Goal: Information Seeking & Learning: Learn about a topic

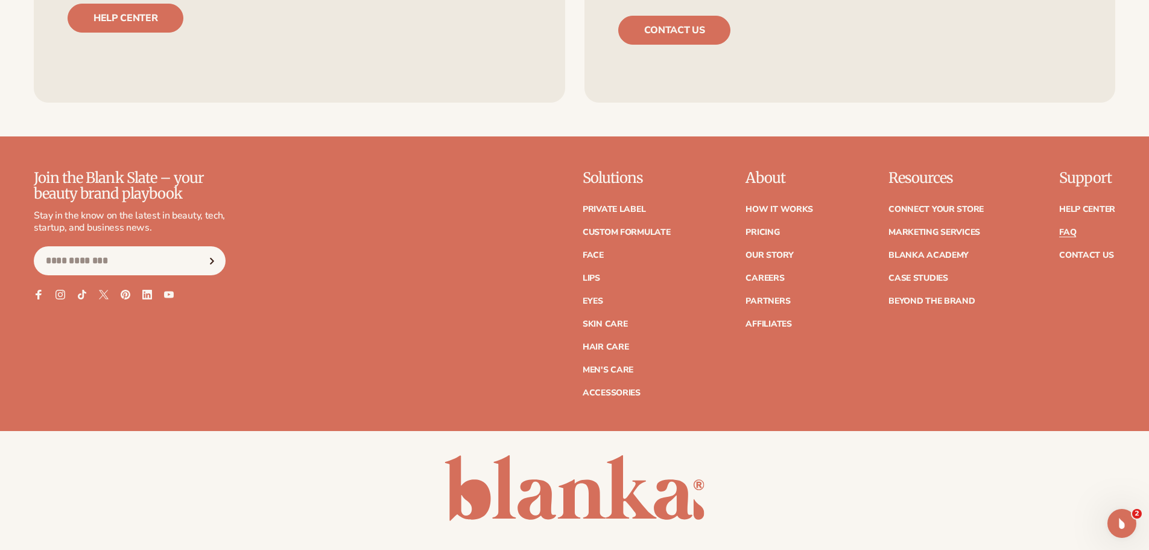
click at [1064, 229] on link "FAQ" at bounding box center [1067, 232] width 17 height 8
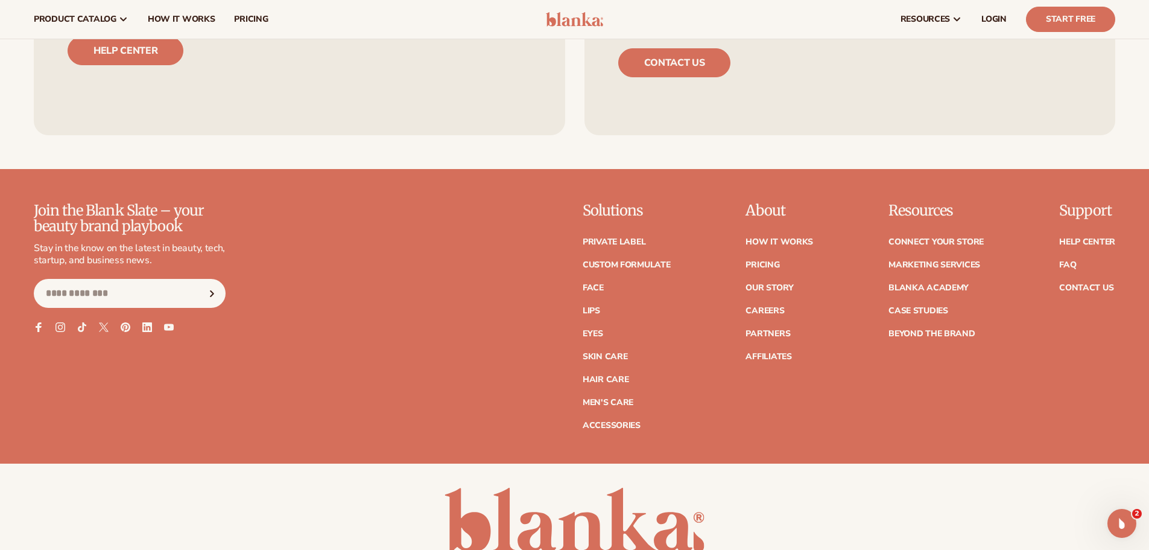
scroll to position [5395, 0]
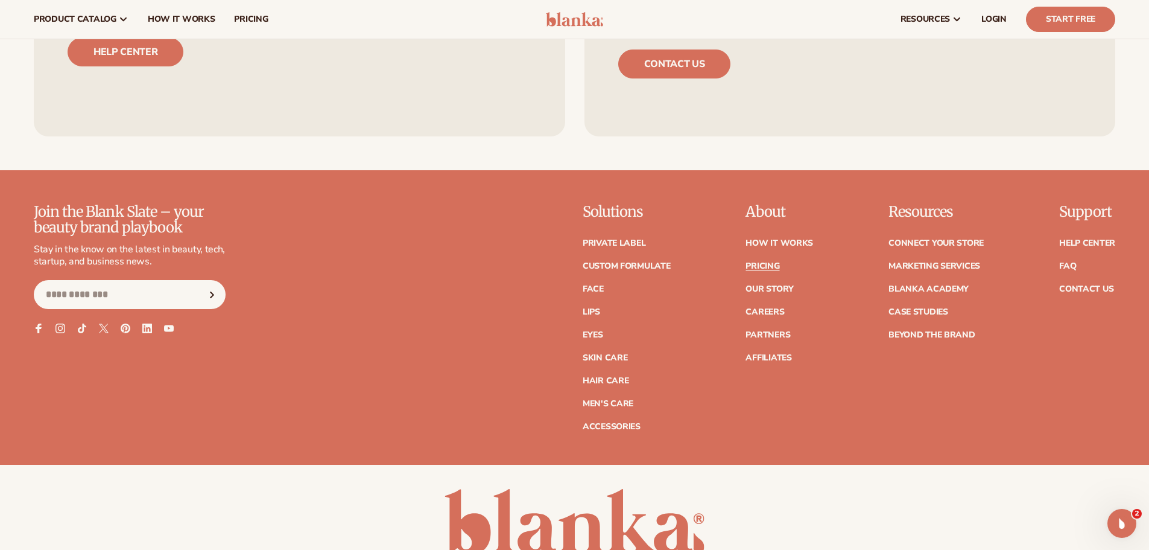
click at [773, 266] on link "Pricing" at bounding box center [763, 266] width 34 height 8
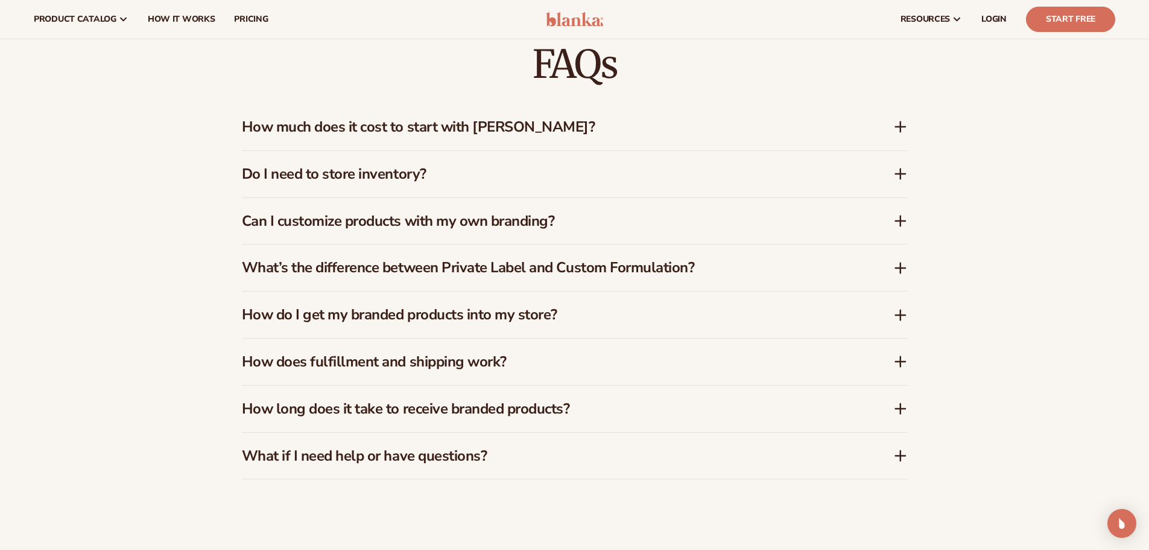
scroll to position [1206, 0]
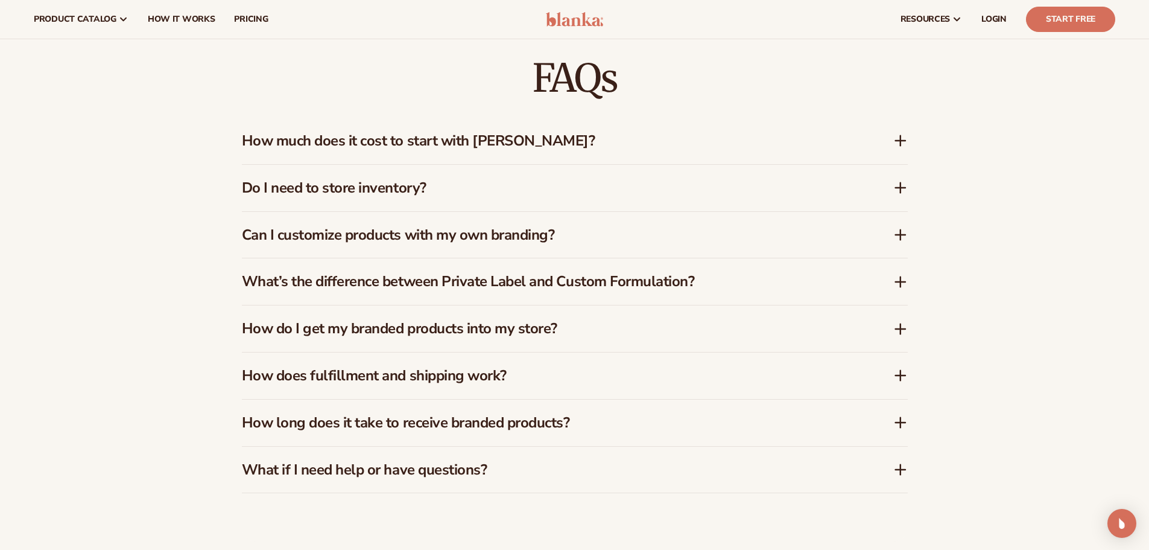
click at [540, 143] on h3 "How much does it cost to start with Blanka?" at bounding box center [549, 140] width 615 height 17
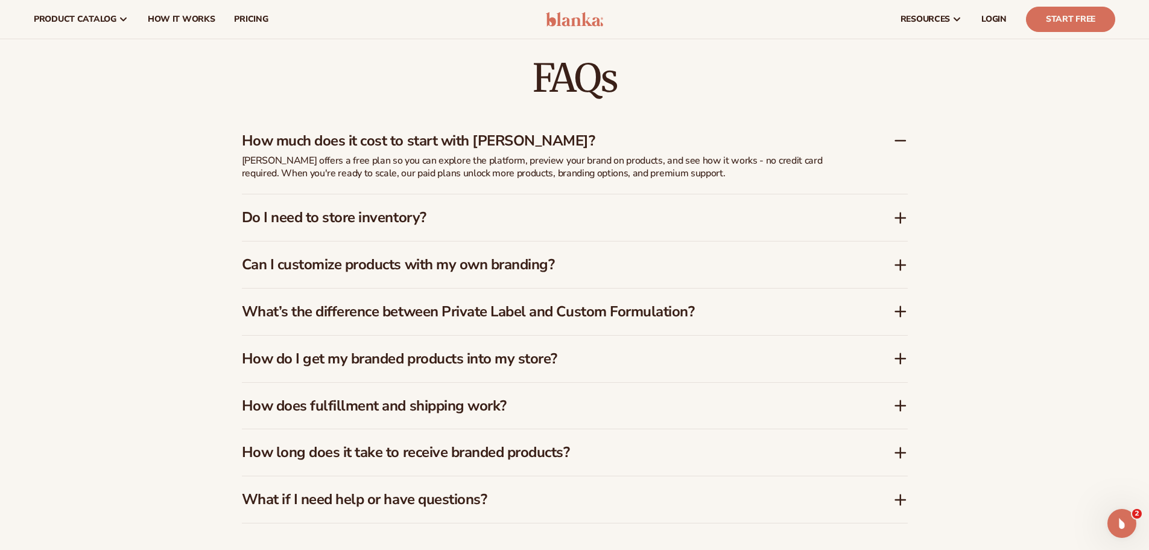
scroll to position [1922, 0]
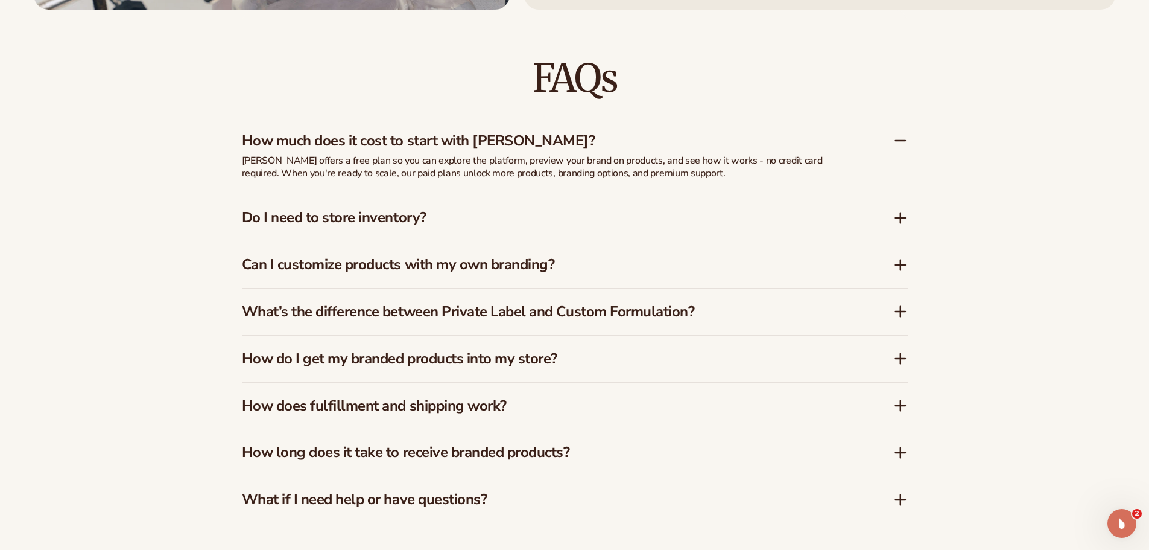
click at [510, 206] on div "Do I need to store inventory?" at bounding box center [575, 217] width 666 height 46
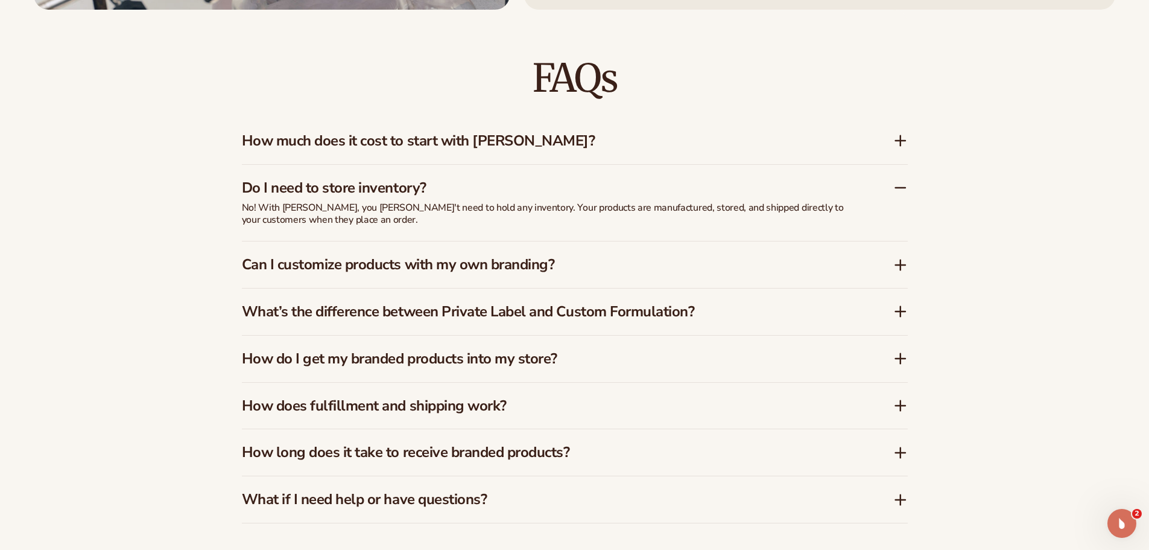
click at [525, 267] on h3 "Can I customize products with my own branding?" at bounding box center [549, 264] width 615 height 17
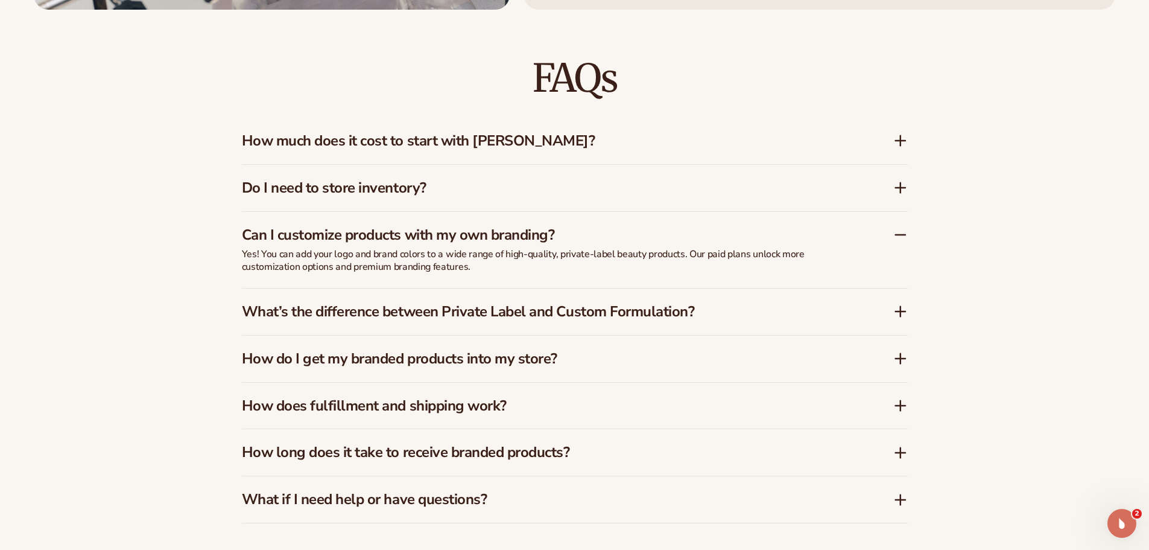
click at [454, 140] on h3 "How much does it cost to start with Blanka?" at bounding box center [549, 140] width 615 height 17
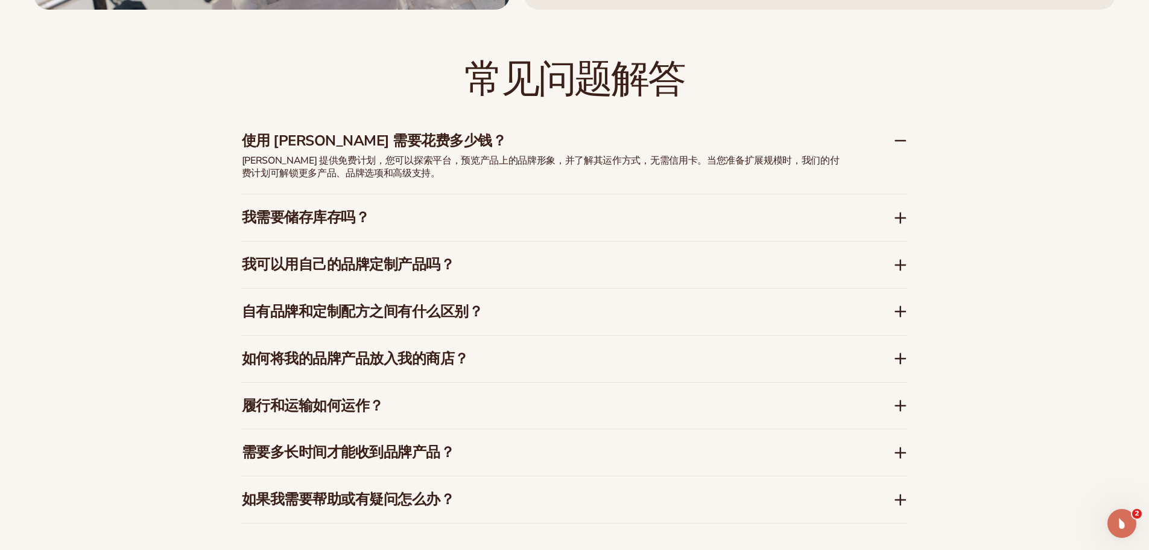
click at [369, 219] on font "我需要储存库存吗？" at bounding box center [306, 217] width 128 height 19
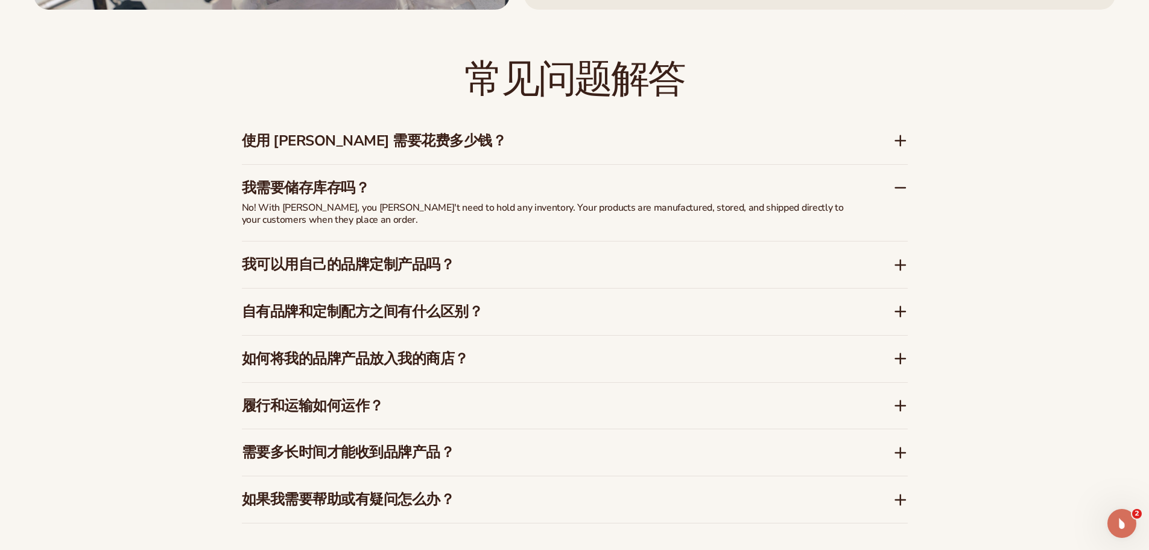
click at [361, 252] on div "我可以用自己的品牌定制产品吗？" at bounding box center [575, 264] width 666 height 46
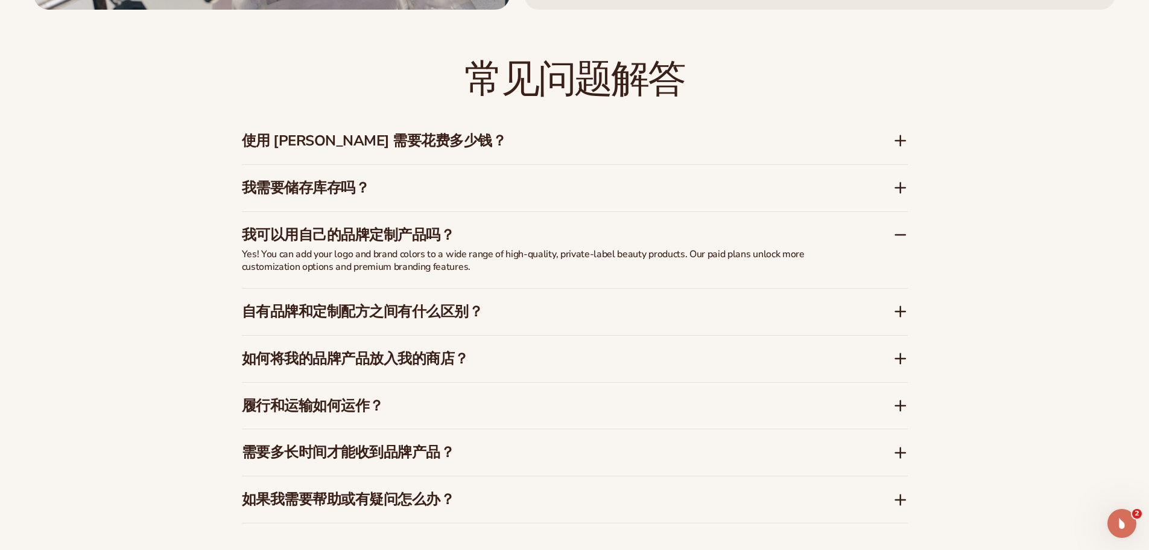
click at [358, 193] on font "我需要储存库存吗？" at bounding box center [306, 187] width 128 height 19
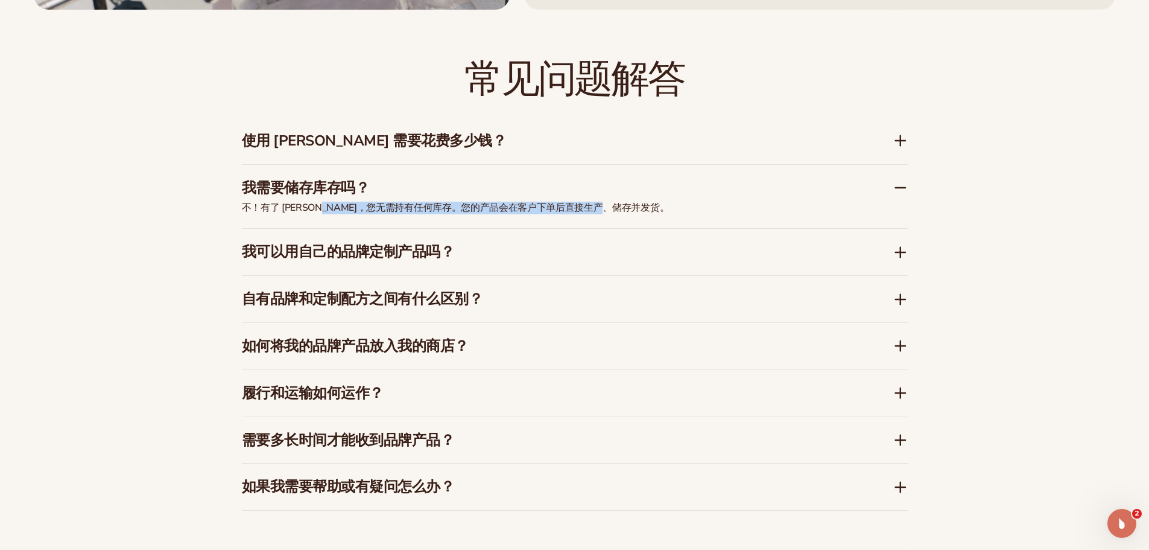
drag, startPoint x: 320, startPoint y: 207, endPoint x: 652, endPoint y: 214, distance: 332.5
click at [652, 214] on div "不！有了 Blanka，您无需持有任何库存。您的产品会在客户下单后直接生产、储存并发货。" at bounding box center [543, 214] width 603 height 27
click at [665, 206] on p "不！有了 Blanka，您无需持有任何库存。您的产品会在客户下单后直接生产、储存并发货。" at bounding box center [543, 207] width 603 height 13
click at [445, 170] on div "我需要储存库存吗？" at bounding box center [575, 183] width 666 height 37
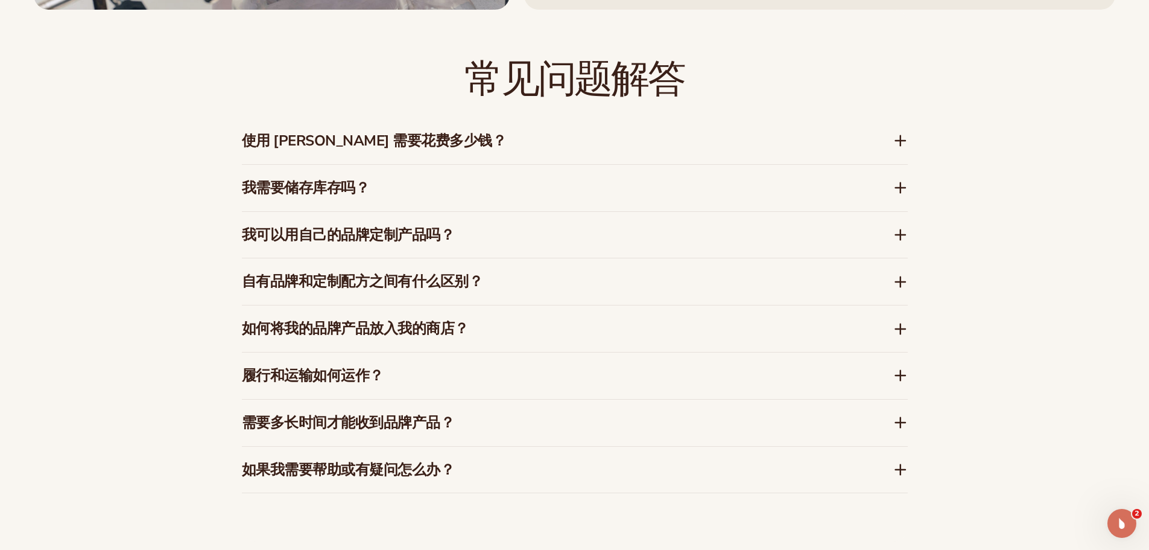
click at [440, 135] on h3 "使用 Blanka 需要花费多少钱？" at bounding box center [549, 140] width 615 height 17
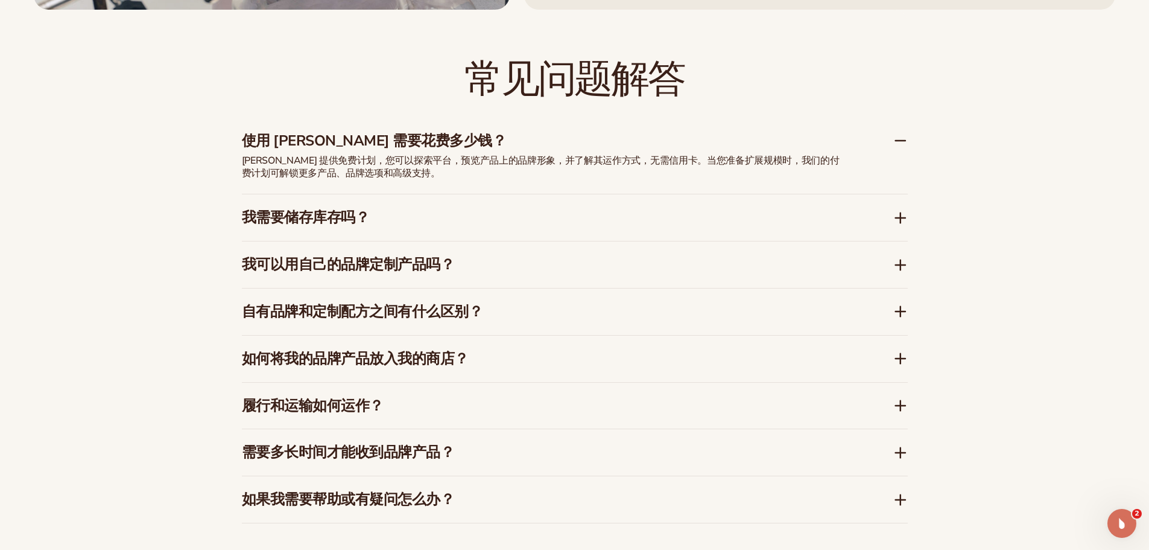
click at [440, 135] on h3 "使用 Blanka 需要花费多少钱？" at bounding box center [549, 140] width 615 height 17
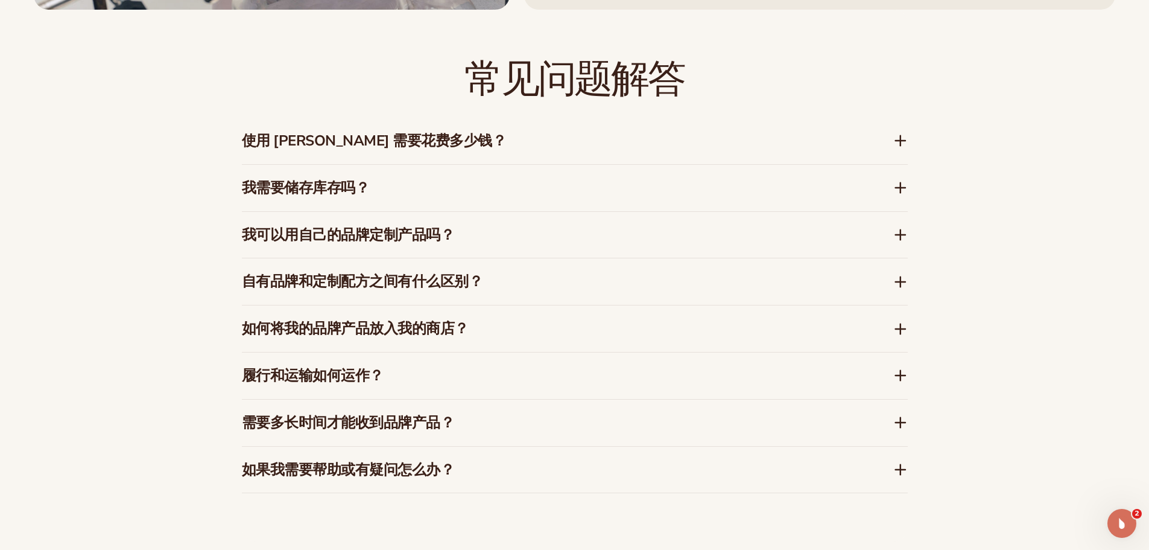
click at [401, 191] on h3 "我需要储存库存吗？" at bounding box center [549, 187] width 615 height 17
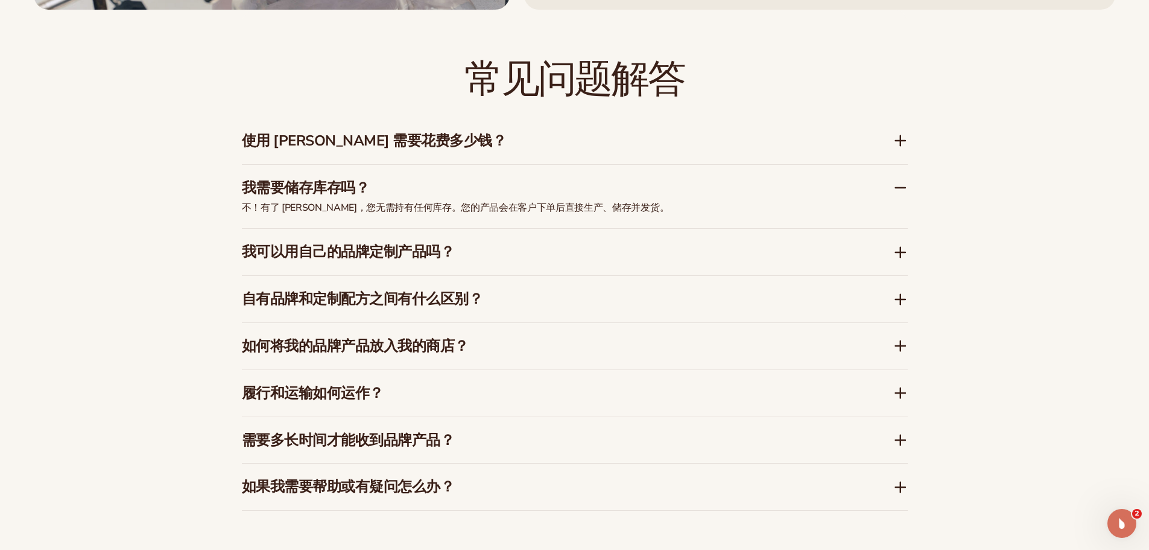
click at [401, 191] on h3 "我需要储存库存吗？" at bounding box center [549, 187] width 615 height 17
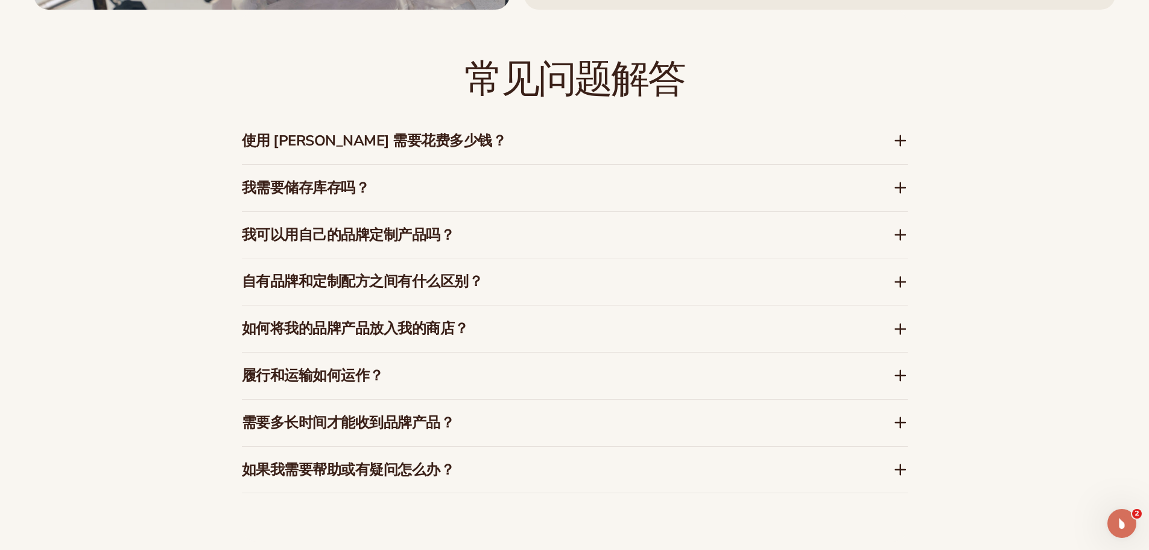
click at [398, 238] on font "我可以用自己的品牌定制产品吗？" at bounding box center [348, 234] width 213 height 19
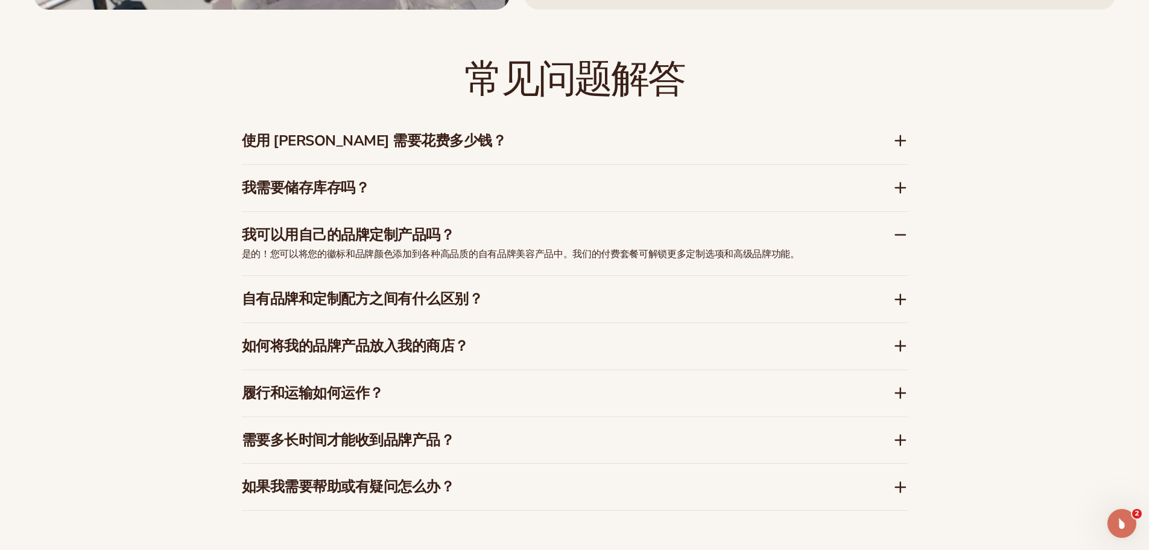
click at [398, 238] on font "我可以用自己的品牌定制产品吗？" at bounding box center [348, 234] width 213 height 19
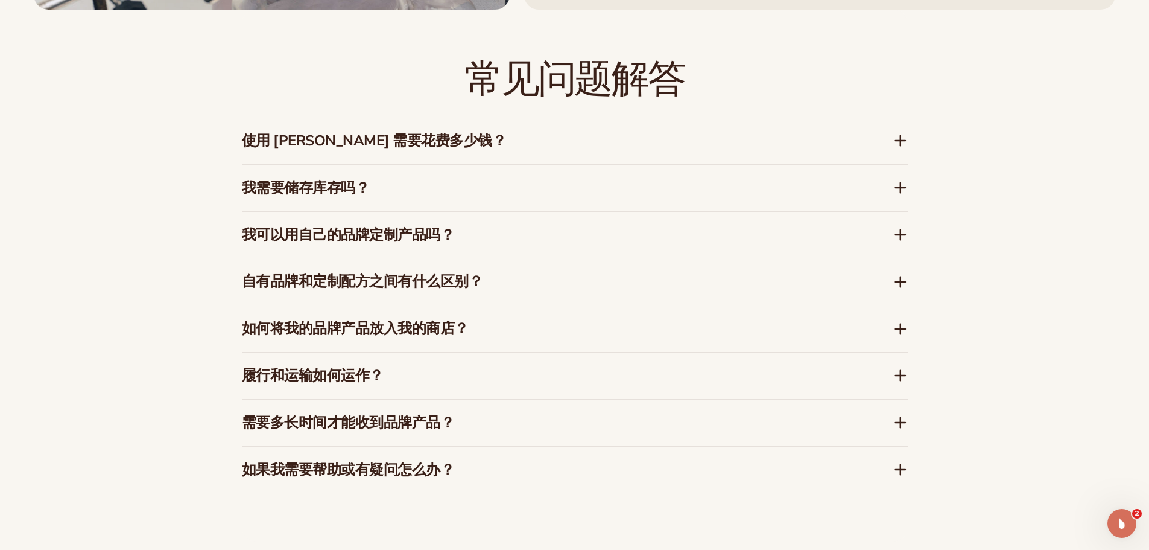
click at [401, 273] on font "自有品牌和定制配方之间有什么区别？" at bounding box center [362, 280] width 241 height 19
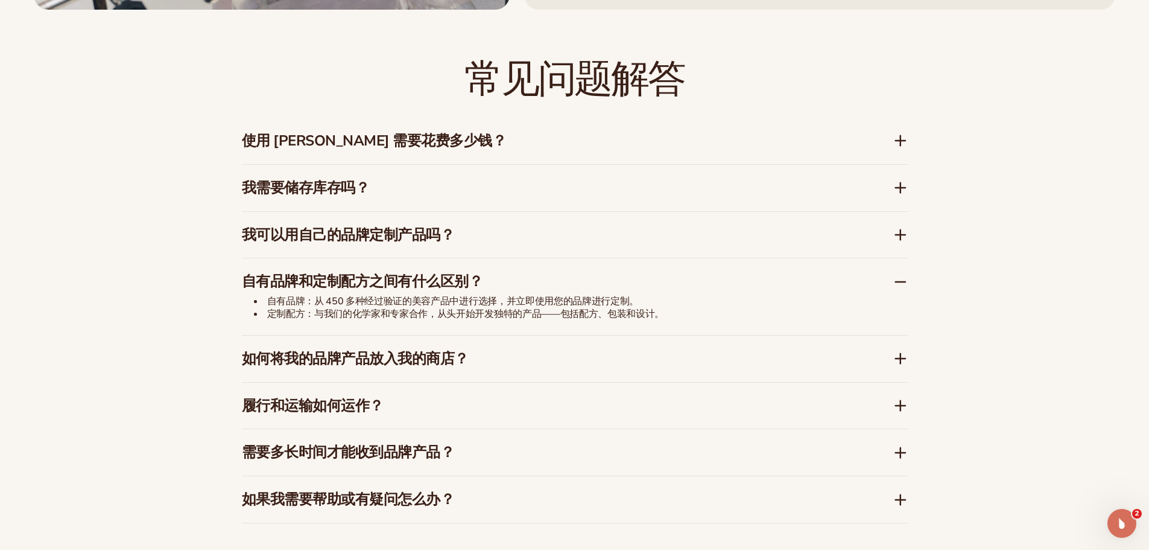
click at [401, 273] on font "自有品牌和定制配方之间有什么区别？" at bounding box center [362, 280] width 241 height 19
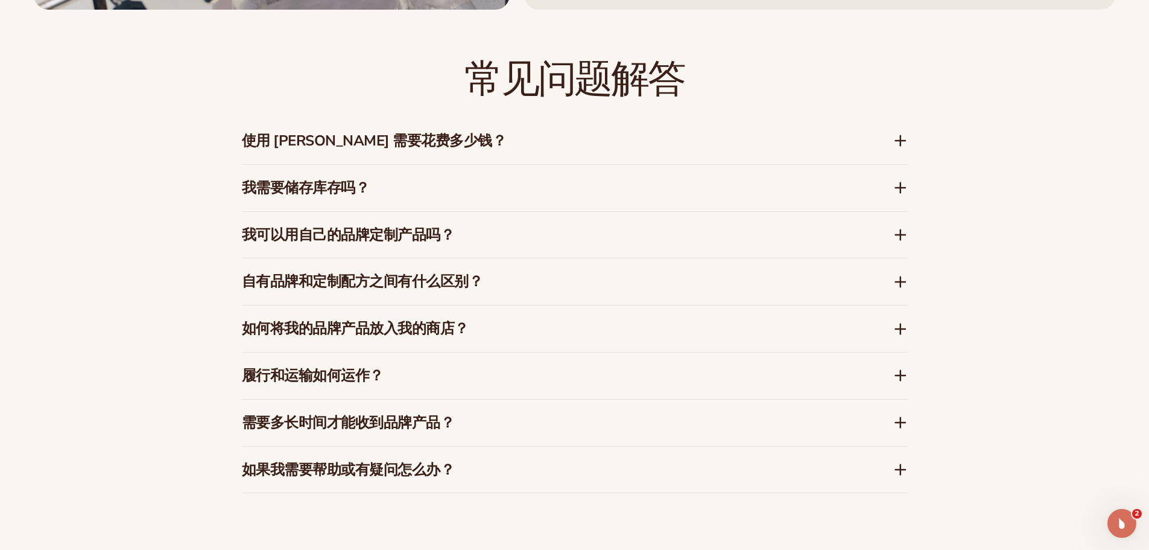
click at [395, 315] on div "如何将我的品牌产品放入我的商店？" at bounding box center [575, 328] width 666 height 46
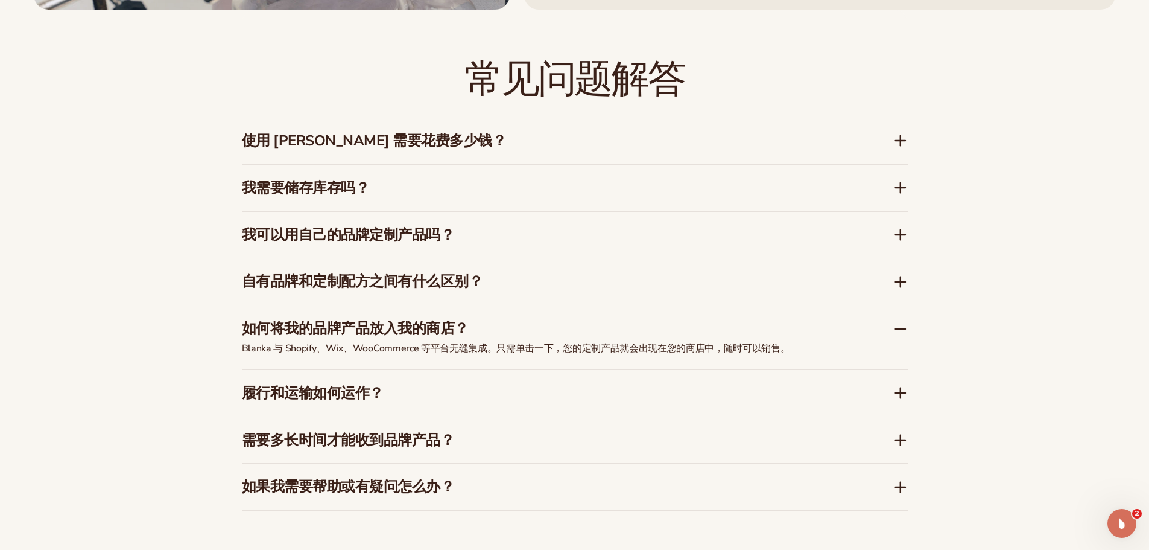
click at [397, 332] on font "如何将我的品牌产品放入我的商店？" at bounding box center [355, 328] width 227 height 19
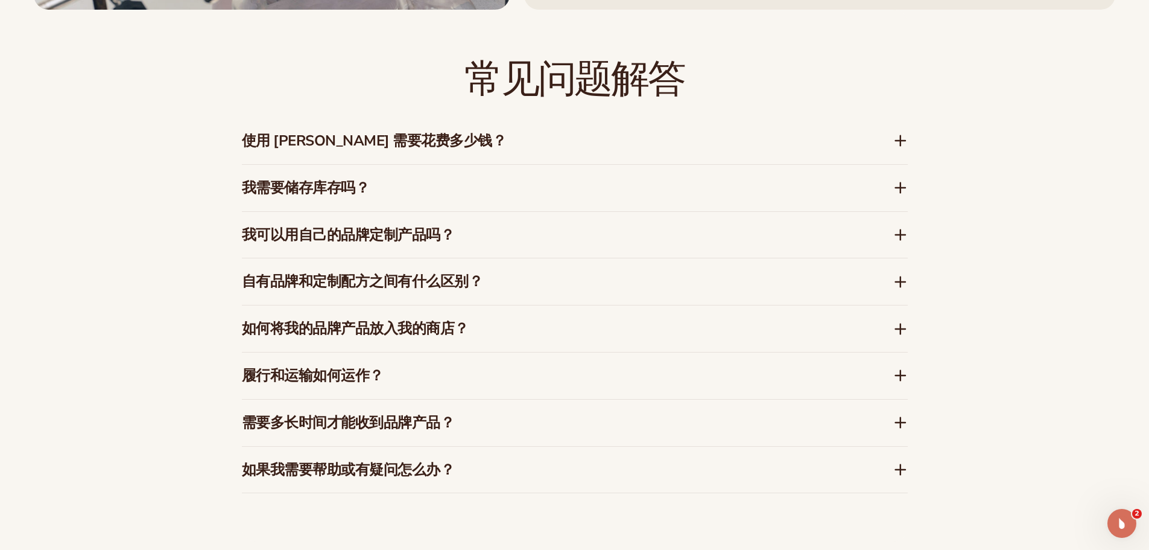
click at [384, 378] on h3 "履行和运输如何运作？" at bounding box center [549, 375] width 615 height 17
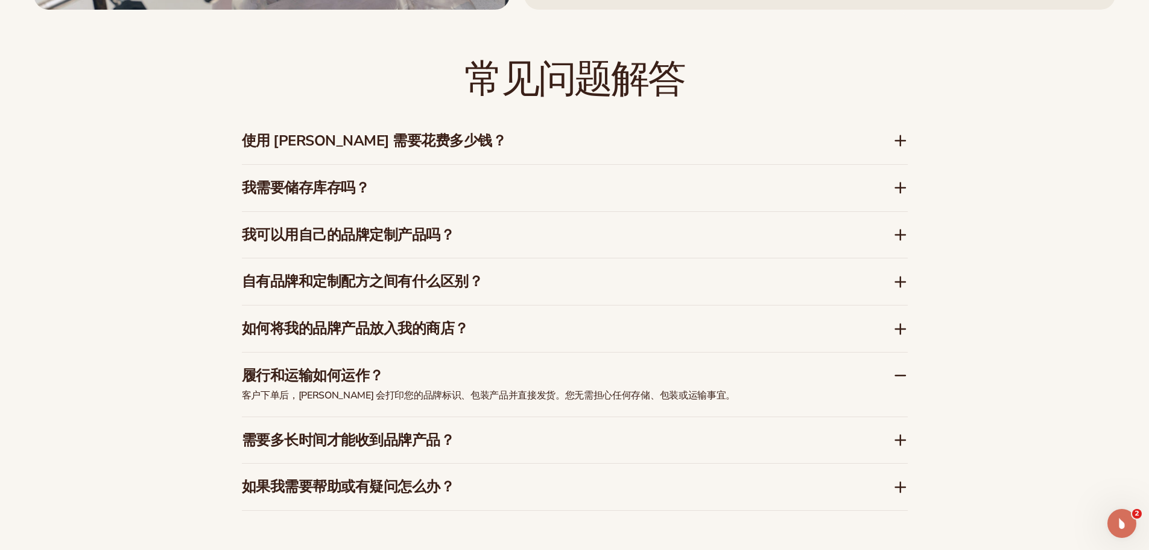
click at [407, 367] on h3 "履行和运输如何运作？" at bounding box center [549, 375] width 615 height 17
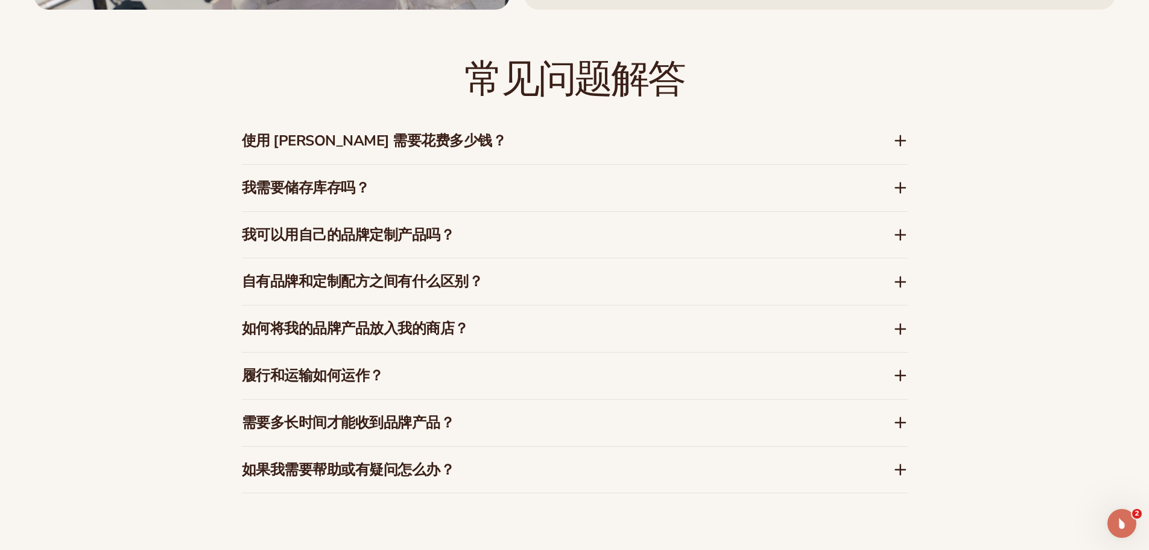
click at [407, 415] on font "需要多长时间才能收到品牌产品？" at bounding box center [348, 422] width 213 height 19
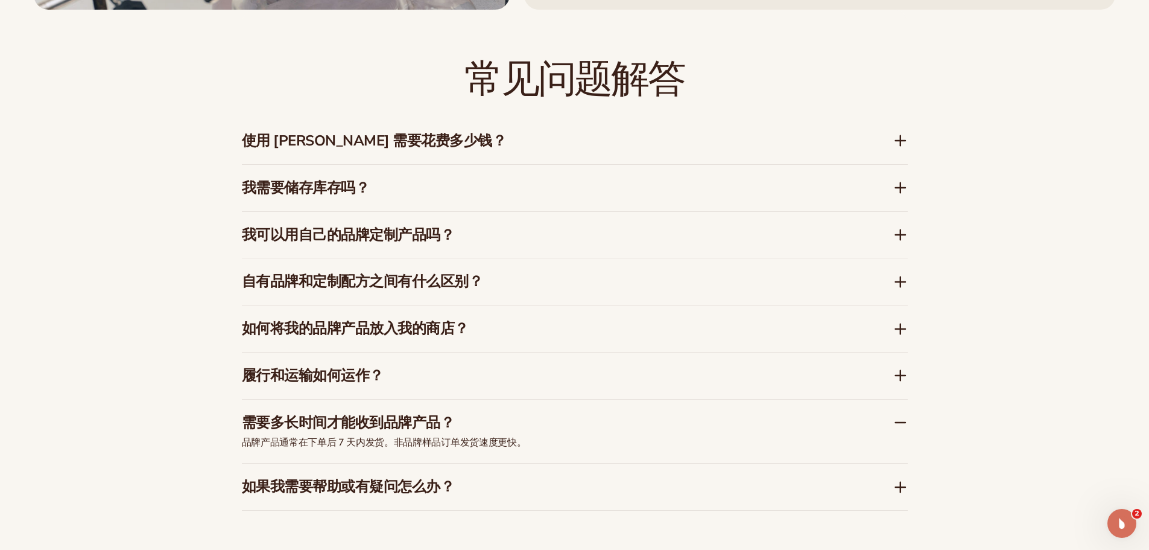
click at [407, 415] on font "需要多长时间才能收到品牌产品？" at bounding box center [348, 422] width 213 height 19
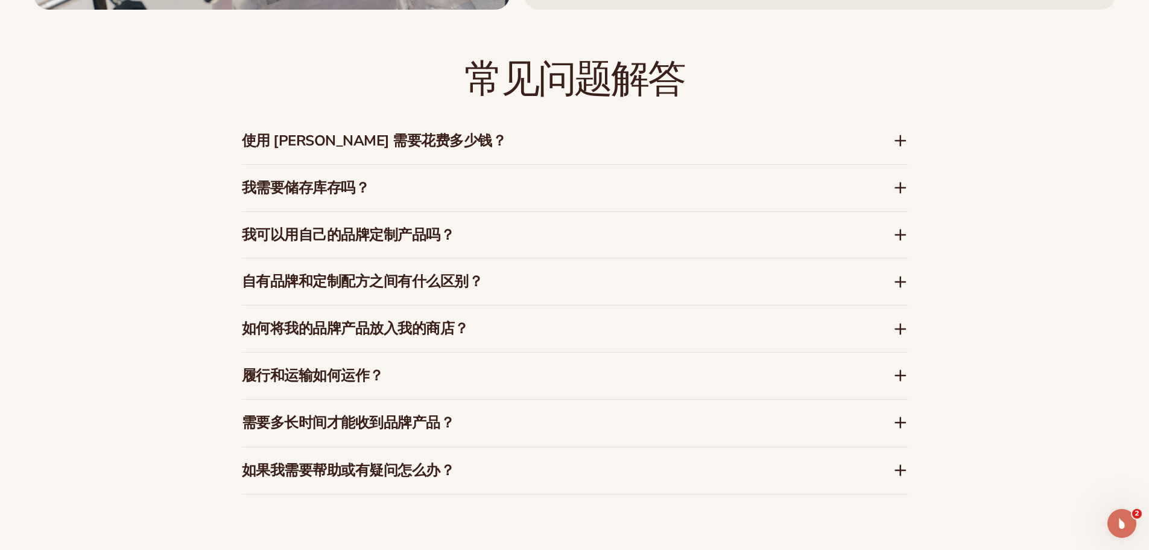
click at [411, 456] on div "如果我需要帮助或有疑问怎么办？" at bounding box center [575, 470] width 666 height 46
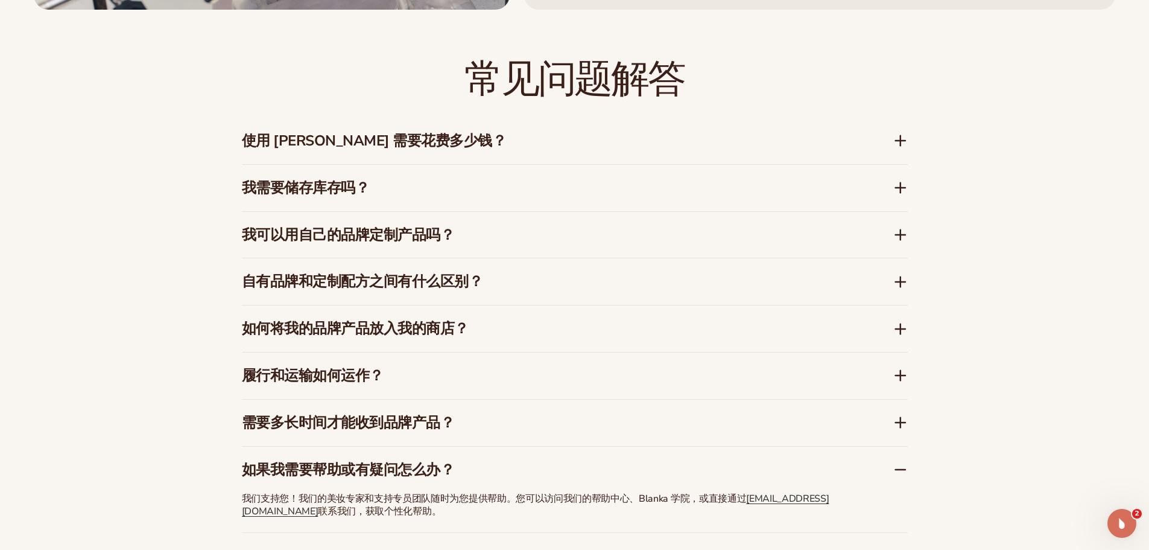
click at [413, 464] on font "如果我需要帮助或有疑问怎么办？" at bounding box center [348, 469] width 213 height 19
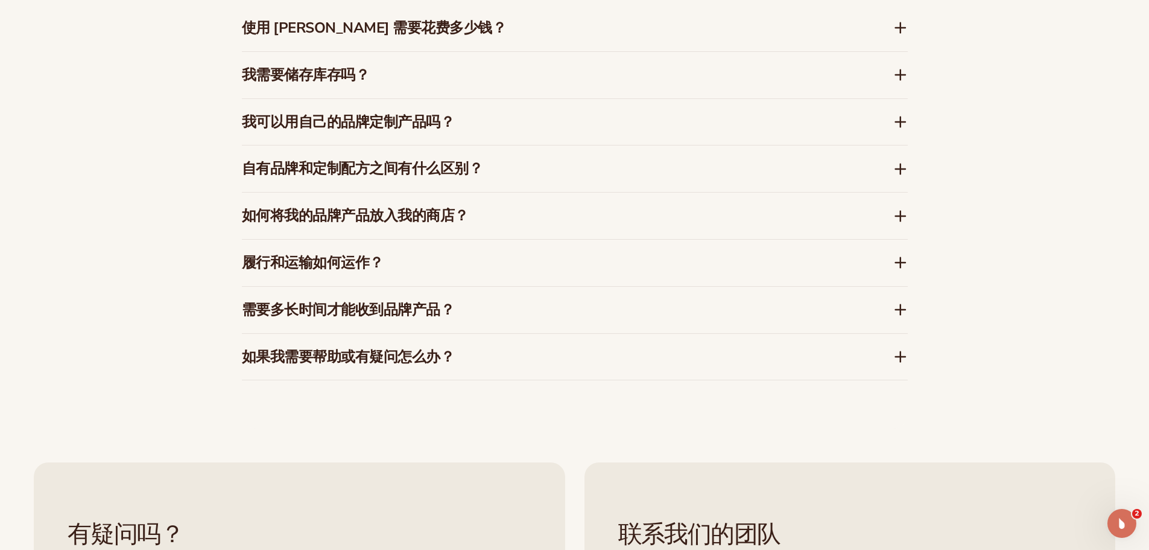
scroll to position [2103, 0]
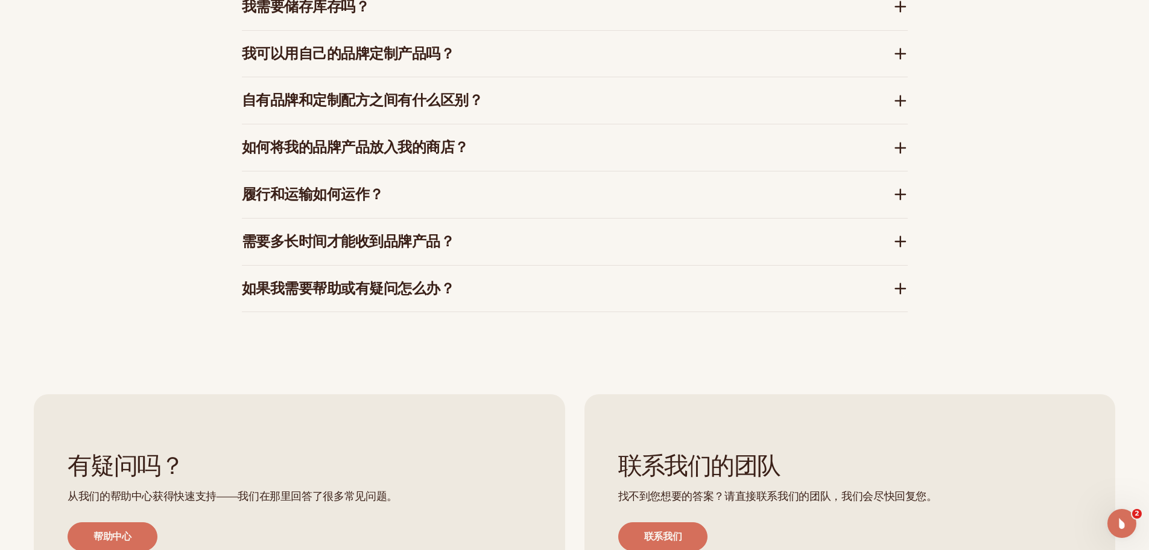
click at [411, 283] on font "如果我需要帮助或有疑问怎么办？" at bounding box center [348, 288] width 213 height 19
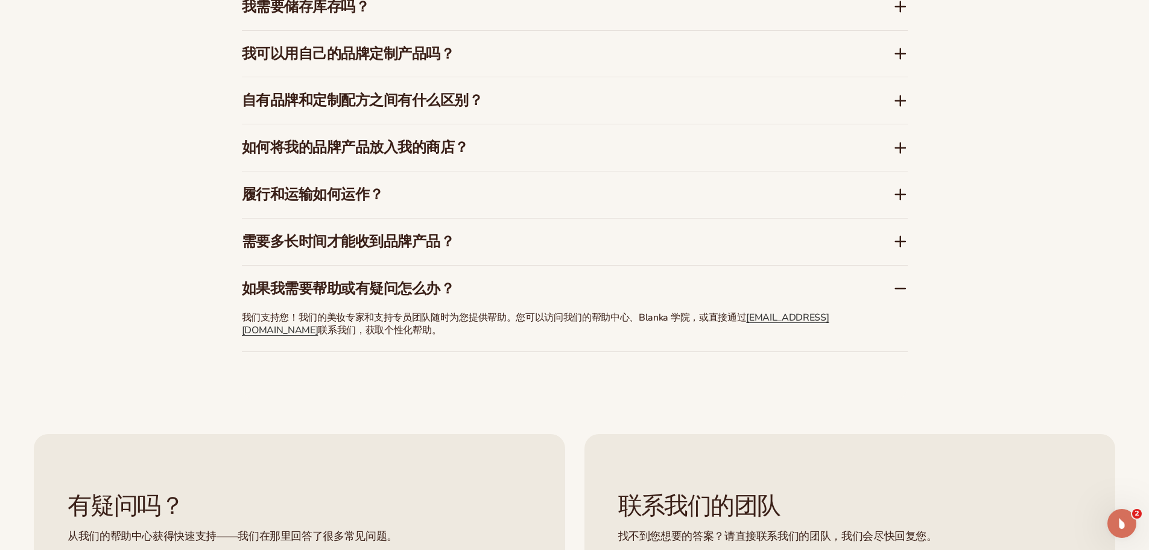
click at [412, 288] on font "如果我需要帮助或有疑问怎么办？" at bounding box center [348, 288] width 213 height 19
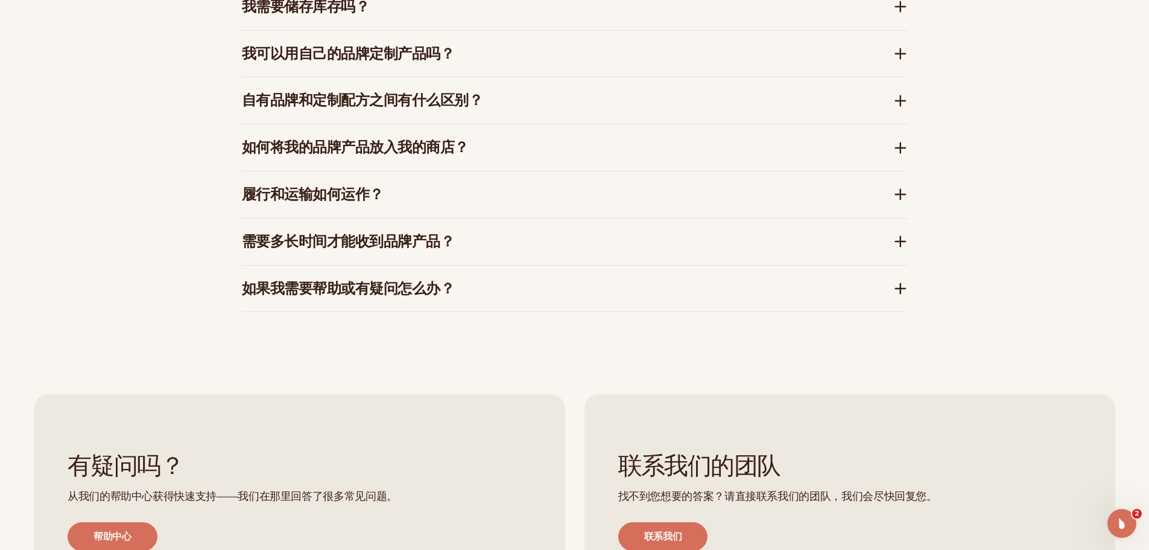
click at [417, 249] on font "需要多长时间才能收到品牌产品？" at bounding box center [348, 241] width 213 height 19
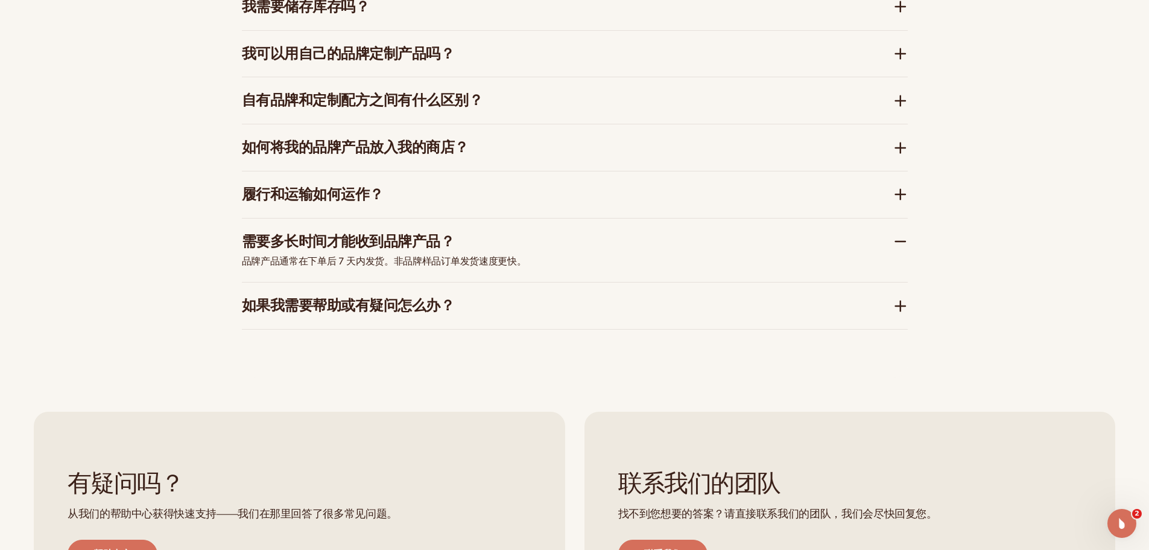
click at [417, 249] on font "需要多长时间才能收到品牌产品？" at bounding box center [348, 241] width 213 height 19
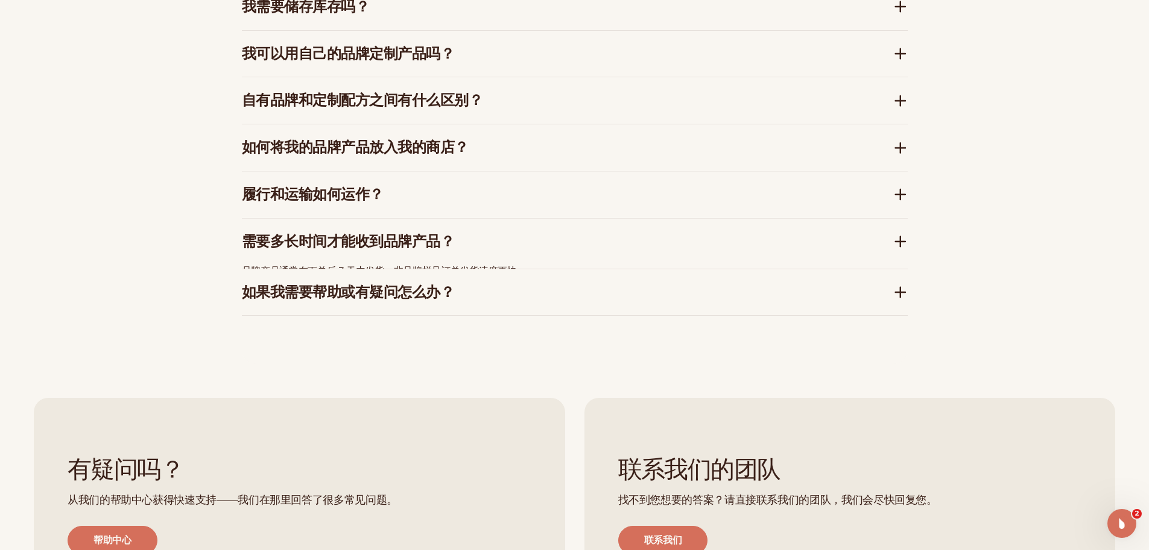
click at [410, 191] on h3 "履行和运输如何运作？" at bounding box center [549, 194] width 615 height 17
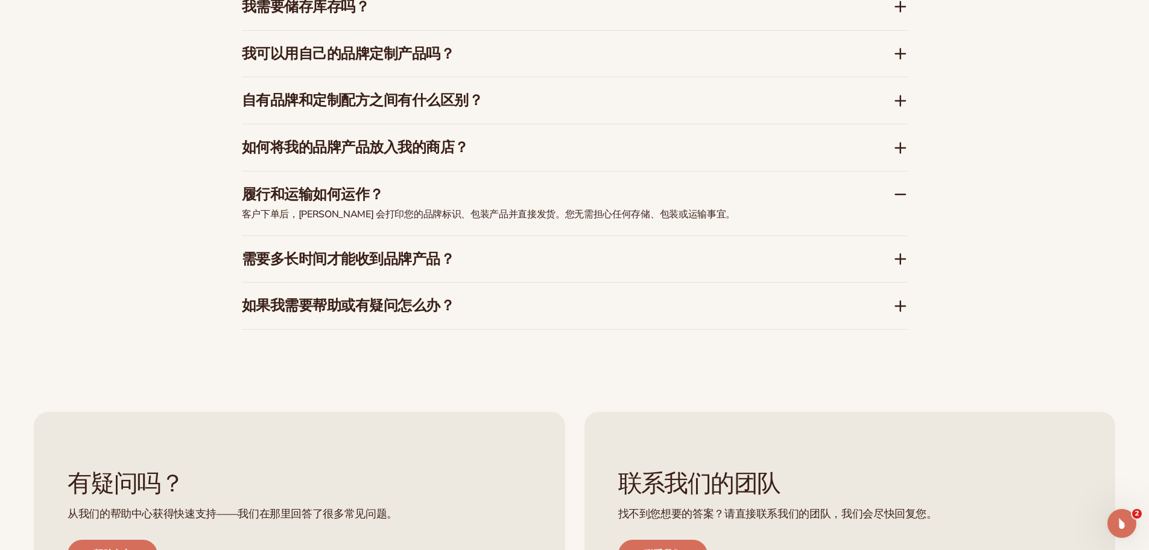
click at [410, 191] on h3 "履行和运输如何运作？" at bounding box center [549, 194] width 615 height 17
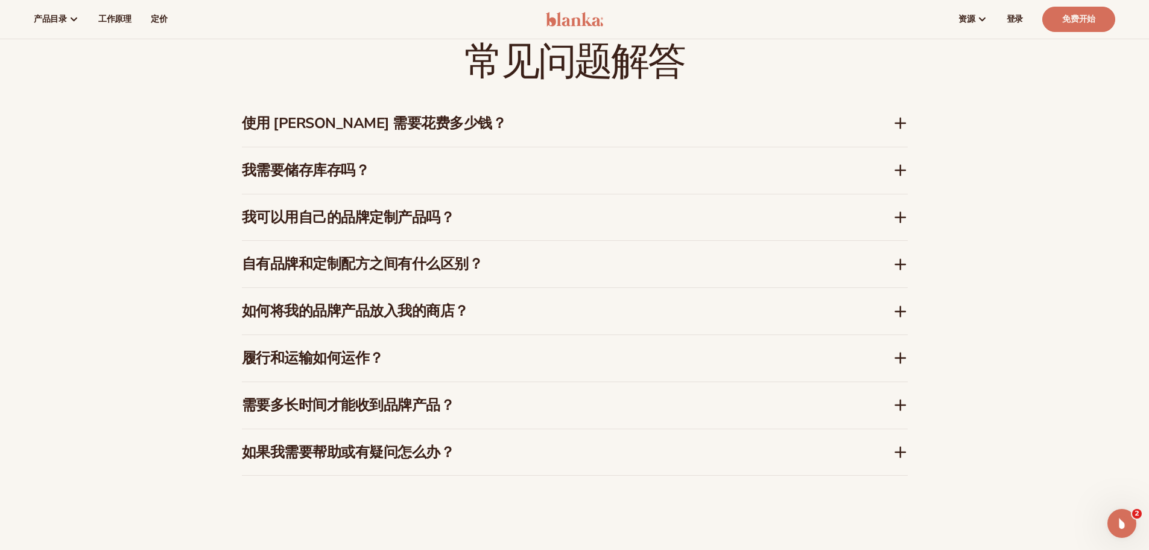
scroll to position [1862, 0]
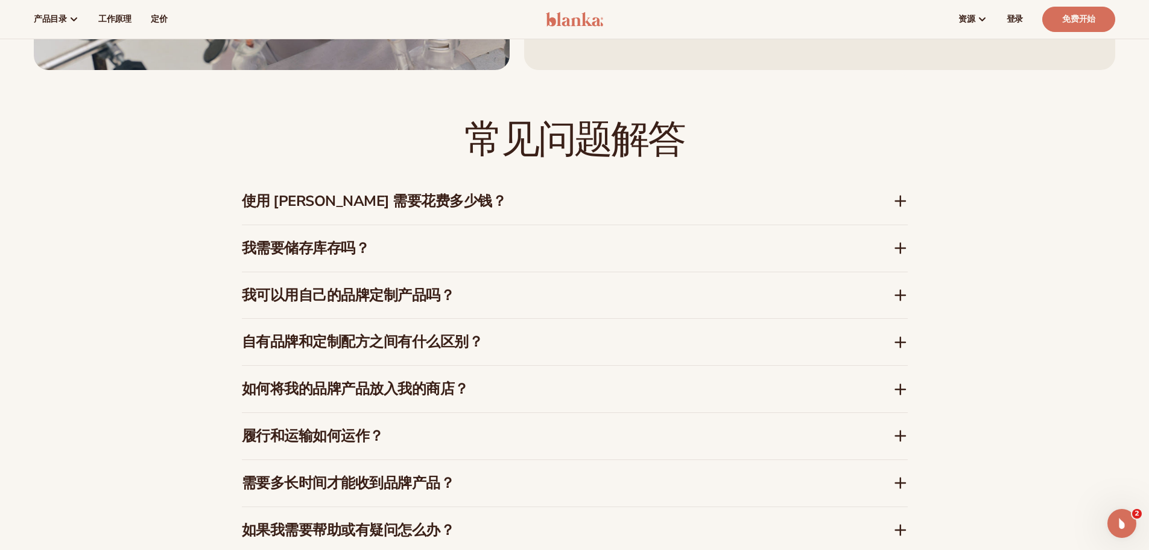
click at [431, 204] on font "使用 Blanka 需要花费多少钱？" at bounding box center [374, 200] width 265 height 19
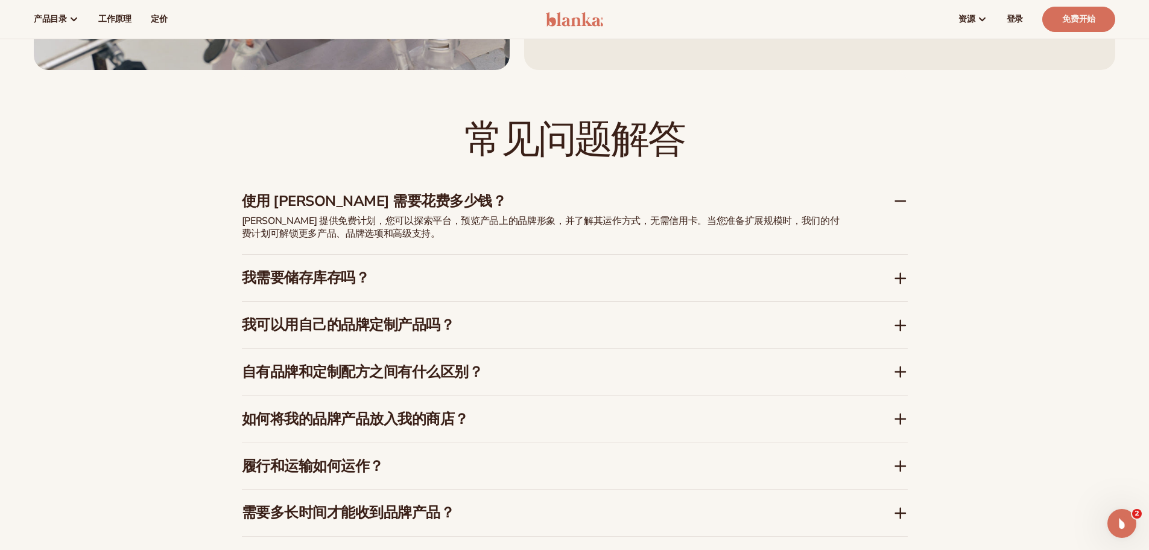
click at [431, 204] on font "使用 Blanka 需要花费多少钱？" at bounding box center [374, 200] width 265 height 19
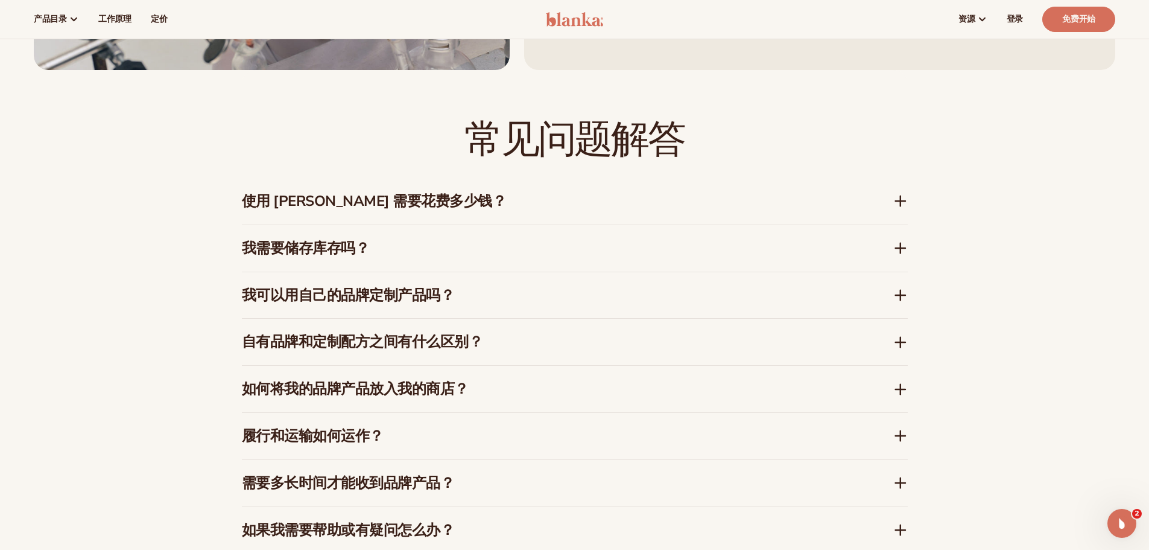
click at [419, 251] on h3 "我需要储存库存吗？" at bounding box center [549, 247] width 615 height 17
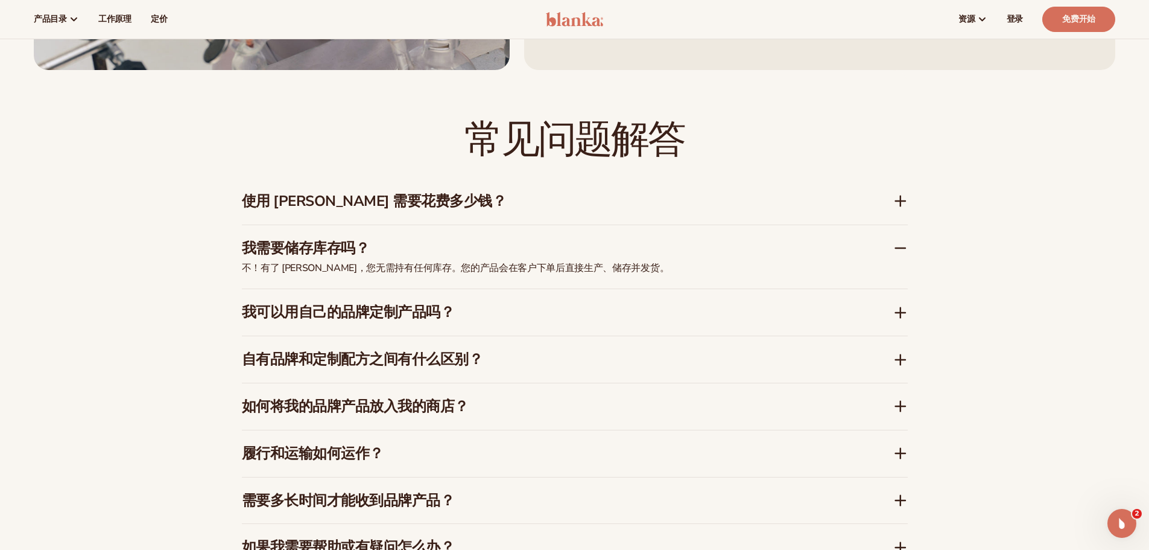
click at [419, 251] on h3 "我需要储存库存吗？" at bounding box center [549, 247] width 615 height 17
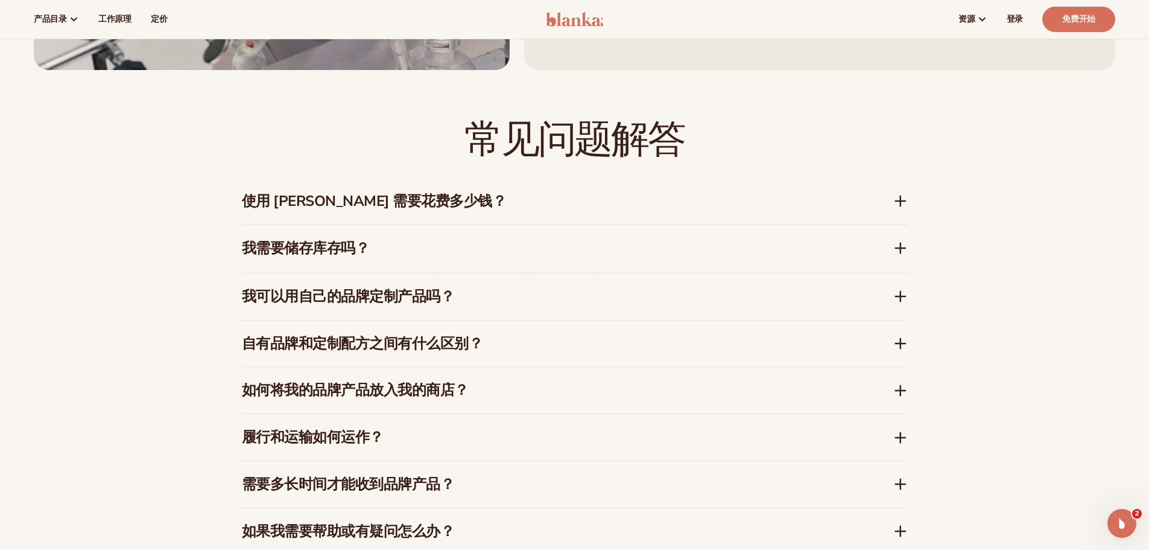
click at [410, 210] on font "使用 Blanka 需要花费多少钱？" at bounding box center [374, 200] width 265 height 19
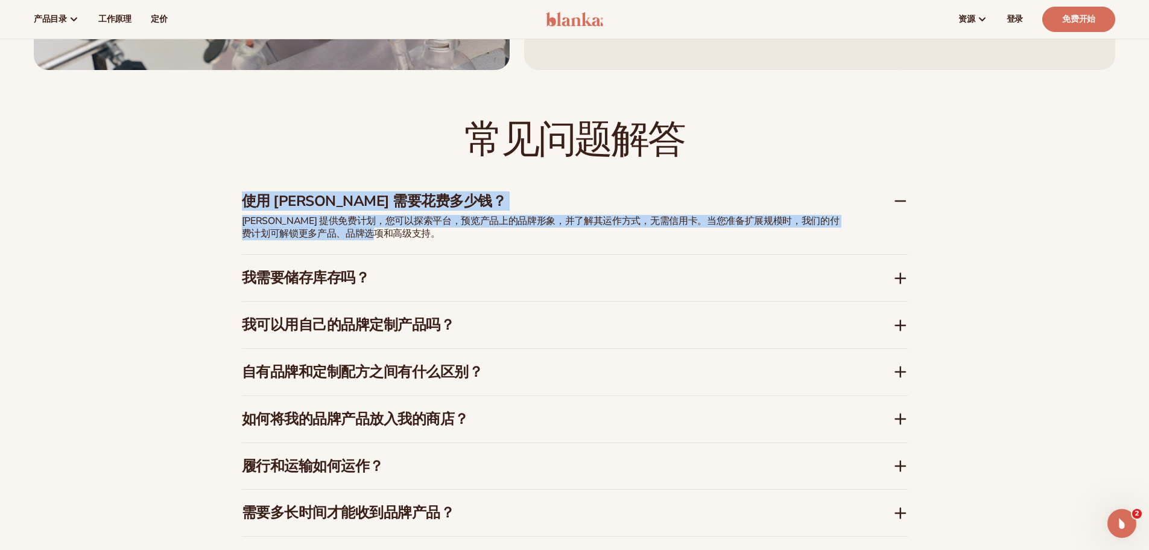
drag, startPoint x: 389, startPoint y: 230, endPoint x: 218, endPoint y: 190, distance: 175.4
click at [218, 190] on div "常见问题解答 使用 Blanka 需要花费多少钱？ Blanka 提供免费计划，您可以探索平台，预览产品上的品牌形象，并了解其运作方式，无需信用卡。当您准备扩…" at bounding box center [575, 351] width 734 height 562
click at [370, 231] on font "Blanka 提供免费计划，您可以探索平台，预览产品上的品牌形象，并了解其运作方式，无需信用卡。当您准备扩展规模时，我们的付费计划可解锁更多产品、品牌选项和高…" at bounding box center [541, 227] width 598 height 26
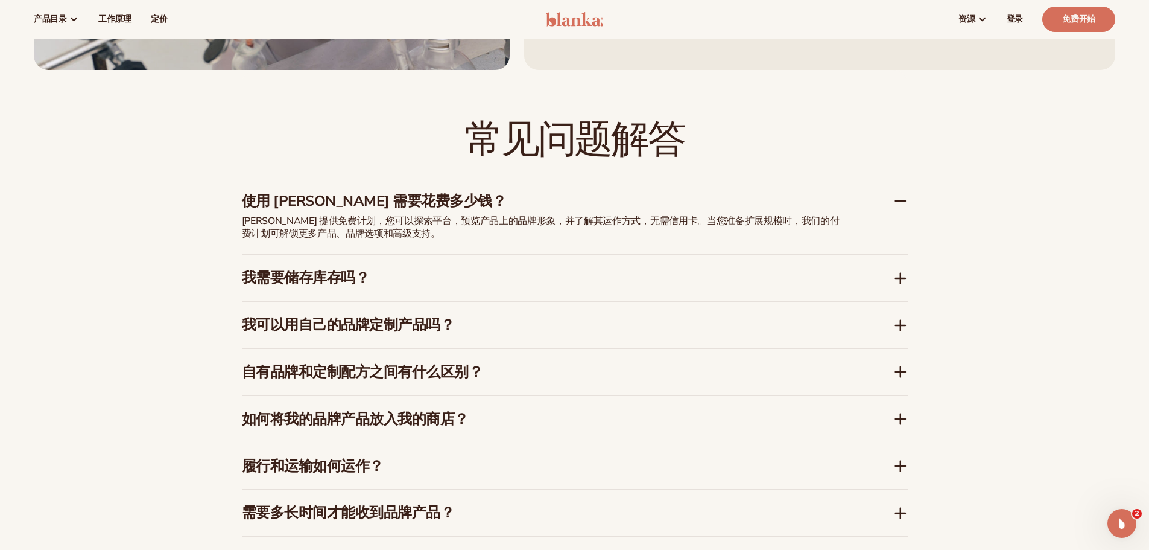
click at [424, 204] on font "使用 Blanka 需要花费多少钱？" at bounding box center [374, 200] width 265 height 19
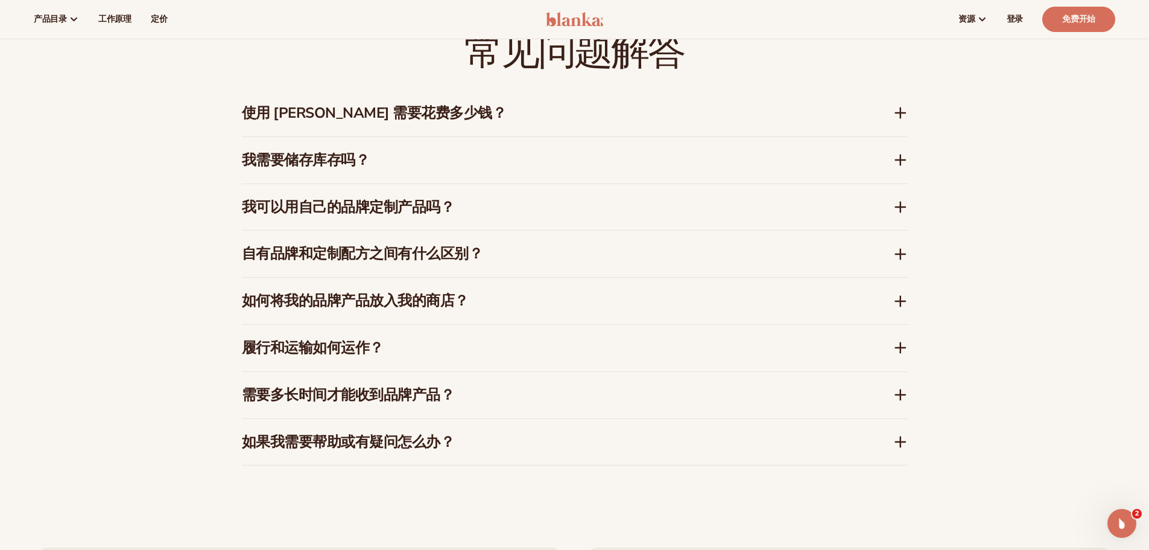
scroll to position [1922, 0]
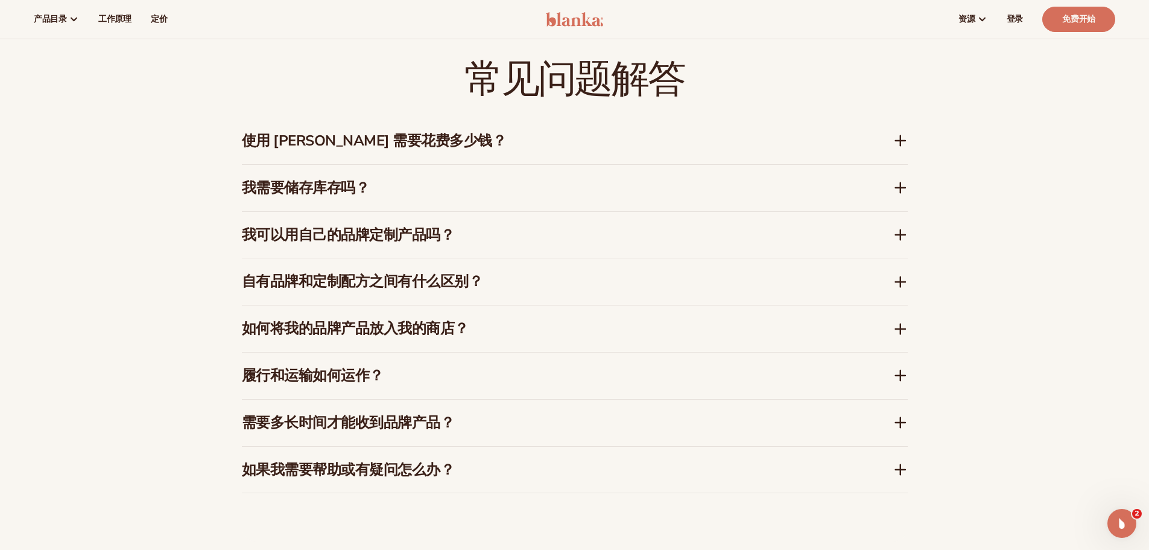
click at [355, 148] on font "使用 Blanka 需要花费多少钱？" at bounding box center [374, 140] width 265 height 19
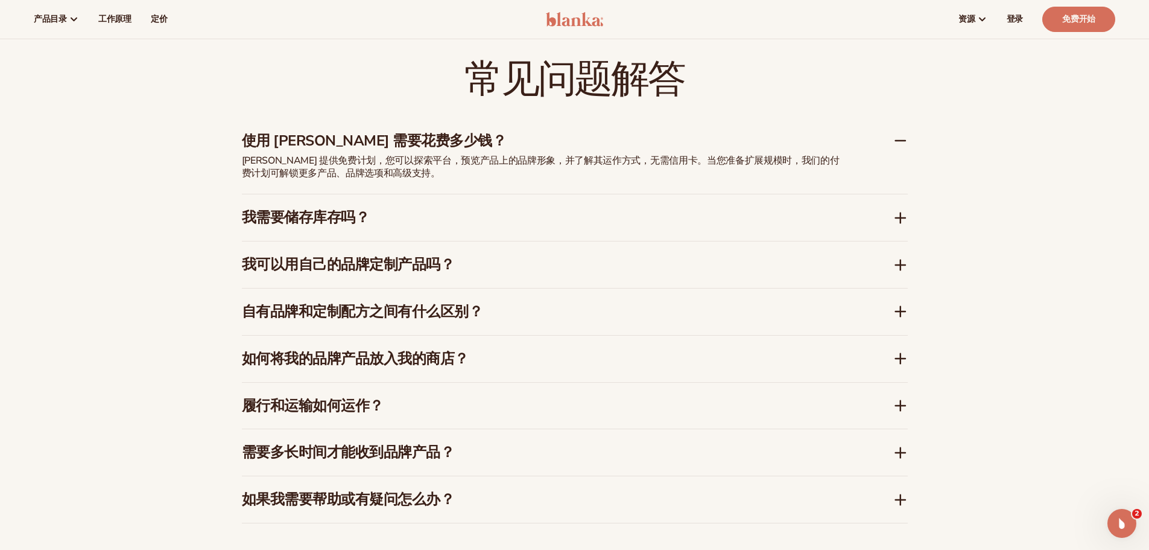
click at [355, 148] on font "使用 Blanka 需要花费多少钱？" at bounding box center [374, 140] width 265 height 19
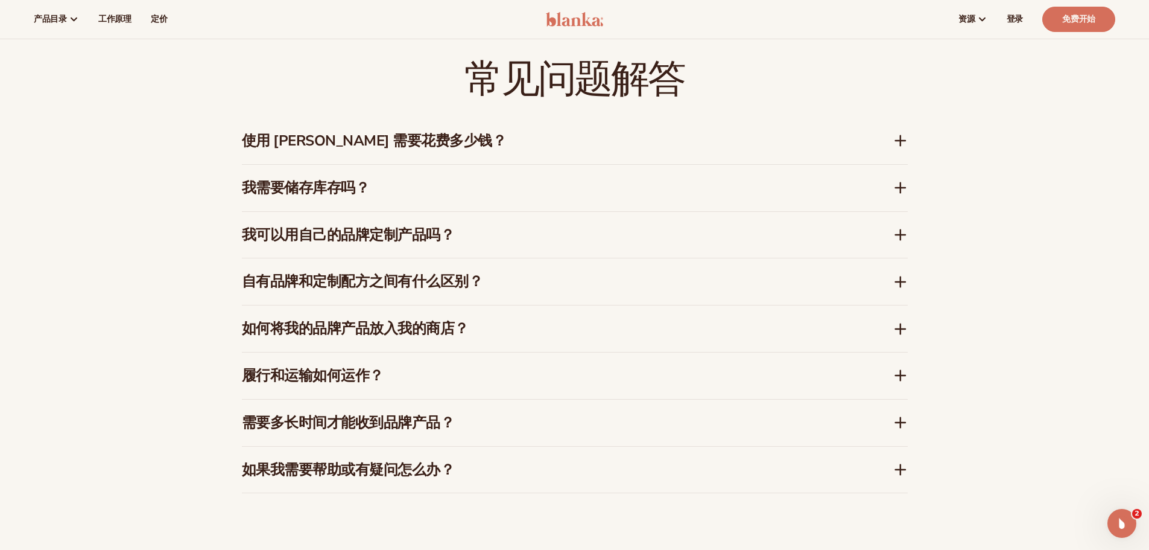
click at [317, 191] on font "我需要储存库存吗？" at bounding box center [306, 187] width 128 height 19
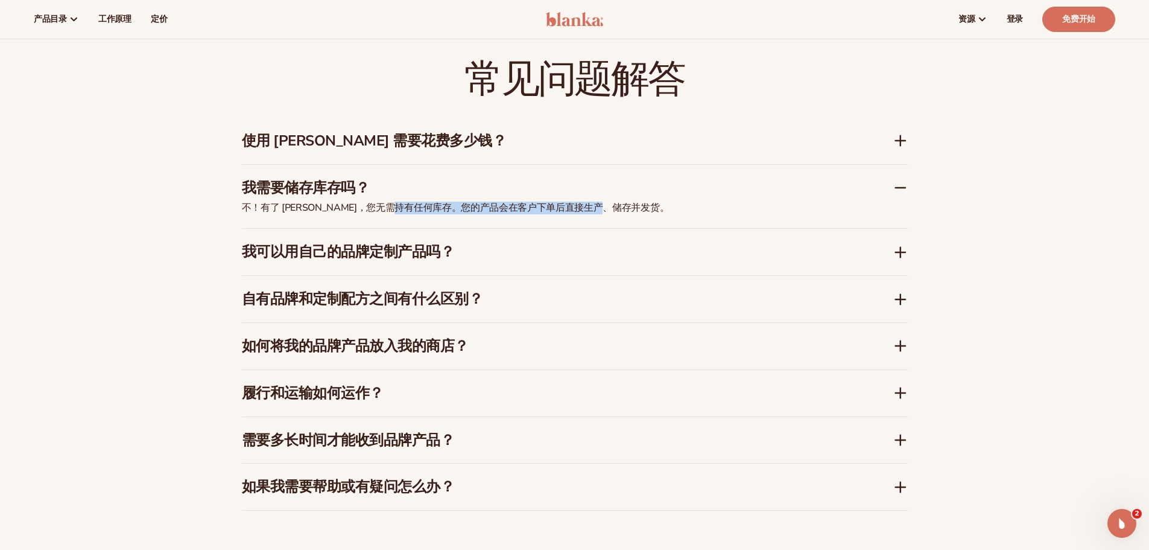
drag, startPoint x: 419, startPoint y: 204, endPoint x: 644, endPoint y: 220, distance: 224.9
click at [644, 220] on div "不！有了 Blanka，您无需持有任何库存。您的产品会在客户下单后直接生产、储存并发货。" at bounding box center [543, 214] width 603 height 27
click at [670, 202] on p "不！有了 Blanka，您无需持有任何库存。您的产品会在客户下单后直接生产、储存并发货。" at bounding box center [543, 207] width 603 height 13
click at [449, 294] on font "自有品牌和定制配方之间有什么区别？" at bounding box center [362, 298] width 241 height 19
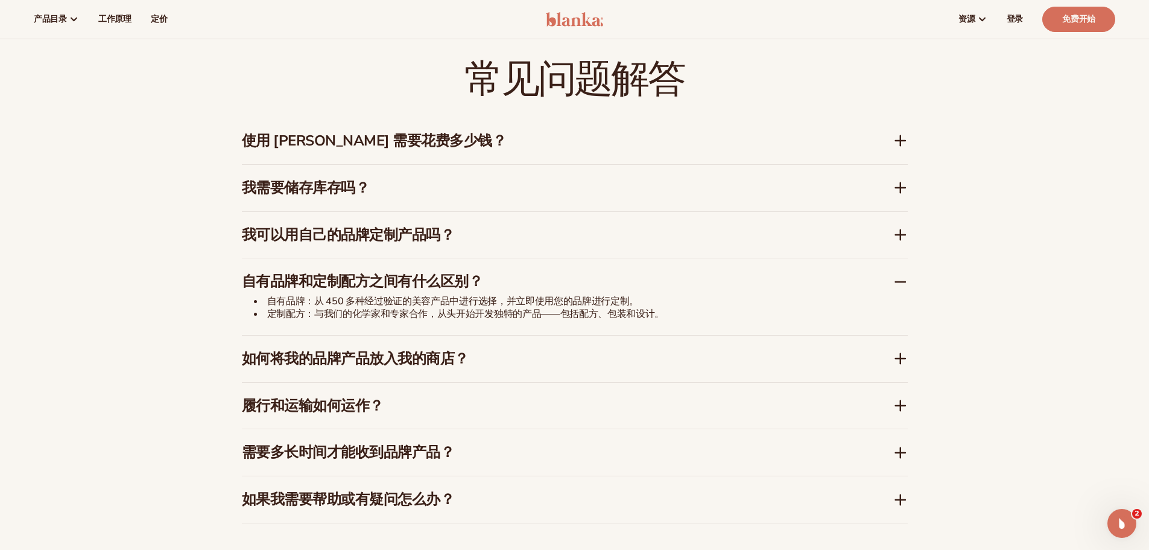
click at [459, 142] on h3 "使用 Blanka 需要花费多少钱？" at bounding box center [549, 140] width 615 height 17
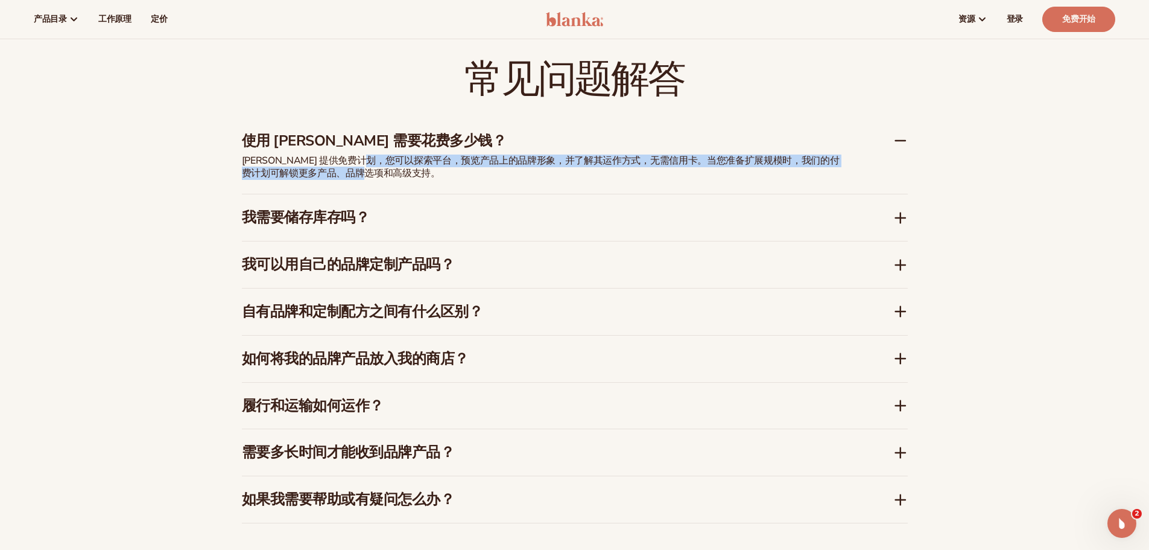
drag, startPoint x: 388, startPoint y: 158, endPoint x: 386, endPoint y: 178, distance: 20.1
click at [386, 178] on font "Blanka 提供免费计划，您可以探索平台，预览产品上的品牌形象，并了解其运作方式，无需信用卡。当您准备扩展规模时，我们的付费计划可解锁更多产品、品牌选项和高…" at bounding box center [541, 167] width 598 height 26
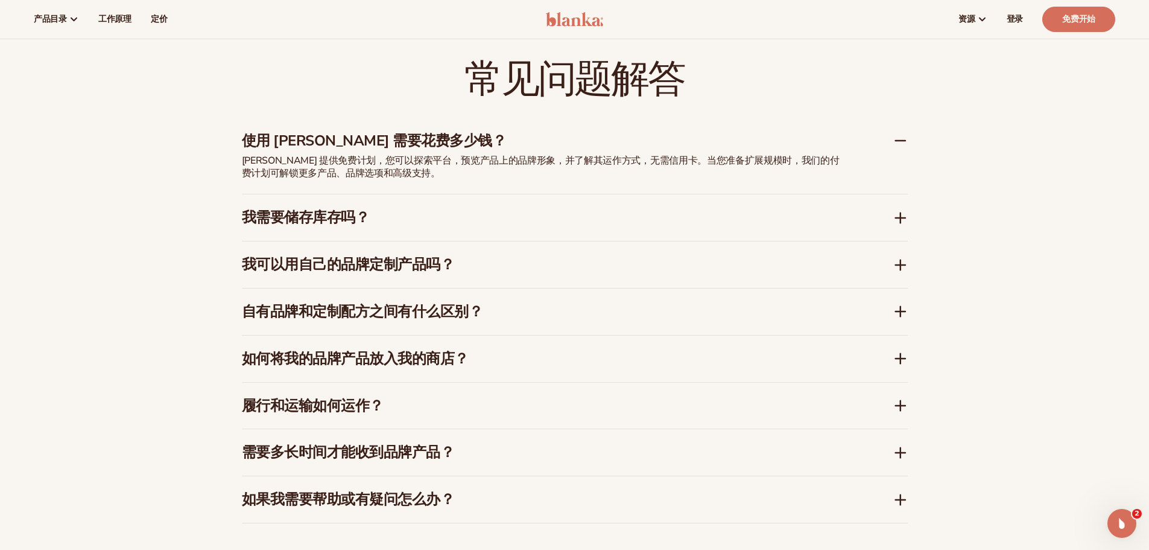
click at [409, 182] on div "Blanka 提供免费计划，您可以探索平台，预览产品上的品牌形象，并了解其运作方式，无需信用卡。当您准备扩展规模时，我们的付费计划可解锁更多产品、品牌选项和高…" at bounding box center [543, 174] width 603 height 40
click at [377, 454] on font "需要多长时间才能收到品牌产品？" at bounding box center [348, 451] width 213 height 19
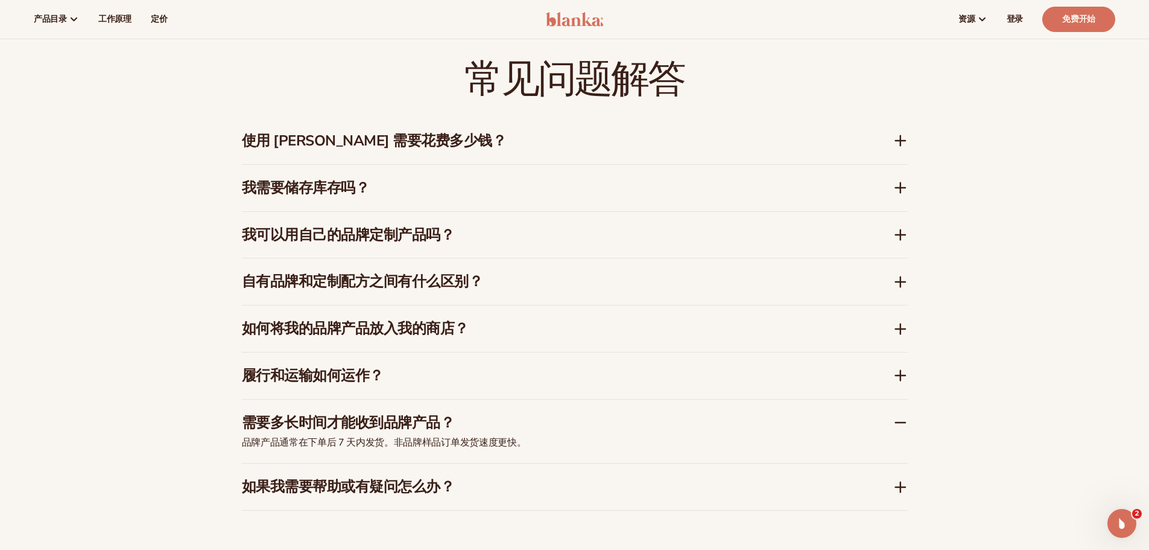
drag, startPoint x: 244, startPoint y: 439, endPoint x: 527, endPoint y: 430, distance: 283.1
click at [527, 430] on div "需要多长时间才能收到品牌产品？ 品牌产品通常在下单后 7 天内发货。非品牌样品订单发货速度更快。" at bounding box center [575, 431] width 666 height 64
click at [554, 441] on p "品牌产品通常在下单后 7 天内发货。非品牌样品订单发货速度更快。" at bounding box center [543, 442] width 603 height 13
click at [467, 447] on font "品牌产品通常在下单后 7 天内发货。非品牌样品订单发货速度更快。" at bounding box center [384, 442] width 285 height 13
drag, startPoint x: 390, startPoint y: 442, endPoint x: 576, endPoint y: 441, distance: 185.8
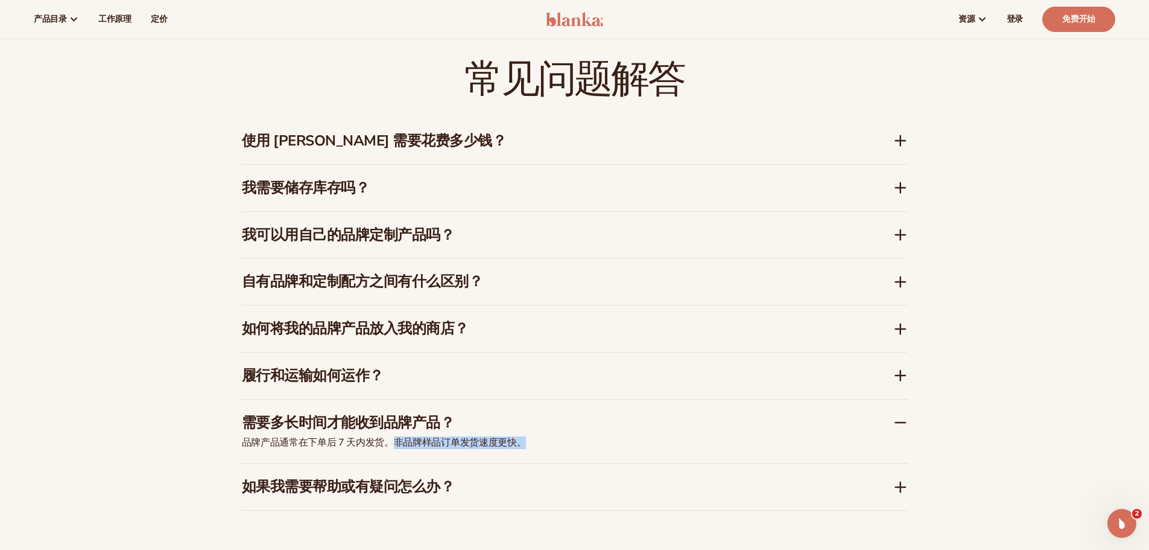
click at [545, 439] on p "品牌产品通常在下单后 7 天内发货。非品牌样品订单发货速度更快。" at bounding box center [543, 442] width 603 height 13
click at [586, 442] on p "品牌产品通常在下单后 7 天内发货。非品牌样品订单发货速度更快。" at bounding box center [543, 442] width 603 height 13
click at [586, 410] on div "需要多长时间才能收到品牌产品？" at bounding box center [575, 417] width 666 height 37
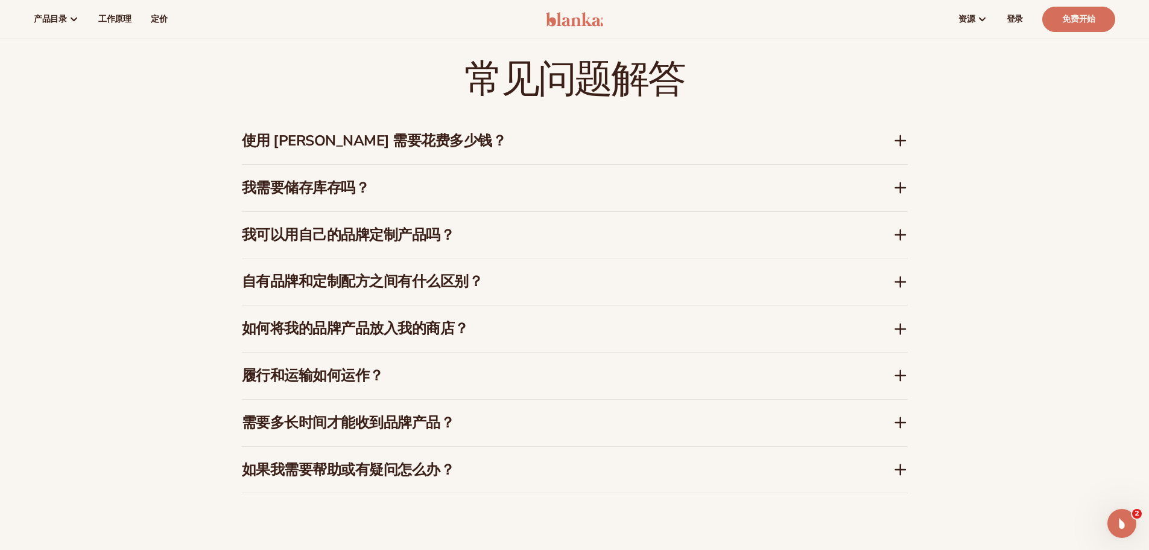
click at [586, 410] on div "需要多长时间才能收到品牌产品？" at bounding box center [575, 422] width 666 height 46
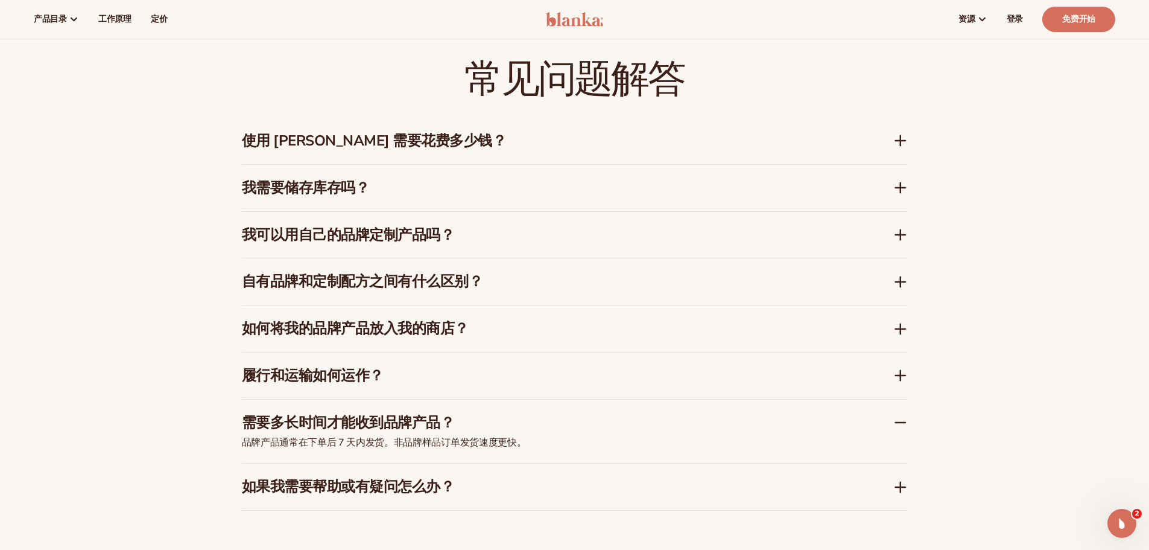
click at [522, 422] on h3 "需要多长时间才能收到品牌产品？" at bounding box center [549, 422] width 615 height 17
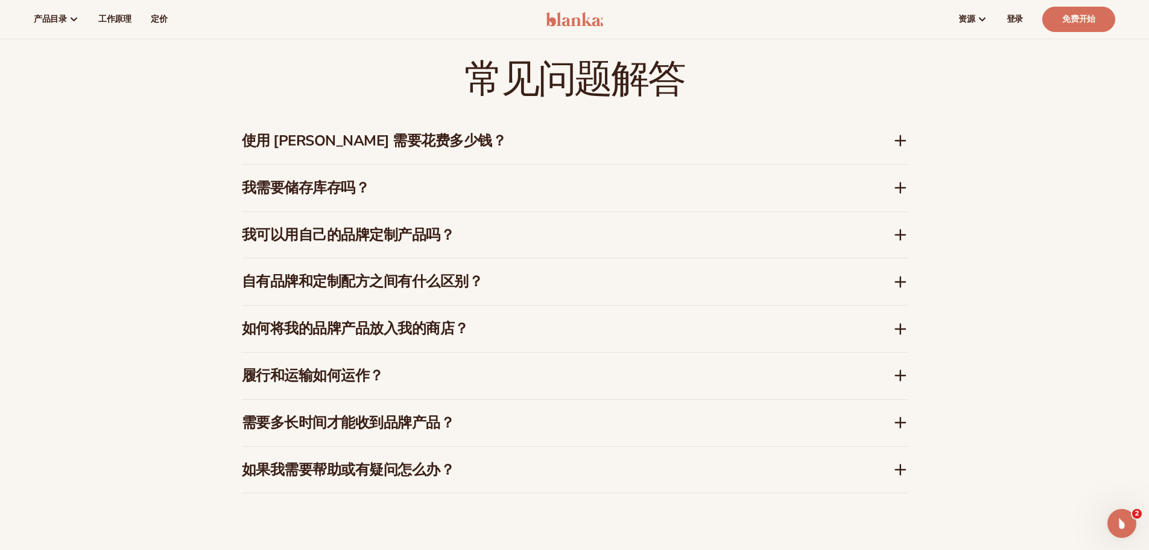
click at [423, 131] on font "使用 Blanka 需要花费多少钱？" at bounding box center [374, 140] width 265 height 19
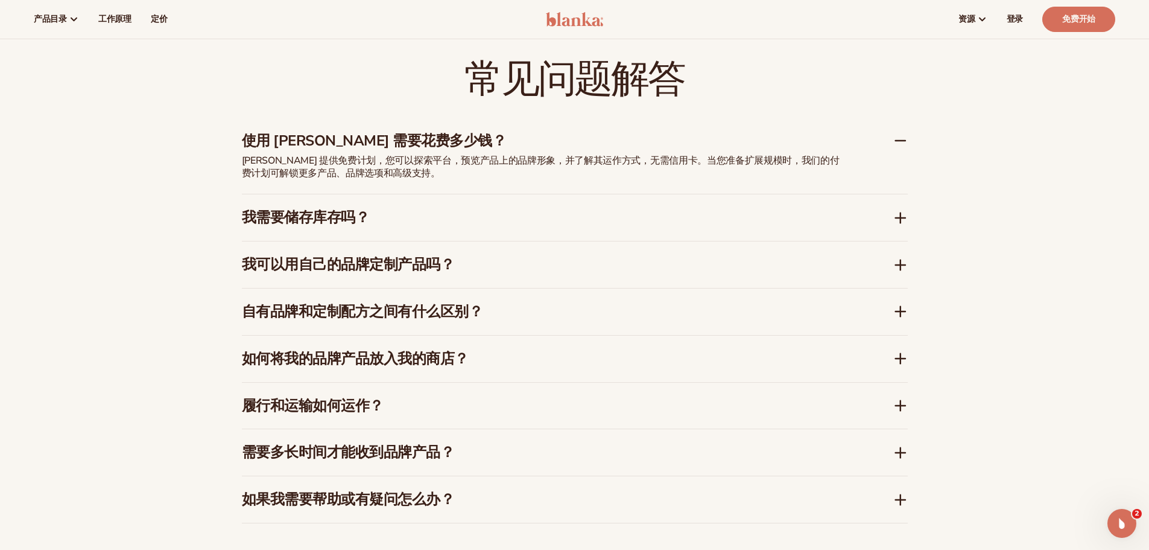
click at [449, 140] on h3 "使用 Blanka 需要花费多少钱？" at bounding box center [549, 140] width 615 height 17
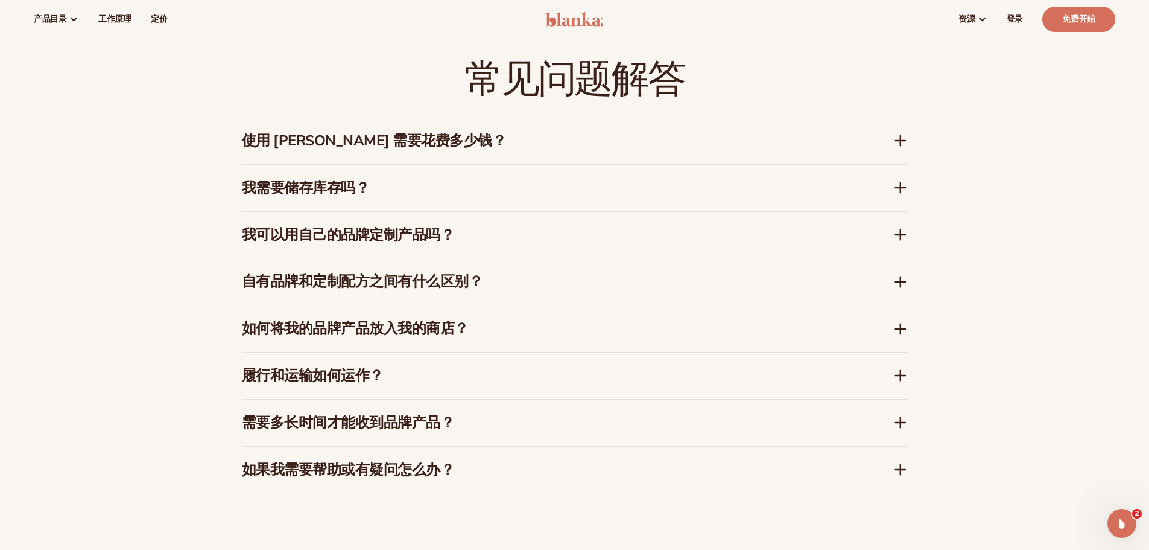
click at [859, 184] on div "我需要储存库存吗？" at bounding box center [567, 187] width 651 height 17
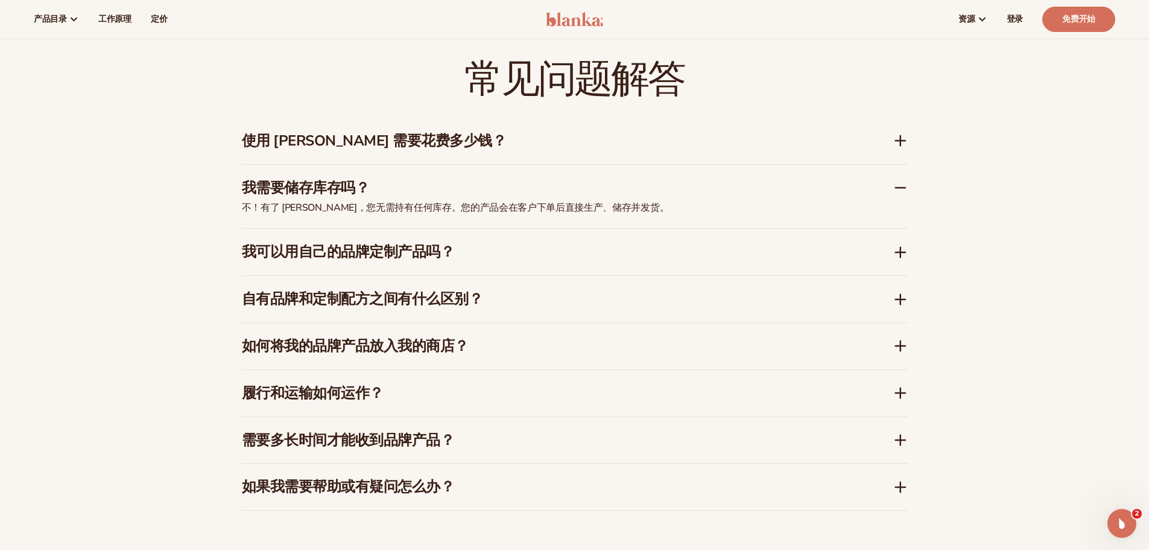
click at [873, 188] on div "我需要储存库存吗？" at bounding box center [567, 187] width 651 height 17
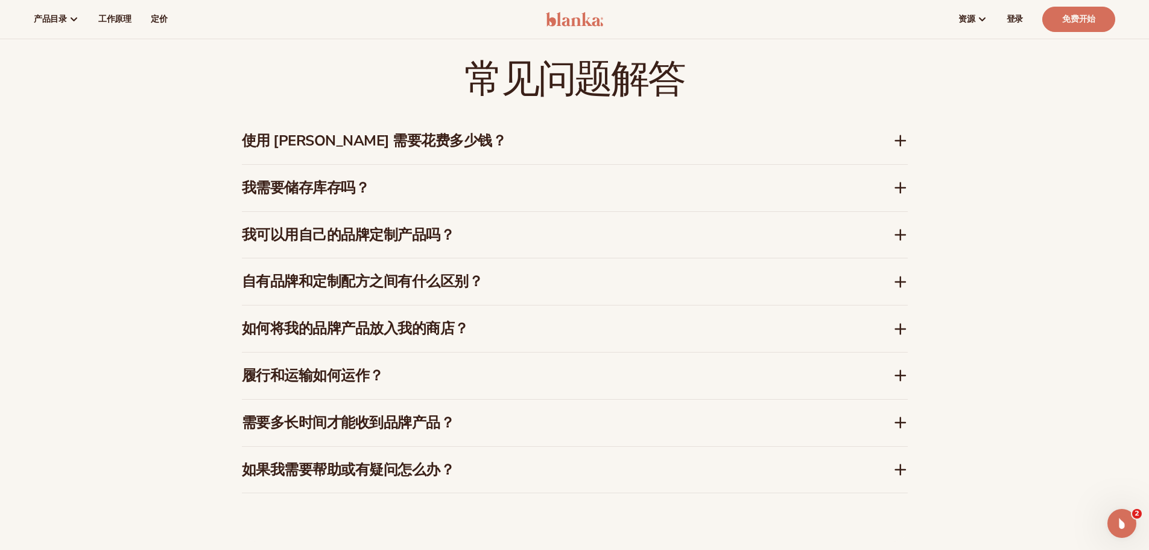
click at [615, 213] on div "我可以用自己的品牌定制产品吗？" at bounding box center [575, 235] width 666 height 46
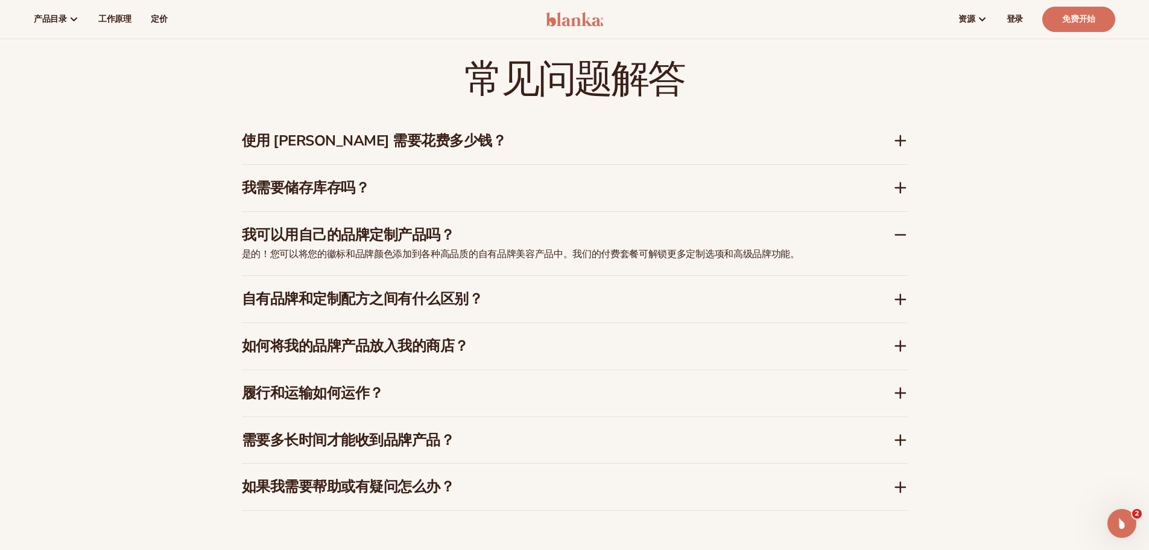
click at [630, 236] on h3 "我可以用自己的品牌定制产品吗？" at bounding box center [549, 234] width 615 height 17
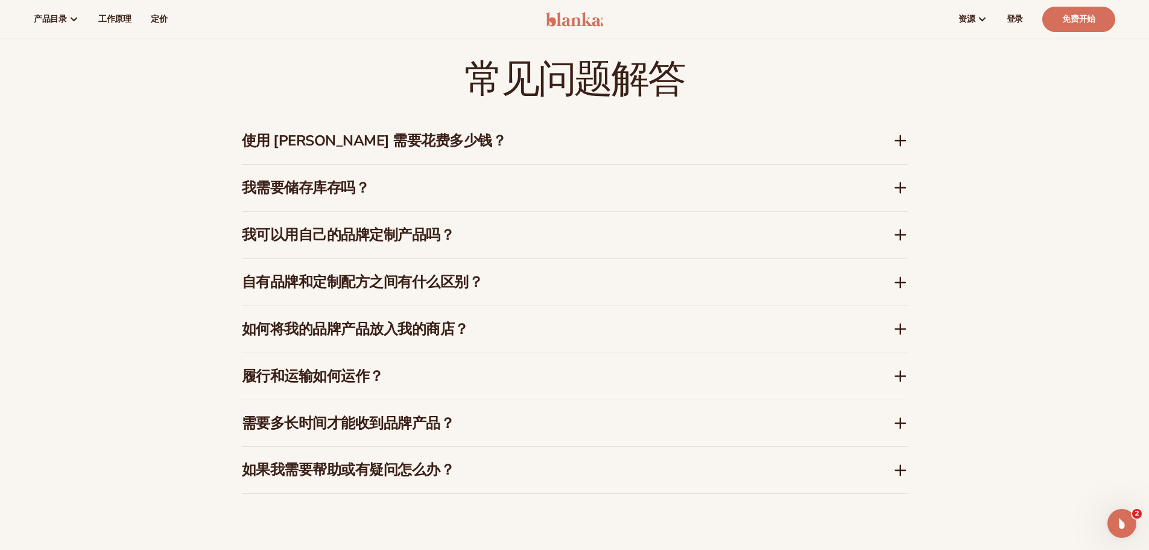
click at [625, 284] on h3 "自有品牌和定制配方之间有什么区别？" at bounding box center [549, 281] width 615 height 17
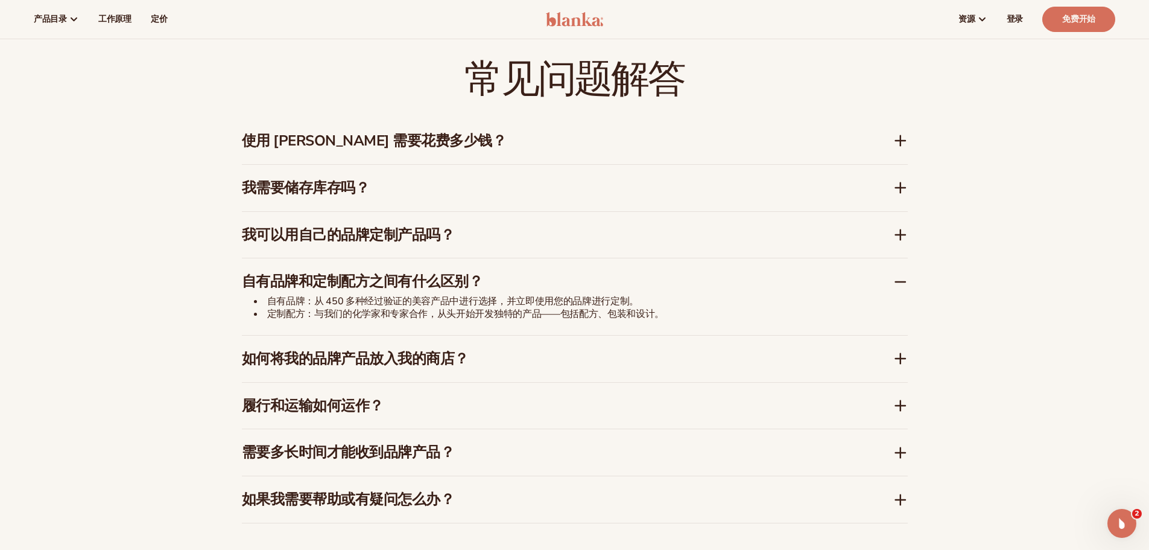
click at [625, 285] on h3 "自有品牌和定制配方之间有什么区别？" at bounding box center [549, 281] width 615 height 17
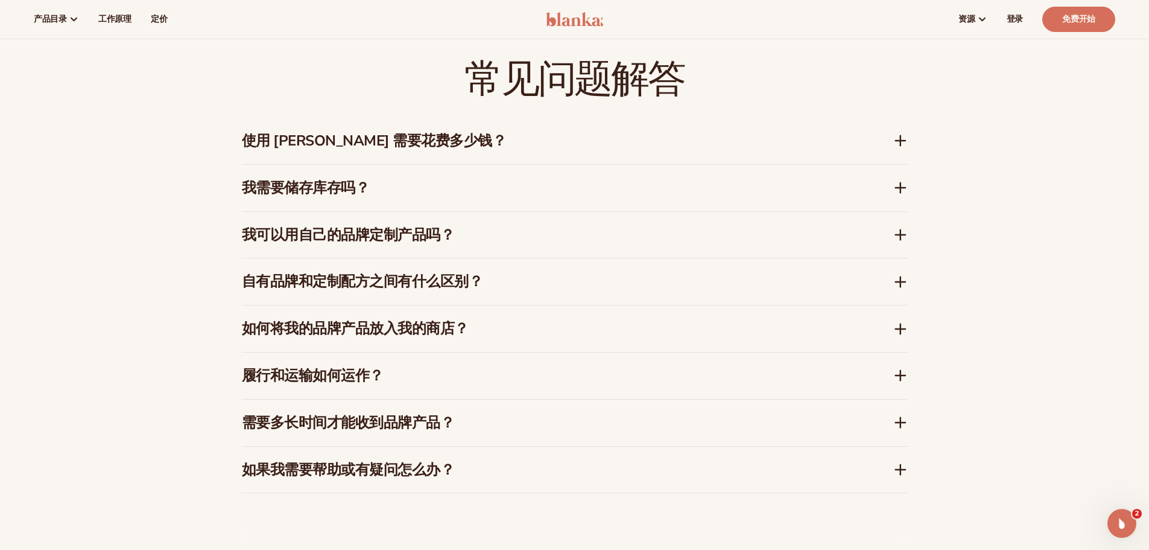
click at [586, 174] on div "我需要储存库存吗？" at bounding box center [575, 188] width 666 height 46
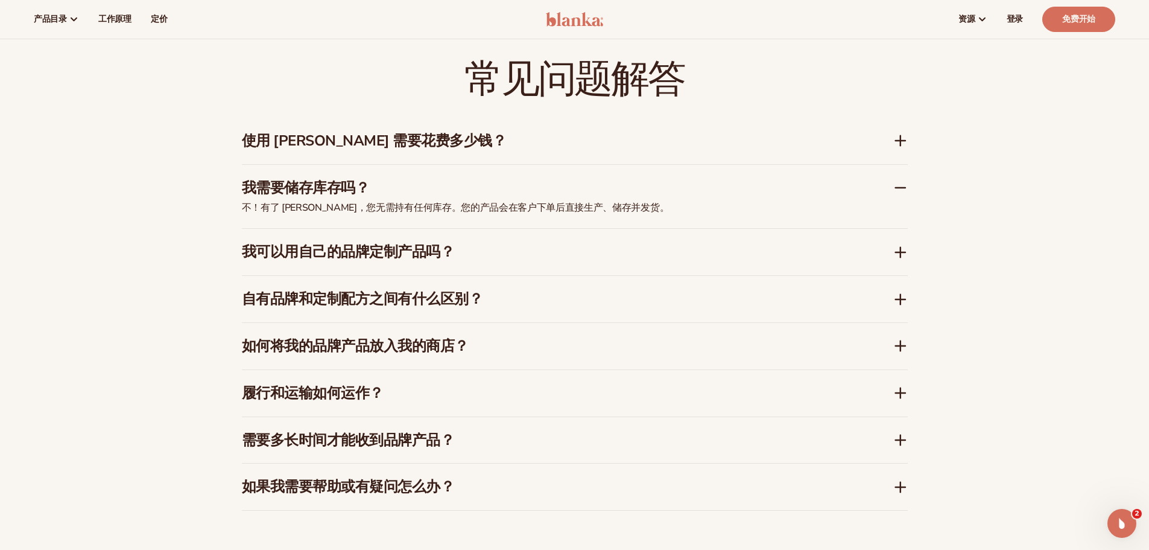
click at [600, 191] on h3 "我需要储存库存吗？" at bounding box center [549, 187] width 615 height 17
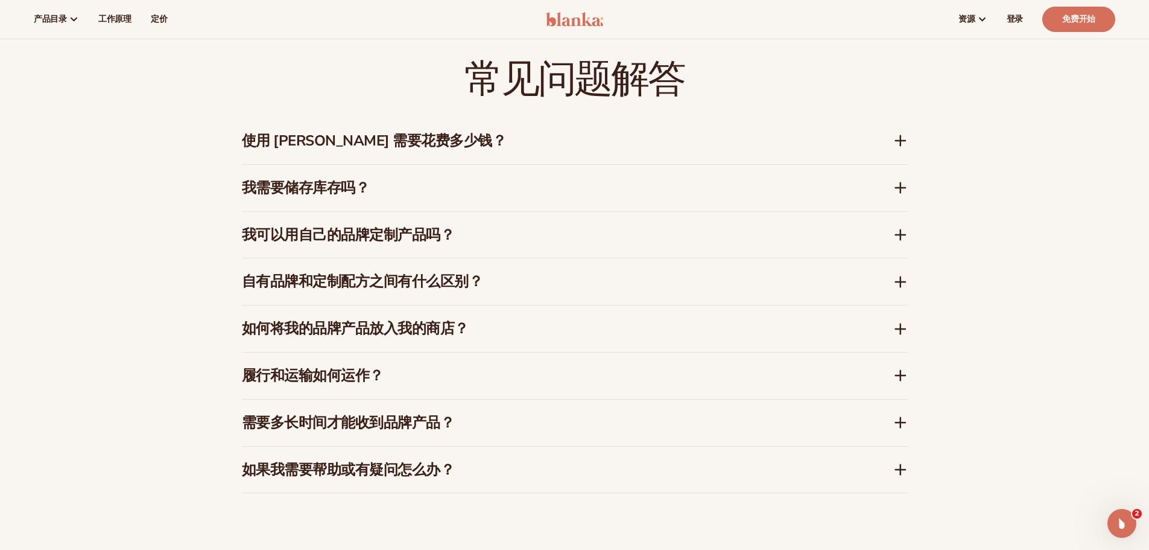
click at [591, 132] on h3 "使用 Blanka 需要花费多少钱？" at bounding box center [549, 140] width 615 height 17
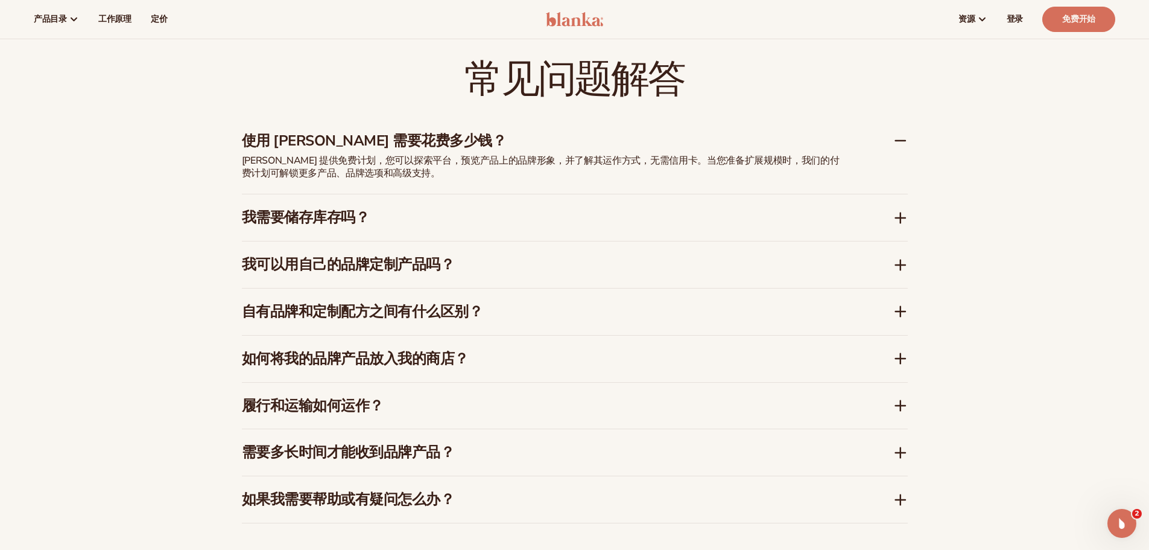
click at [591, 136] on h3 "使用 Blanka 需要花费多少钱？" at bounding box center [549, 140] width 615 height 17
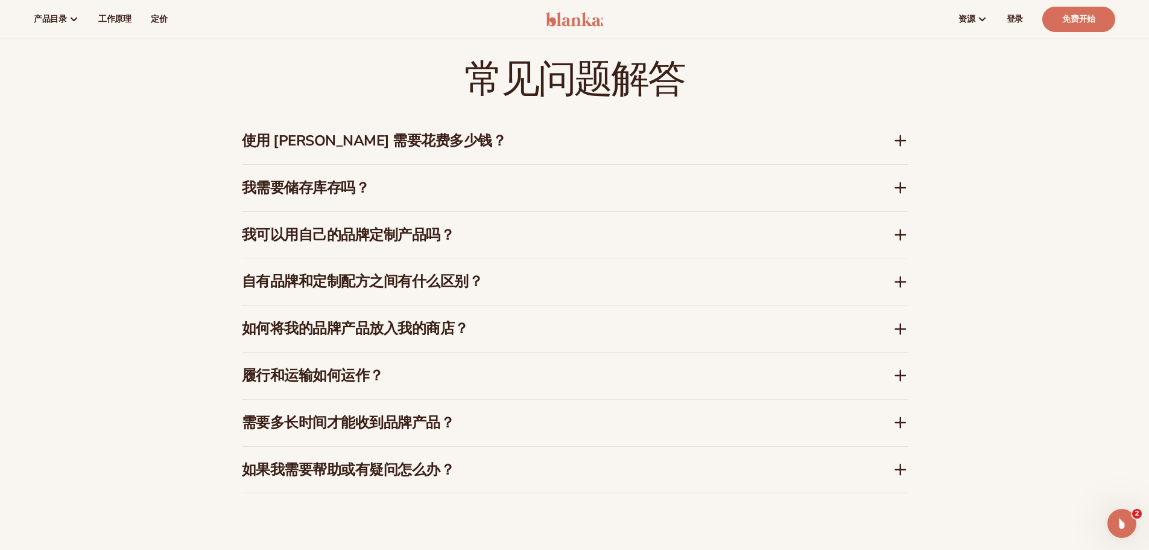
click at [598, 187] on h3 "我需要储存库存吗？" at bounding box center [549, 187] width 615 height 17
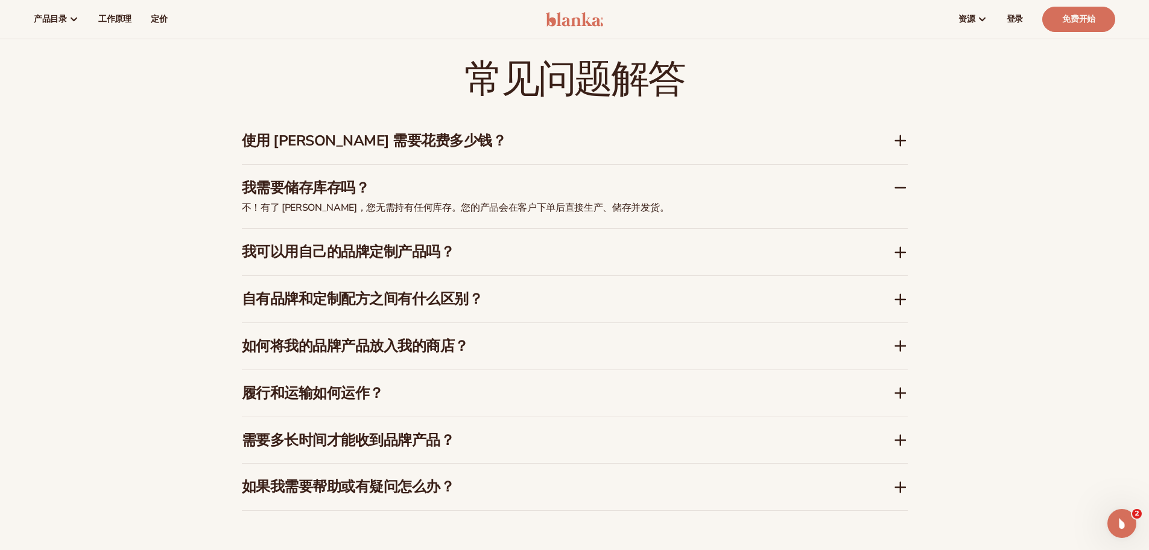
click at [598, 187] on h3 "我需要储存库存吗？" at bounding box center [549, 187] width 615 height 17
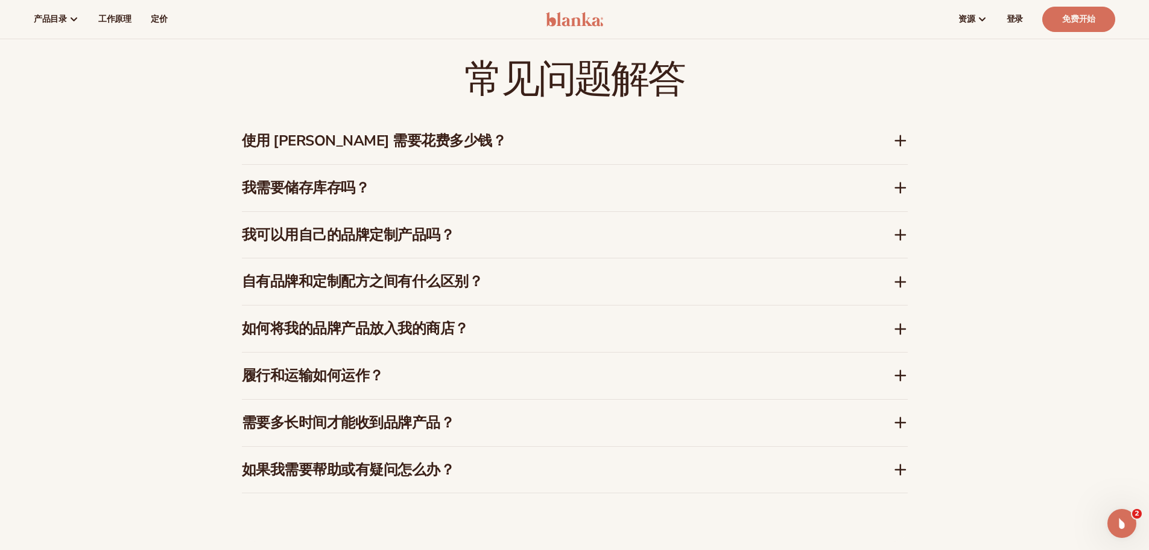
click at [563, 230] on h3 "我可以用自己的品牌定制产品吗？" at bounding box center [549, 234] width 615 height 17
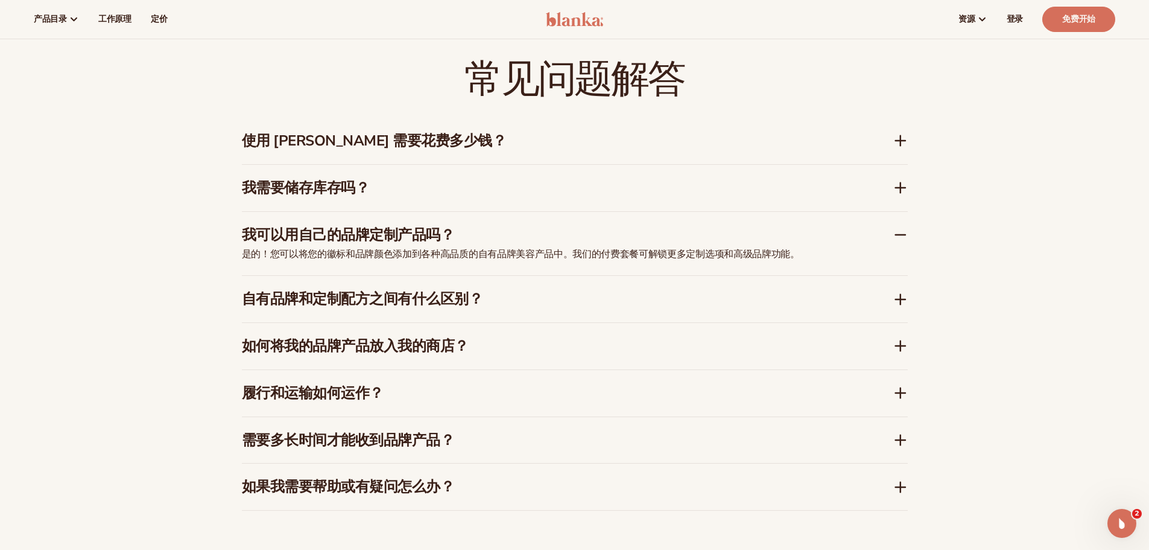
click at [563, 230] on h3 "我可以用自己的品牌定制产品吗？" at bounding box center [549, 234] width 615 height 17
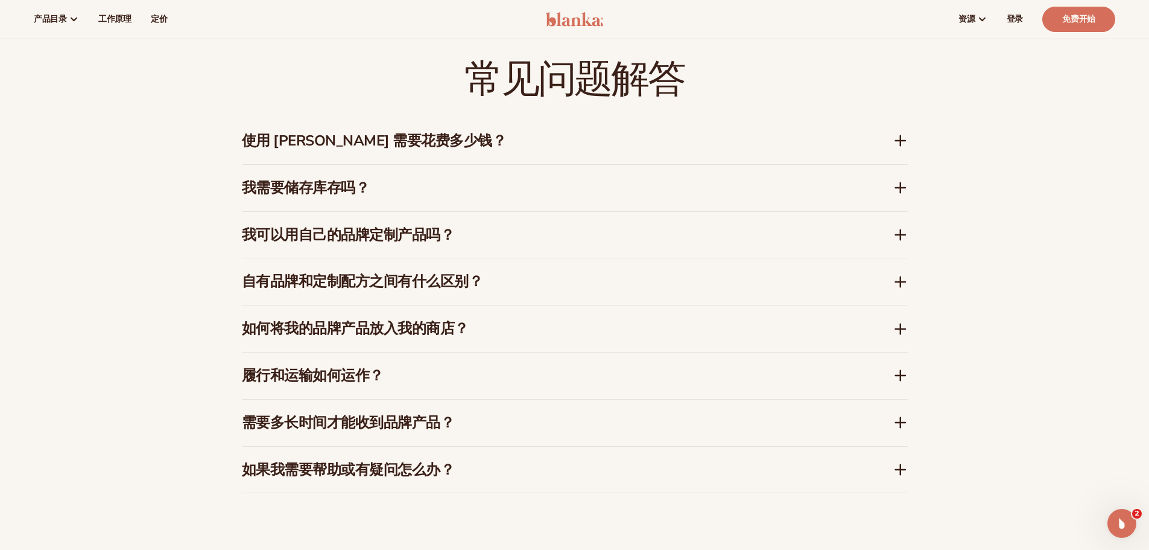
click at [568, 276] on h3 "自有品牌和定制配方之间有什么区别？" at bounding box center [549, 281] width 615 height 17
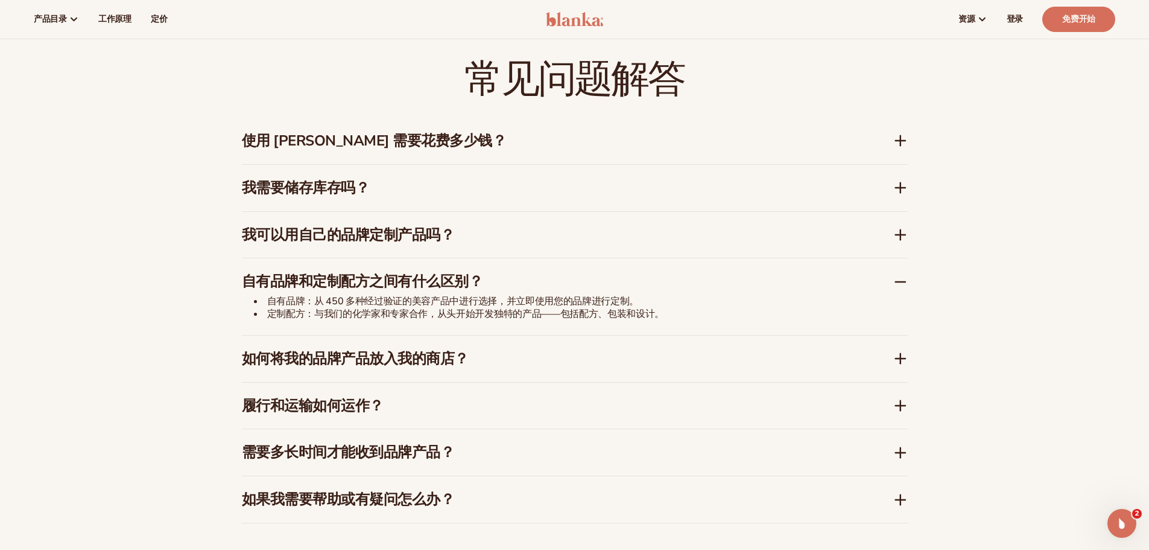
click at [568, 276] on h3 "自有品牌和定制配方之间有什么区别？" at bounding box center [549, 281] width 615 height 17
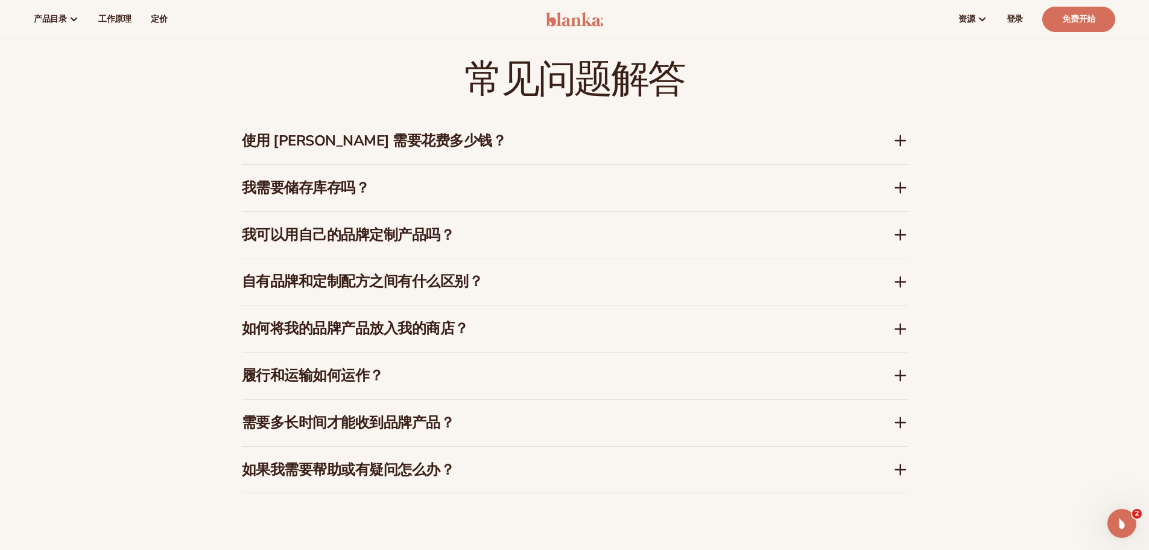
click at [566, 332] on h3 "如何将我的品牌产品放入我的商店？" at bounding box center [549, 328] width 615 height 17
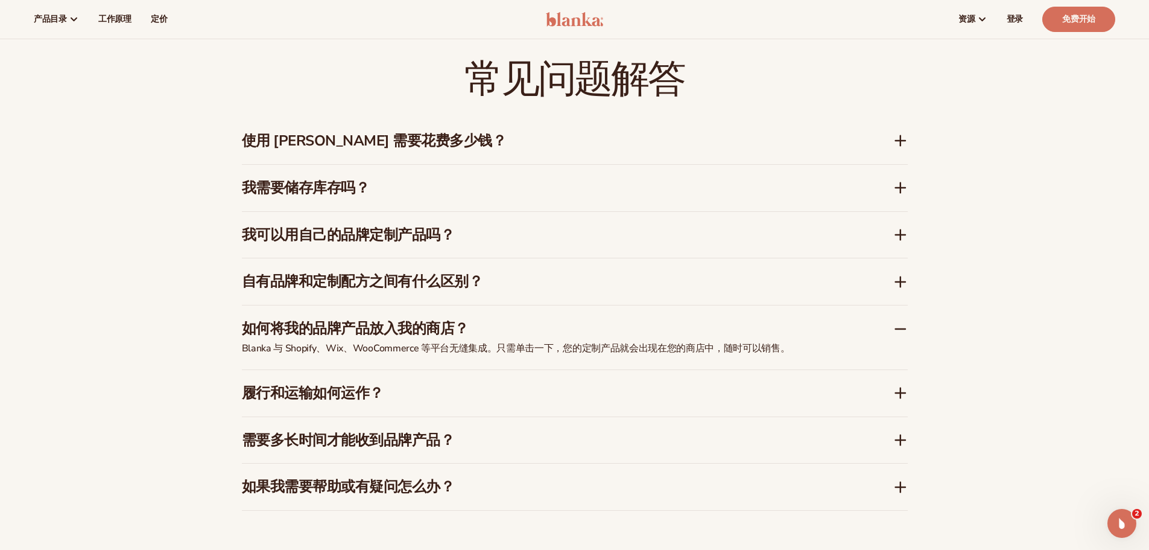
click at [600, 328] on h3 "如何将我的品牌产品放入我的商店？" at bounding box center [549, 328] width 615 height 17
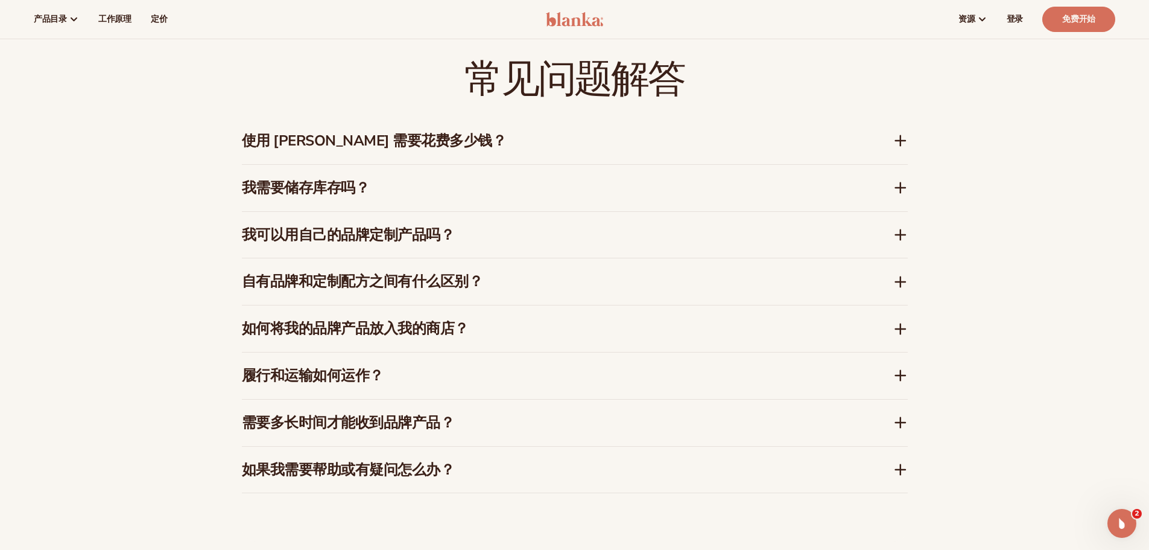
click at [546, 376] on h3 "履行和运输如何运作？" at bounding box center [549, 375] width 615 height 17
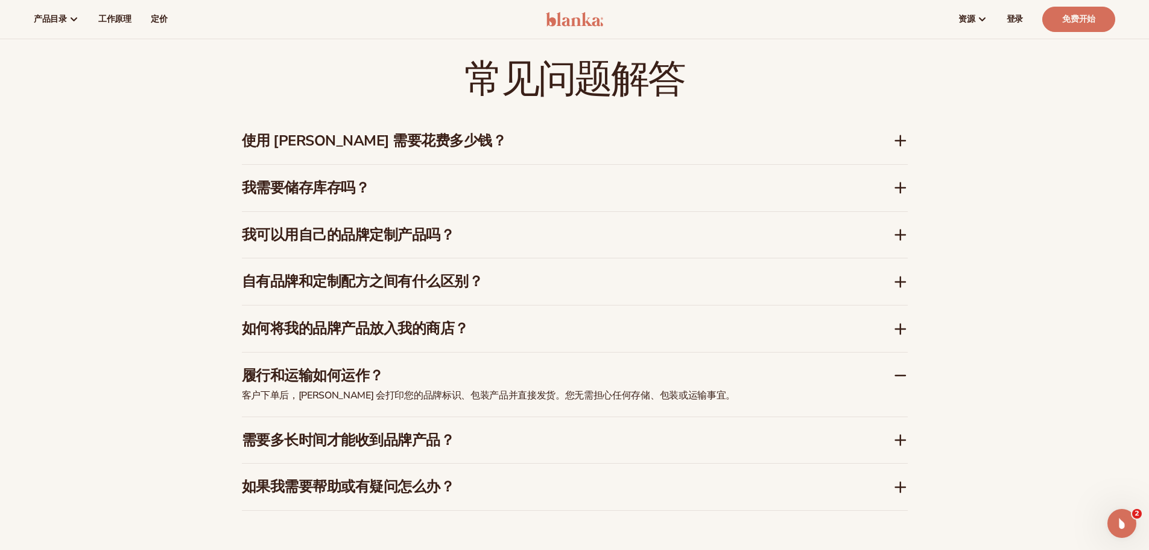
click at [546, 376] on h3 "履行和运输如何运作？" at bounding box center [549, 375] width 615 height 17
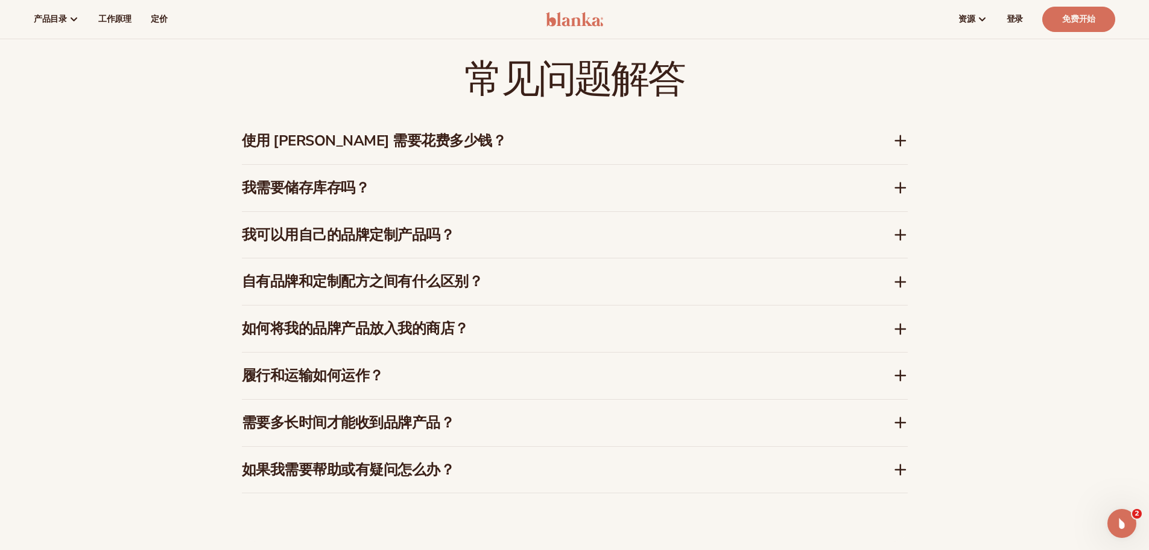
click at [544, 418] on h3 "需要多长时间才能收到品牌产品？" at bounding box center [549, 422] width 615 height 17
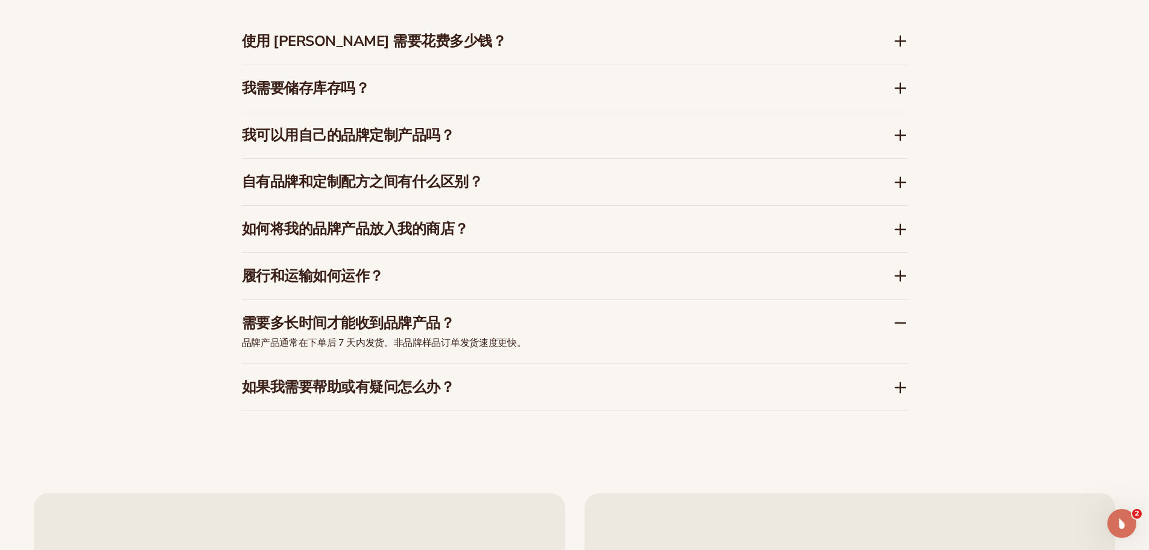
scroll to position [2043, 0]
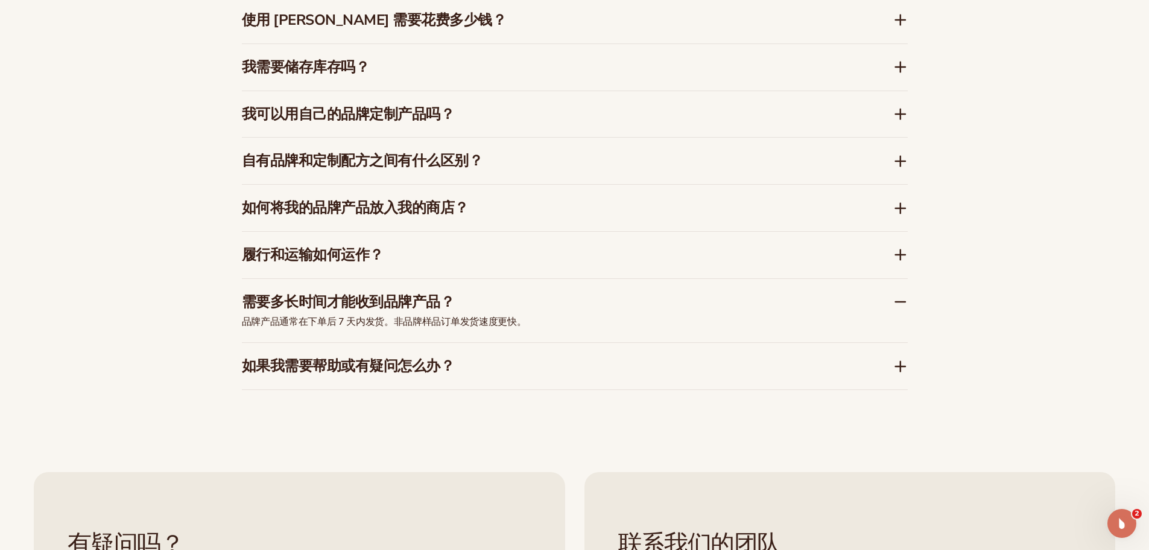
click at [527, 350] on div "如果我需要帮助或有疑问怎么办？" at bounding box center [575, 366] width 666 height 46
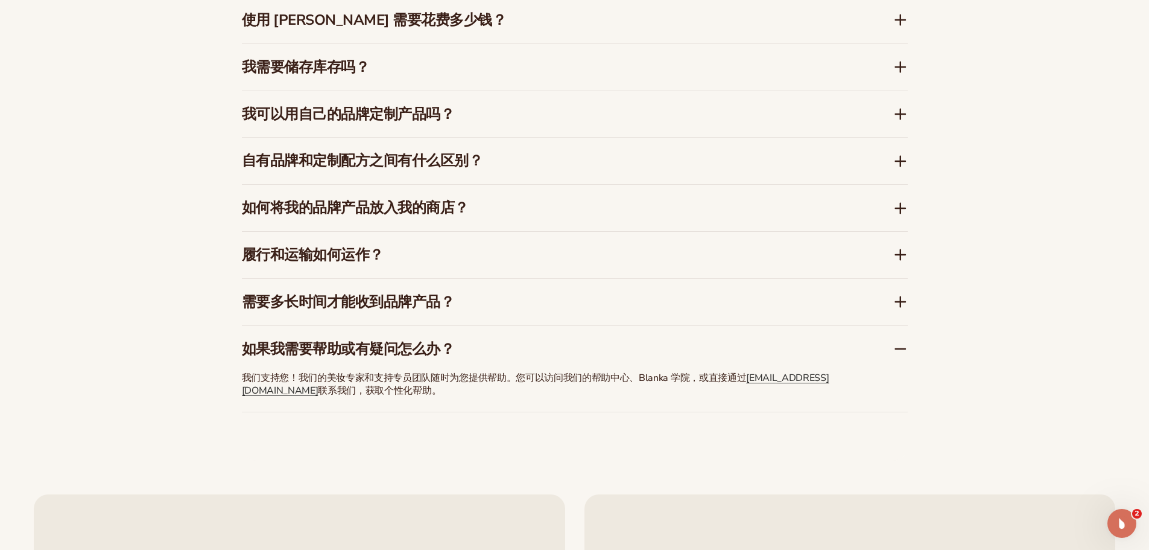
click at [514, 299] on h3 "需要多长时间才能收到品牌产品？" at bounding box center [549, 301] width 615 height 17
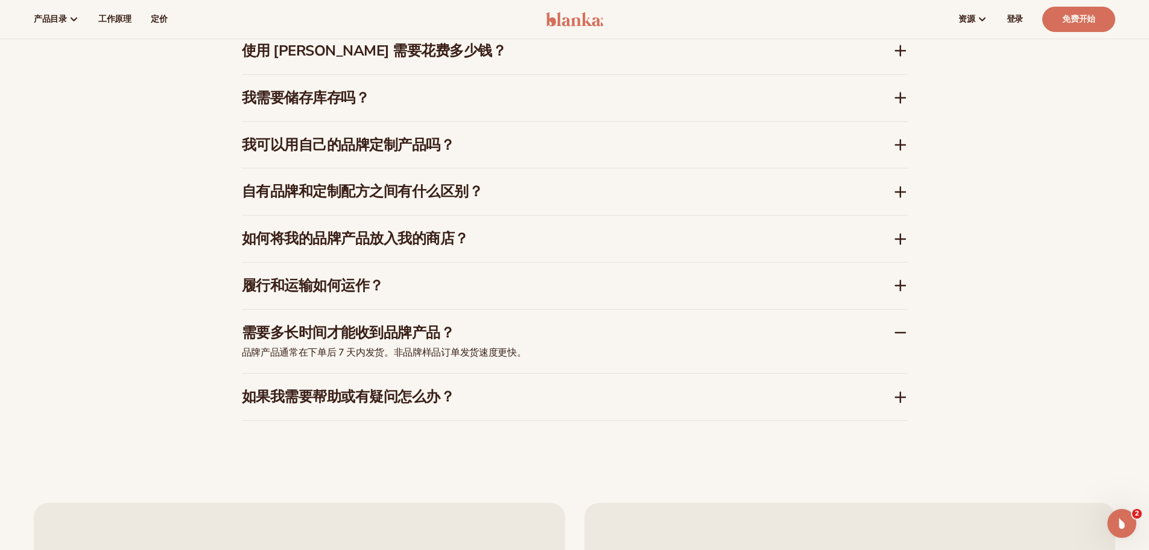
scroll to position [1982, 0]
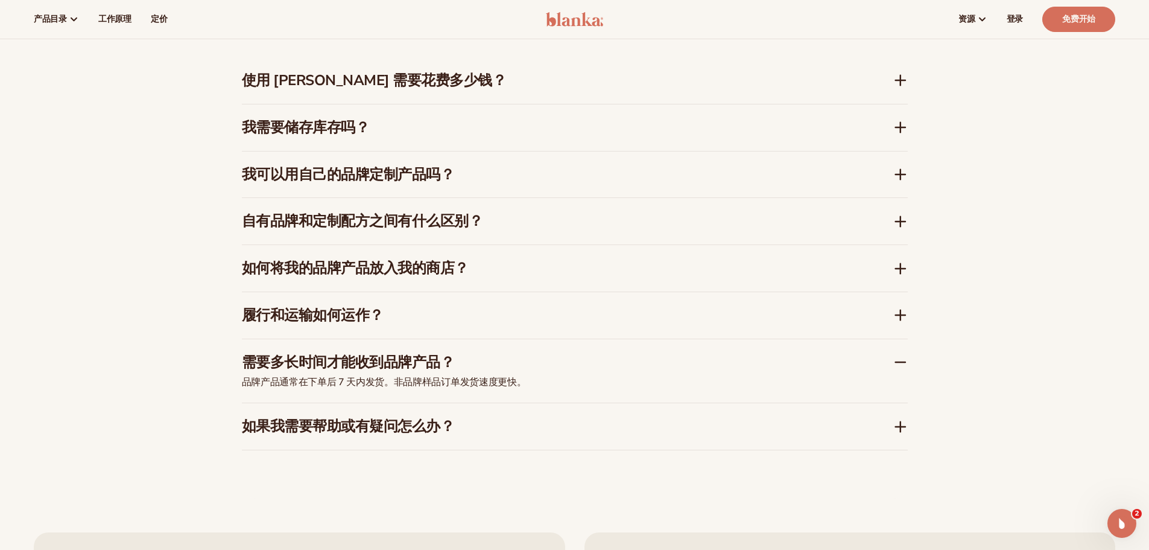
click at [512, 325] on div "履行和运输如何运作？" at bounding box center [575, 315] width 666 height 46
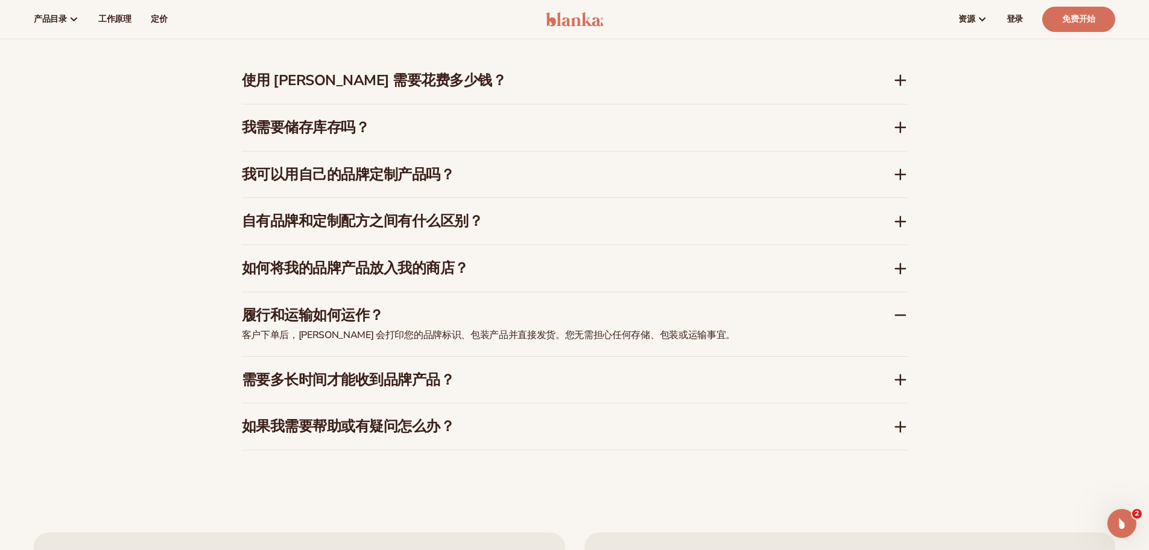
click at [512, 312] on h3 "履行和运输如何运作？" at bounding box center [549, 314] width 615 height 17
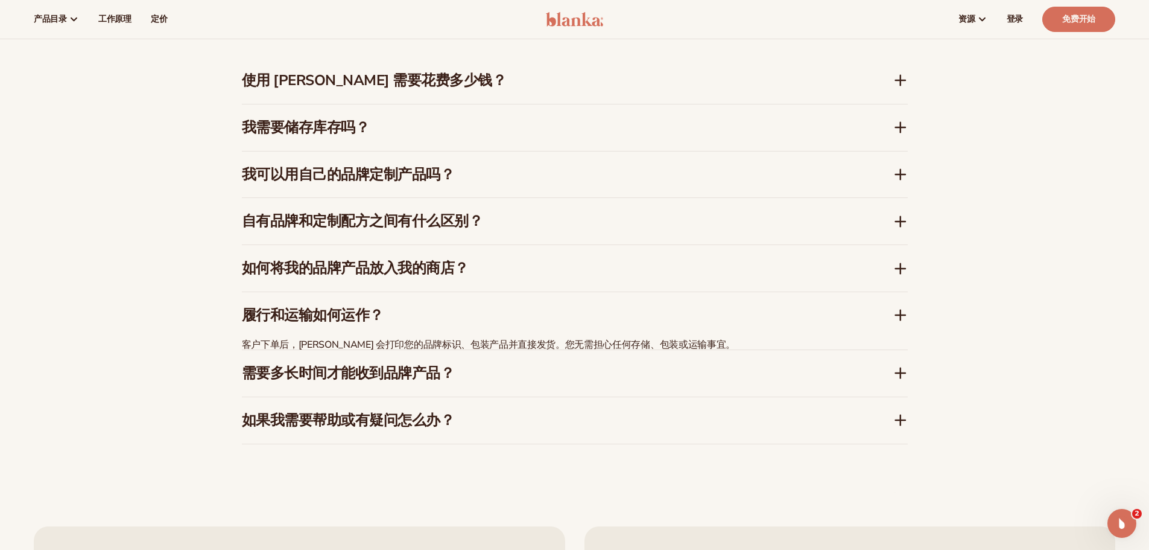
click at [517, 268] on h3 "如何将我的品牌产品放入我的商店？" at bounding box center [549, 267] width 615 height 17
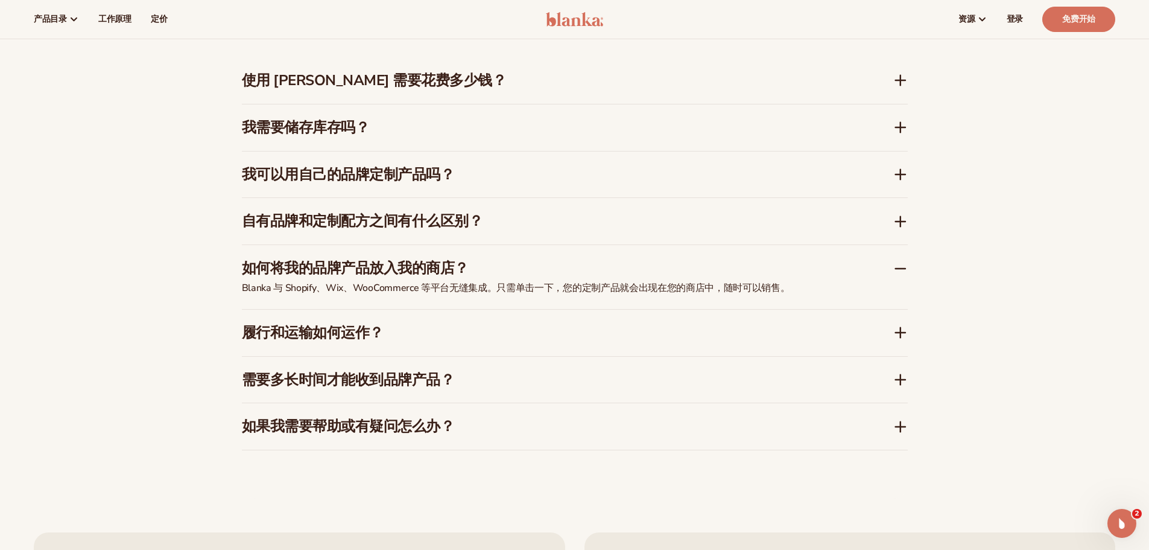
click at [517, 268] on h3 "如何将我的品牌产品放入我的商店？" at bounding box center [549, 267] width 615 height 17
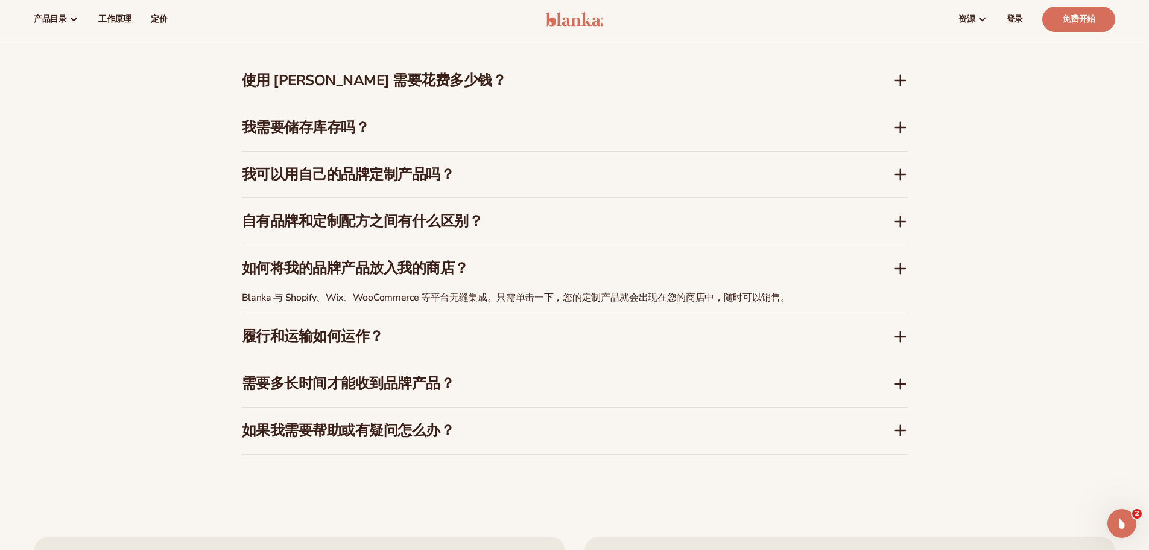
click at [522, 207] on div "自有品牌和定制配方之间有什么区别？" at bounding box center [575, 221] width 666 height 46
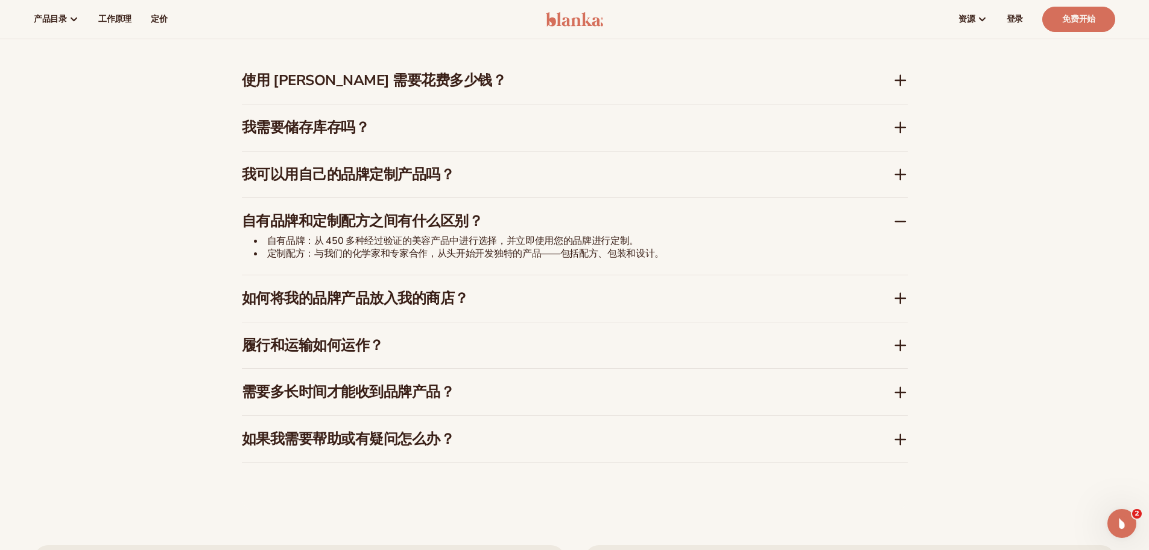
drag, startPoint x: 527, startPoint y: 212, endPoint x: 545, endPoint y: 167, distance: 49.0
click at [527, 213] on h3 "自有品牌和定制配方之间有什么区别？" at bounding box center [549, 220] width 615 height 17
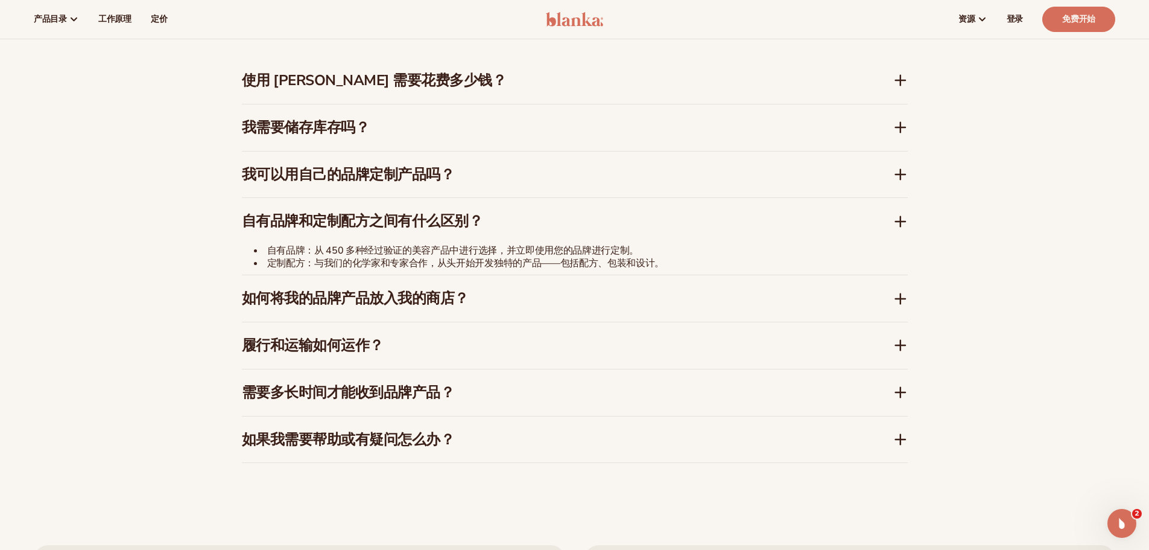
click at [546, 161] on div "我可以用自己的品牌定制产品吗？" at bounding box center [575, 174] width 666 height 46
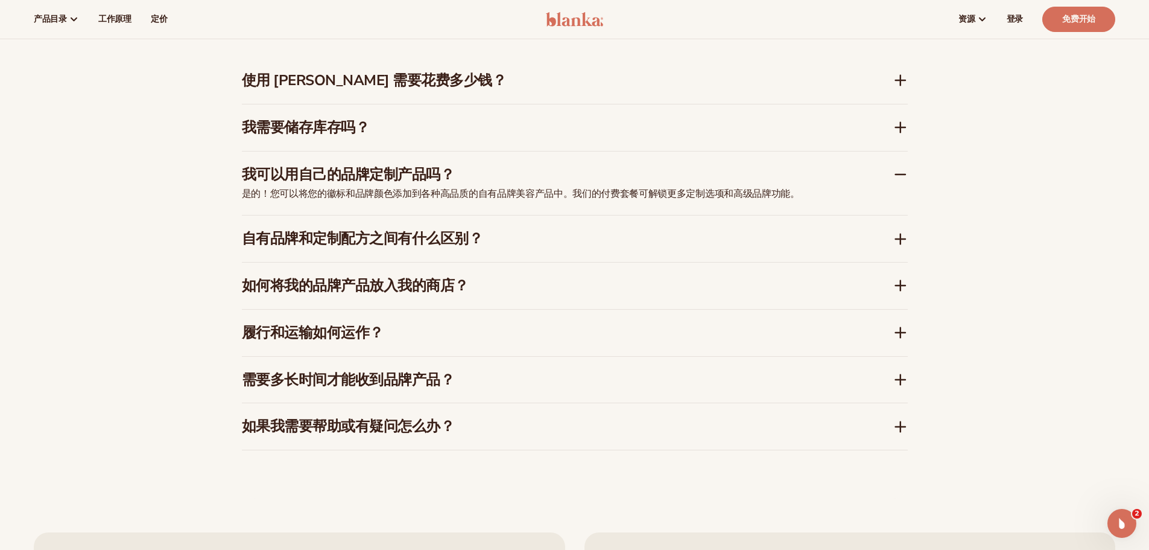
click at [547, 161] on div "我可以用自己的品牌定制产品吗？" at bounding box center [575, 169] width 666 height 37
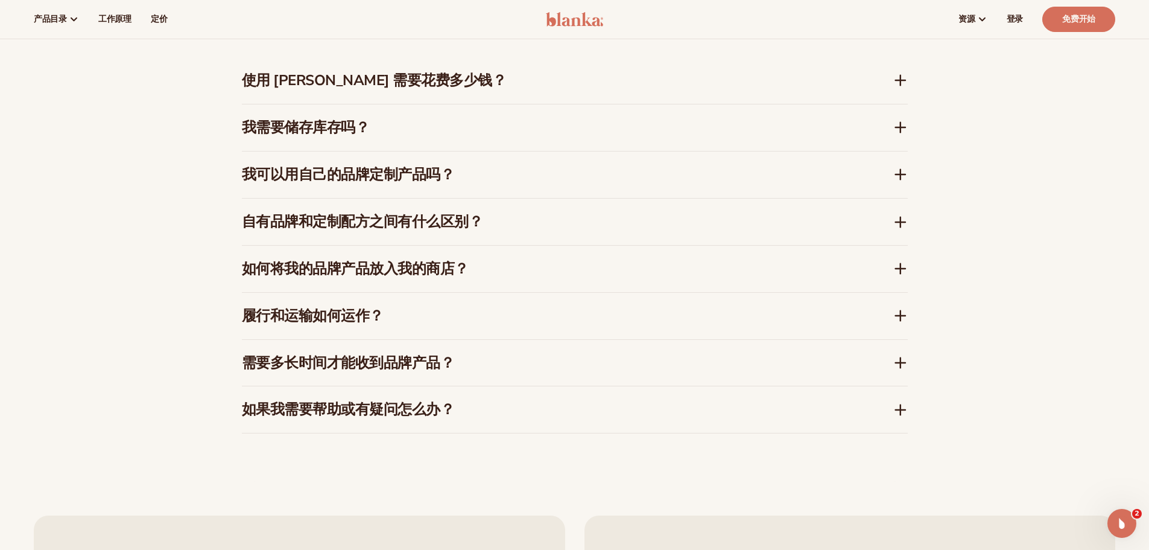
click at [546, 125] on h3 "我需要储存库存吗？" at bounding box center [549, 127] width 615 height 17
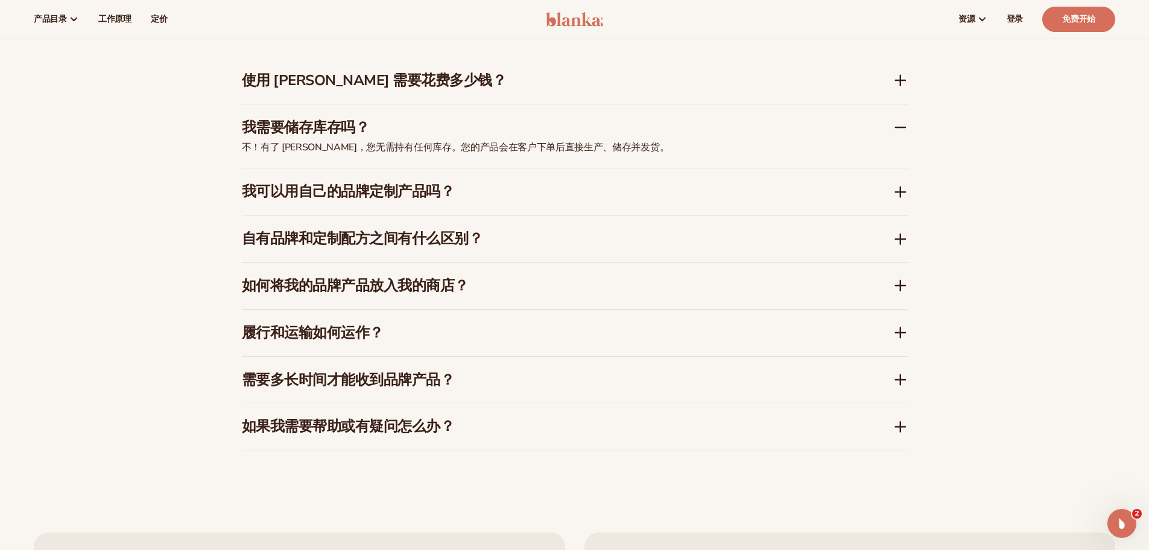
click at [546, 125] on h3 "我需要储存库存吗？" at bounding box center [549, 127] width 615 height 17
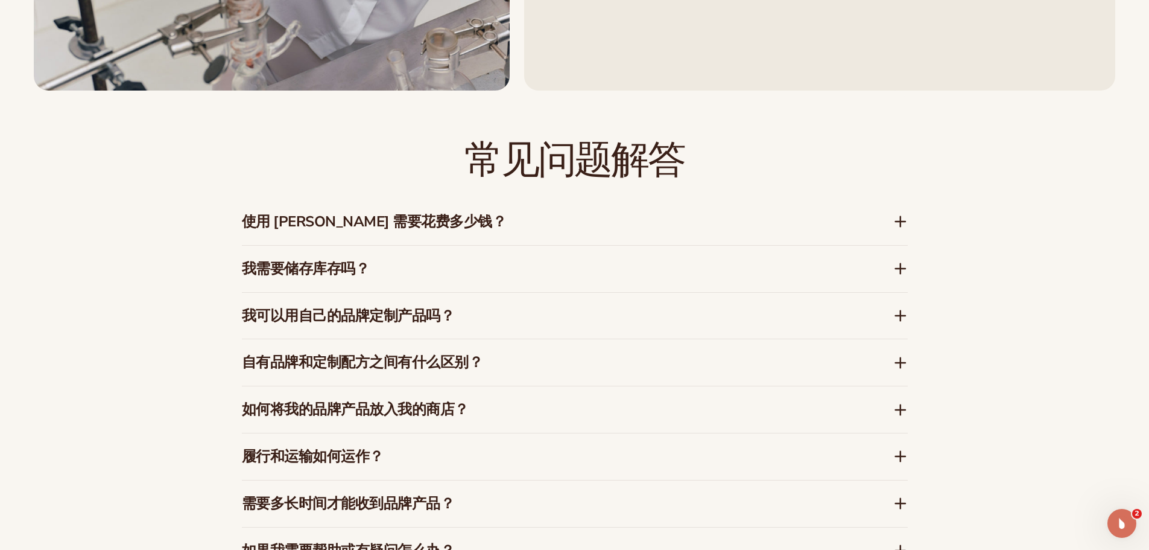
scroll to position [1922, 0]
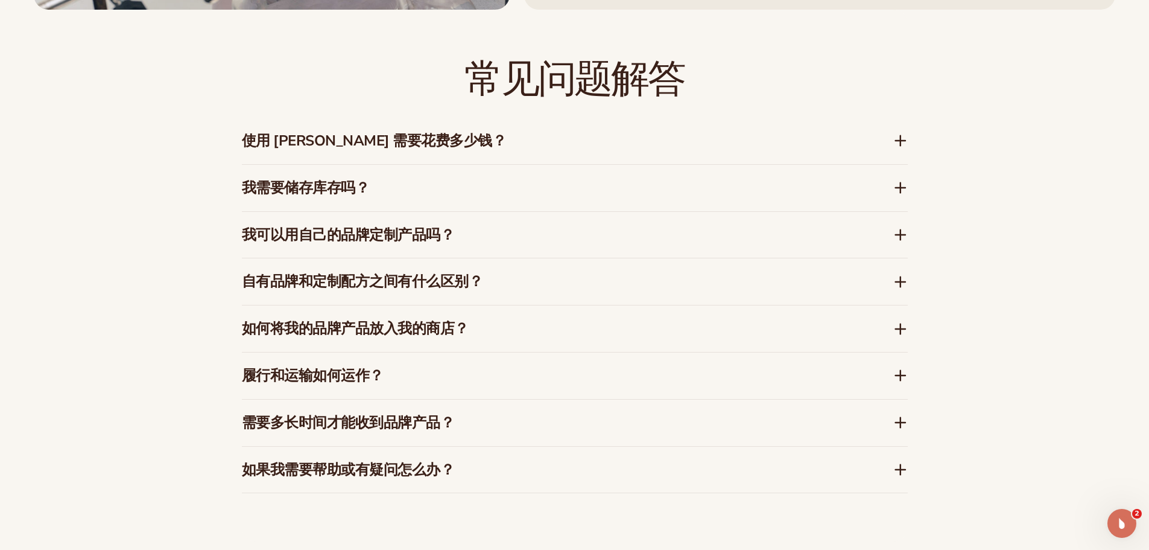
click at [469, 150] on div "使用 Blanka 需要花费多少钱？" at bounding box center [575, 141] width 666 height 46
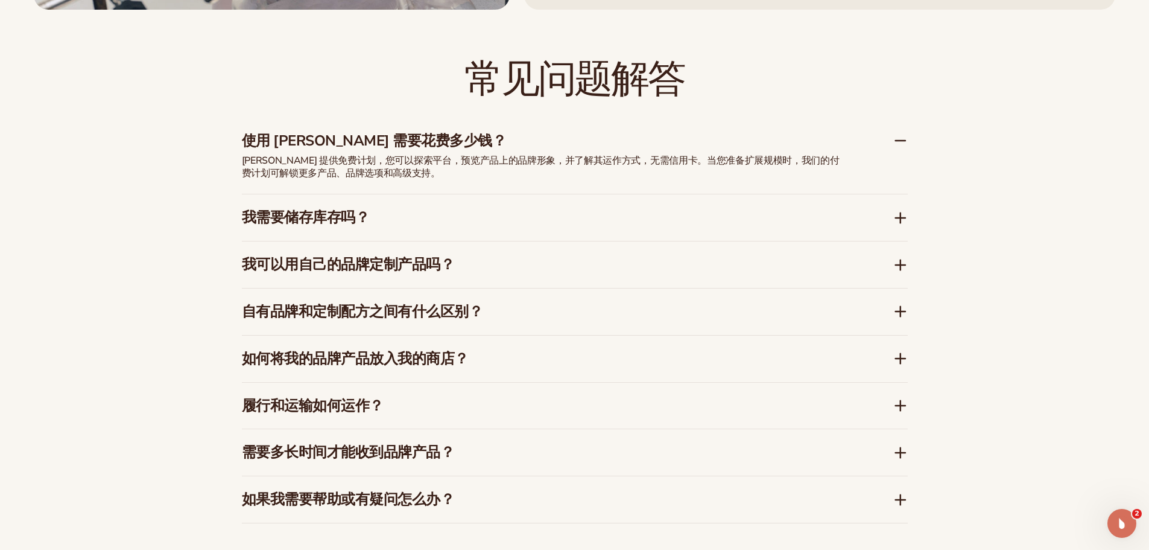
click at [469, 150] on div "使用 Blanka 需要花费多少钱？" at bounding box center [575, 136] width 666 height 37
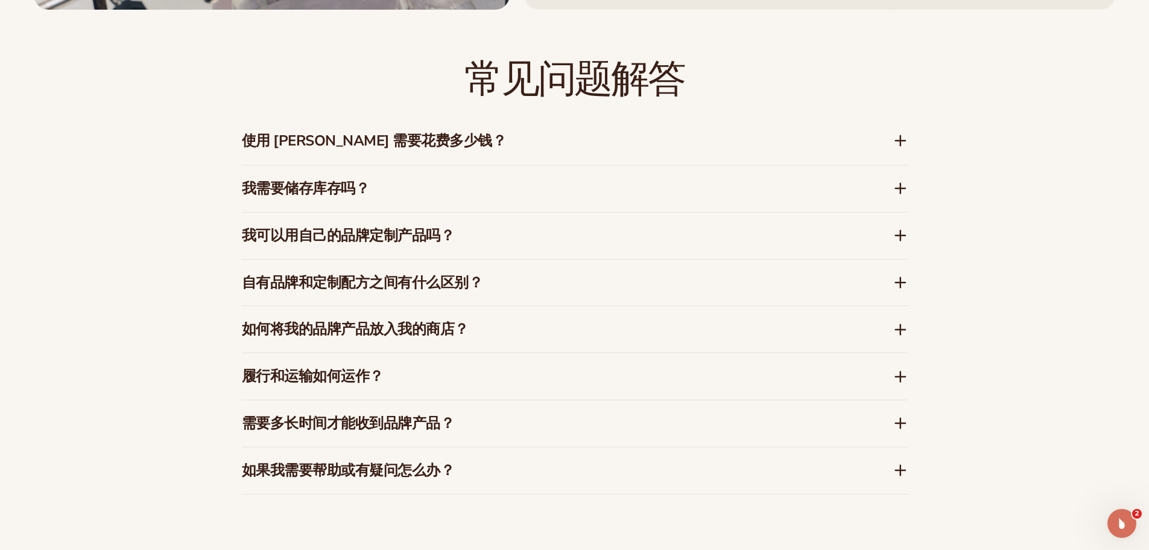
click at [469, 182] on h3 "我需要储存库存吗？" at bounding box center [549, 188] width 615 height 17
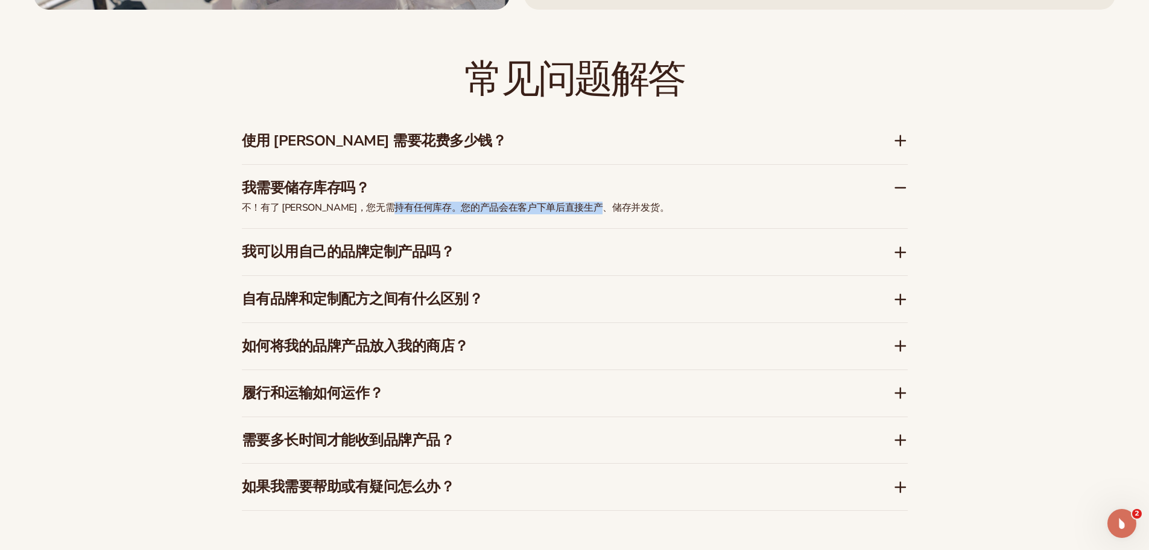
drag, startPoint x: 419, startPoint y: 204, endPoint x: 656, endPoint y: 208, distance: 237.7
click at [638, 208] on p "不！有了 Blanka，您无需持有任何库存。您的产品会在客户下单后直接生产、储存并发货。" at bounding box center [543, 207] width 603 height 13
click at [664, 208] on p "不！有了 Blanka，您无需持有任何库存。您的产品会在客户下单后直接生产、储存并发货。" at bounding box center [543, 207] width 603 height 13
click at [550, 186] on h3 "我需要储存库存吗？" at bounding box center [549, 187] width 615 height 17
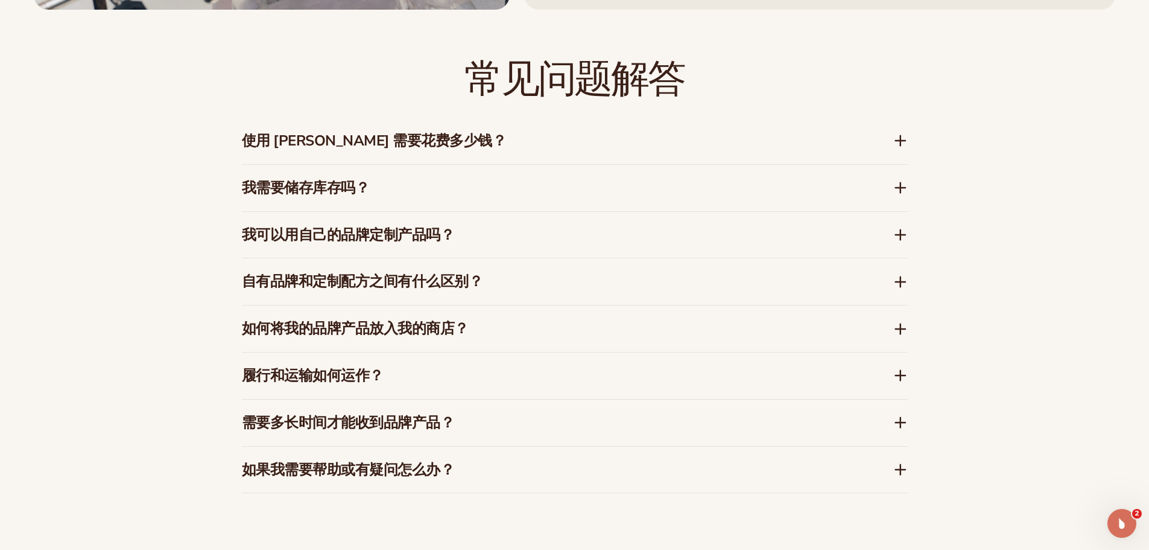
click at [524, 228] on h3 "我可以用自己的品牌定制产品吗？" at bounding box center [549, 234] width 615 height 17
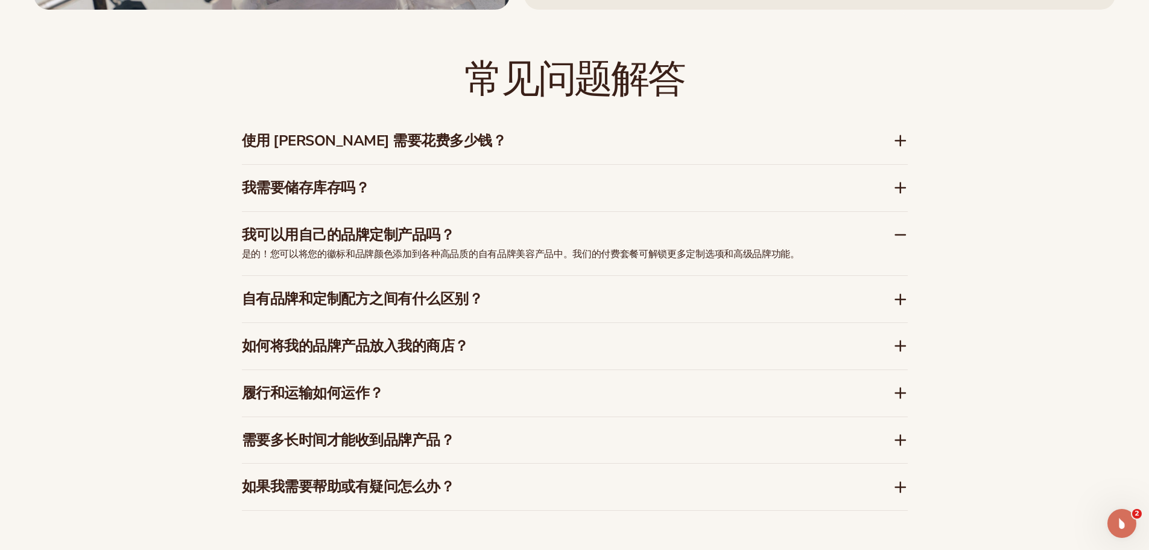
click at [524, 228] on h3 "我可以用自己的品牌定制产品吗？" at bounding box center [549, 234] width 615 height 17
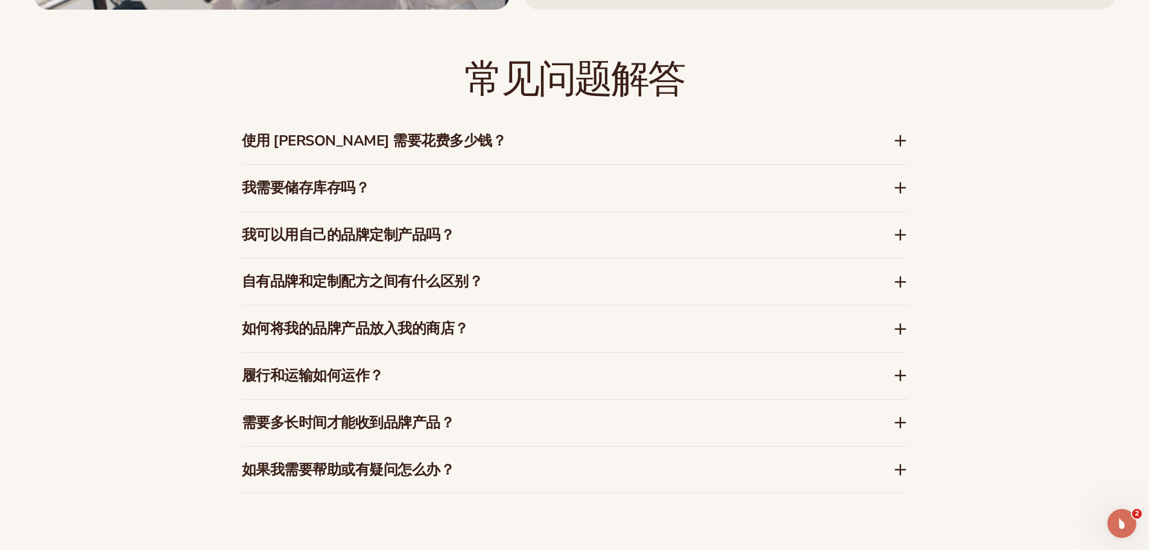
click at [516, 273] on div "自有品牌和定制配方之间有什么区别？" at bounding box center [575, 281] width 666 height 46
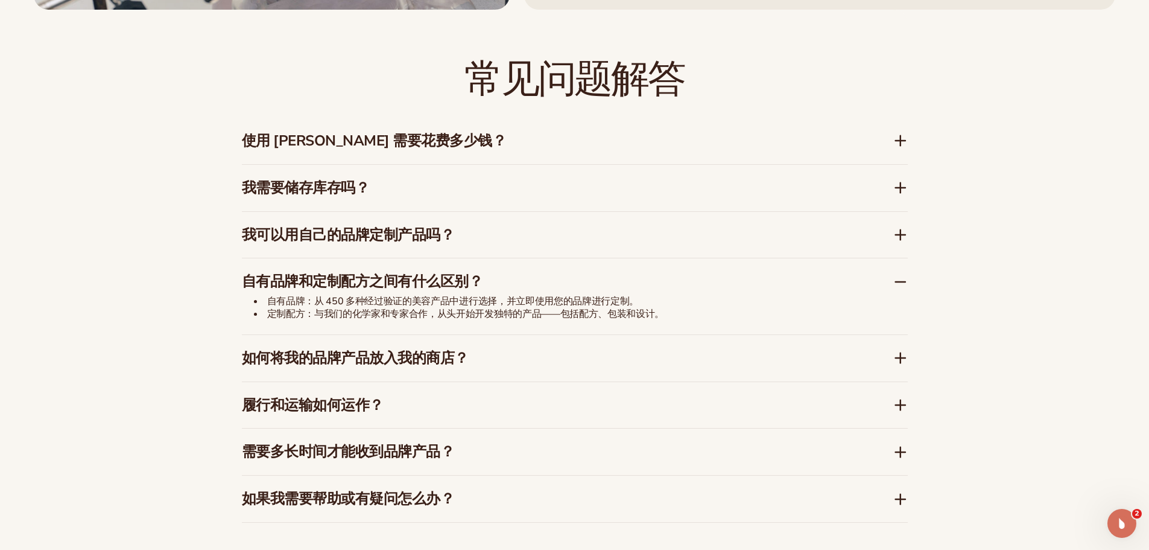
click at [516, 276] on h3 "自有品牌和定制配方之间有什么区别？" at bounding box center [549, 281] width 615 height 17
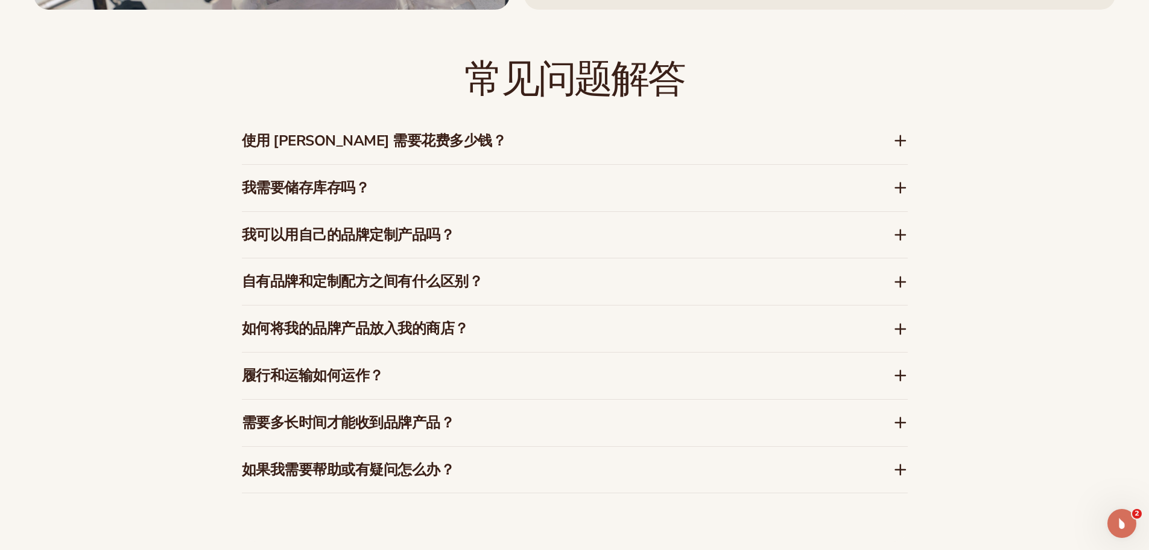
click at [507, 321] on h3 "如何将我的品牌产品放入我的商店？" at bounding box center [549, 328] width 615 height 17
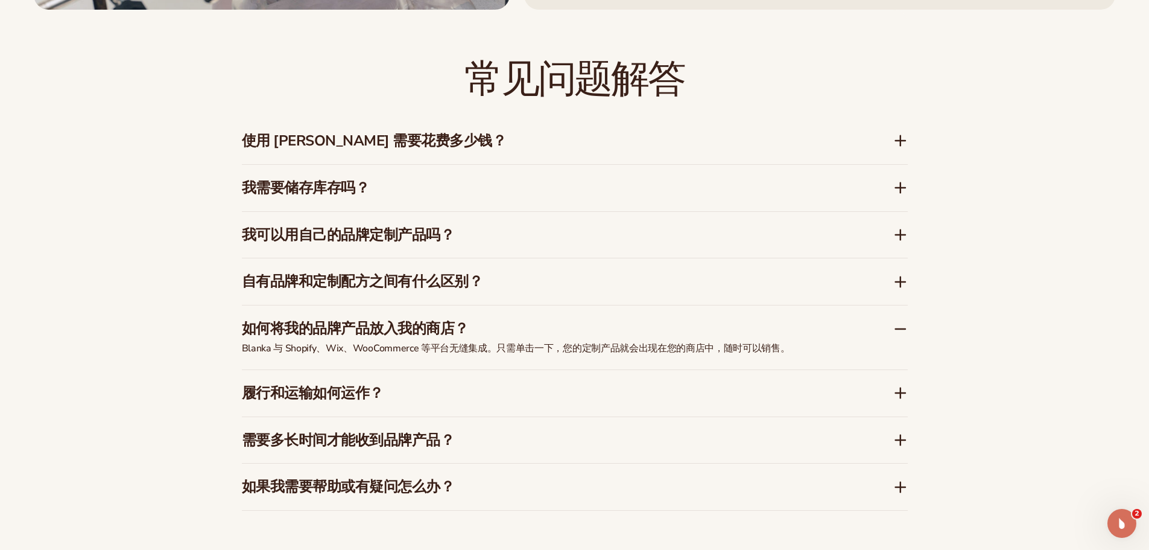
click at [523, 331] on h3 "如何将我的品牌产品放入我的商店？" at bounding box center [549, 328] width 615 height 17
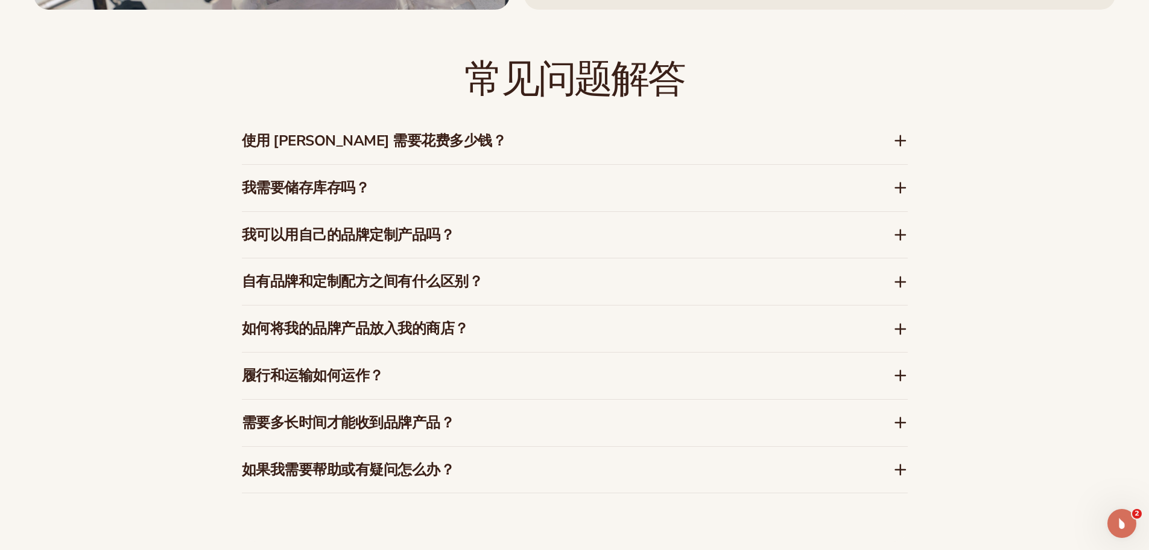
click at [503, 382] on h3 "履行和运输如何运作？" at bounding box center [549, 375] width 615 height 17
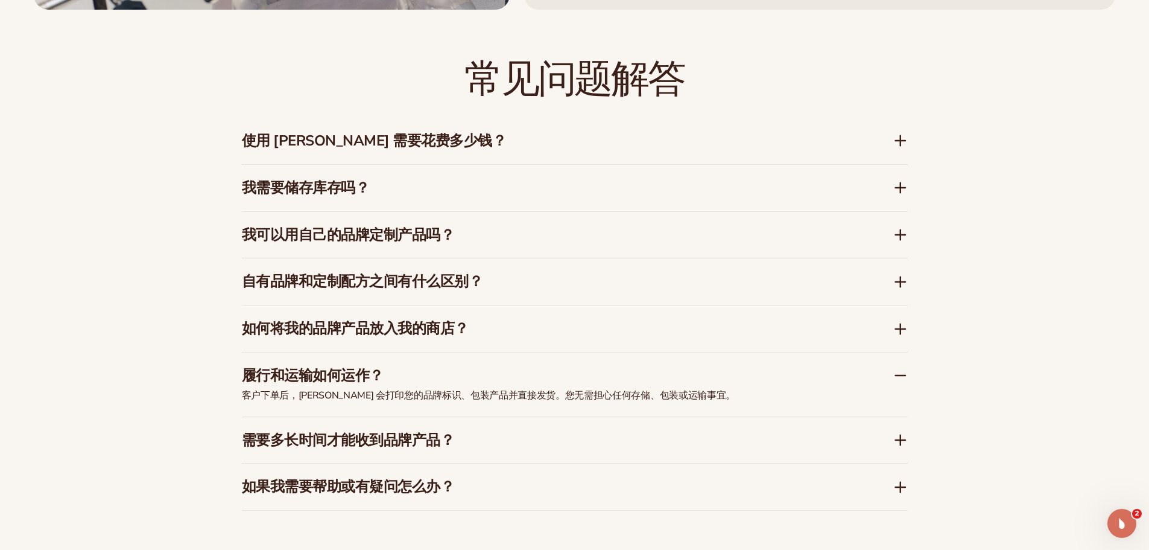
click at [508, 376] on h3 "履行和运输如何运作？" at bounding box center [549, 375] width 615 height 17
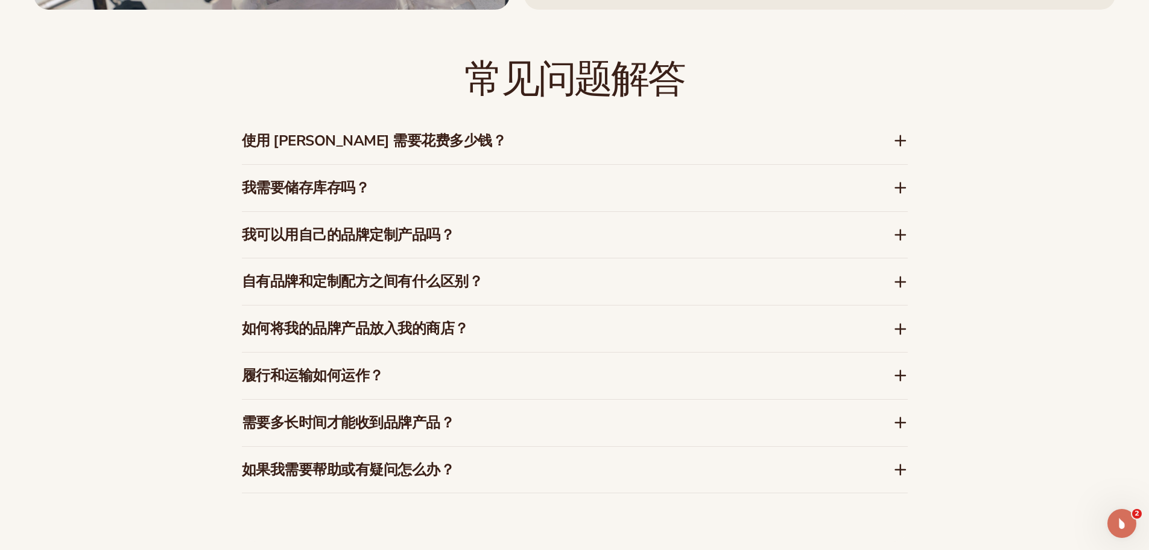
click at [492, 412] on div "需要多长时间才能收到品牌产品？" at bounding box center [575, 422] width 666 height 46
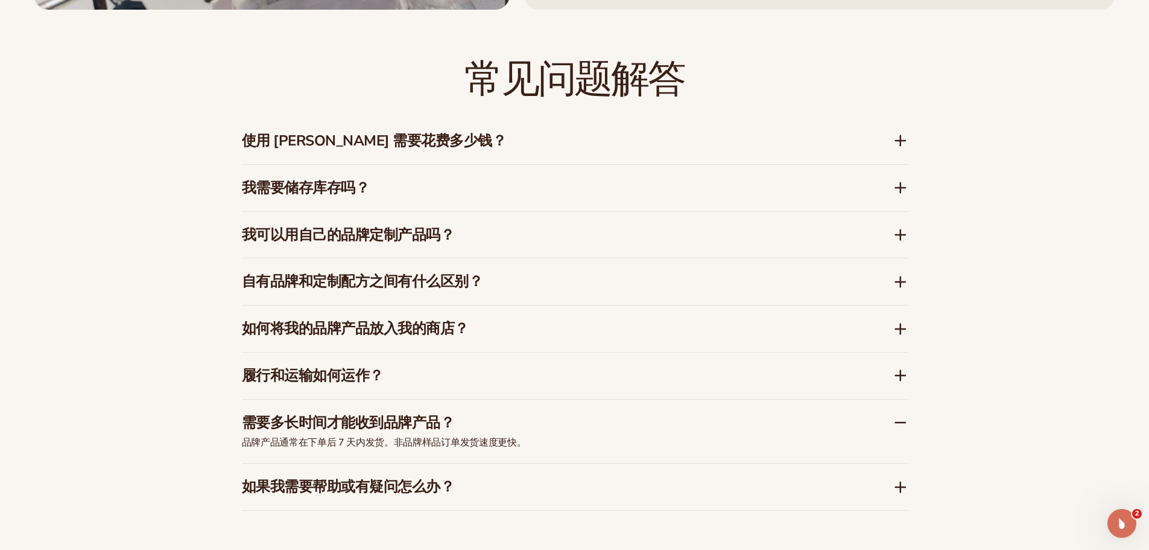
click at [496, 417] on h3 "需要多长时间才能收到品牌产品？" at bounding box center [549, 422] width 615 height 17
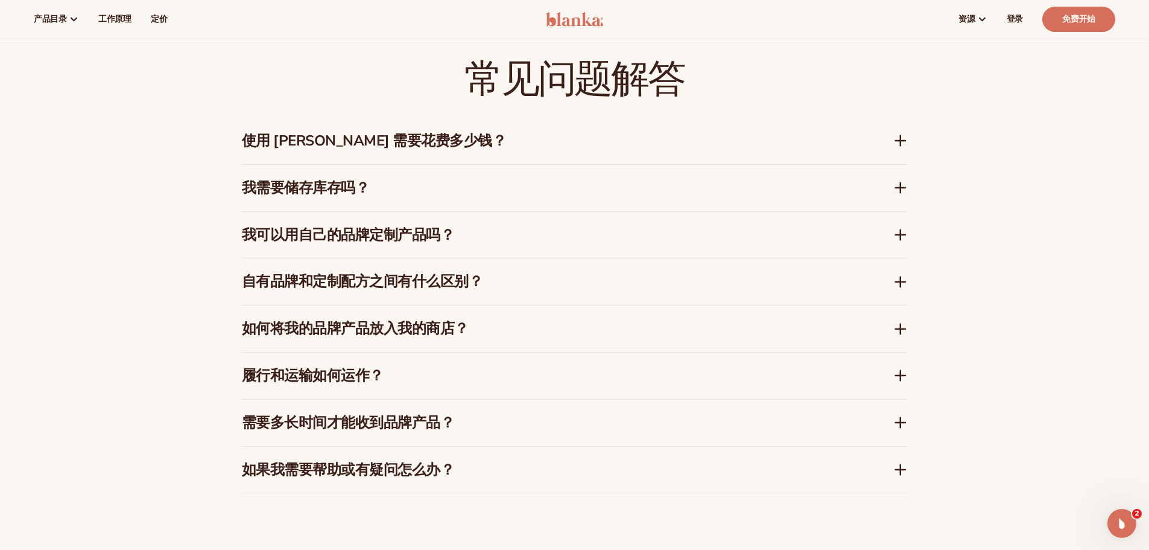
scroll to position [1681, 0]
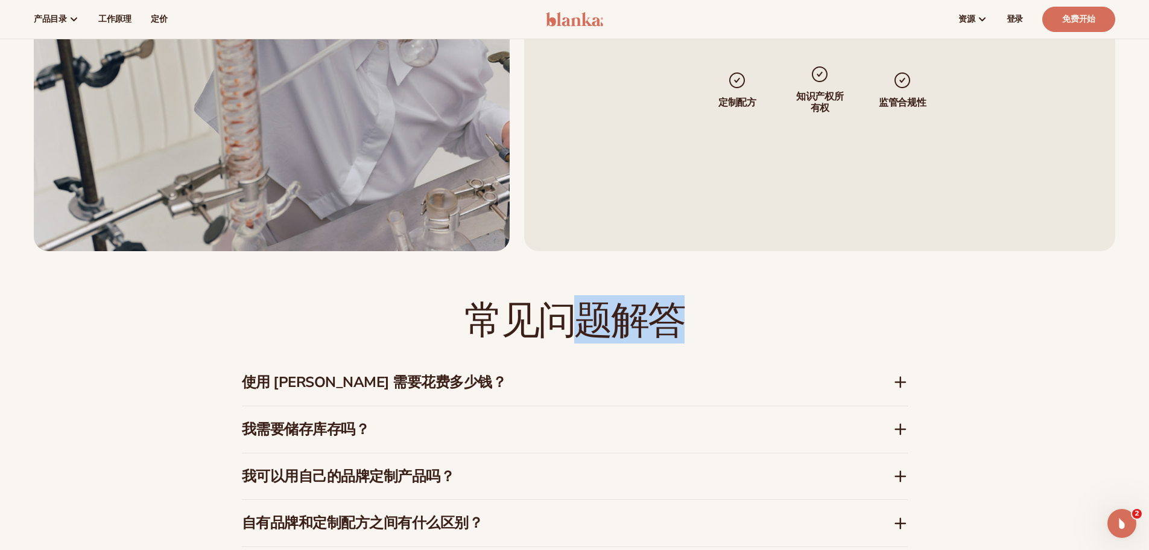
drag, startPoint x: 578, startPoint y: 317, endPoint x: 763, endPoint y: 309, distance: 184.7
click at [749, 311] on h2 "常见问题解答" at bounding box center [575, 319] width 666 height 40
click at [778, 306] on h2 "常见问题解答" at bounding box center [575, 319] width 666 height 40
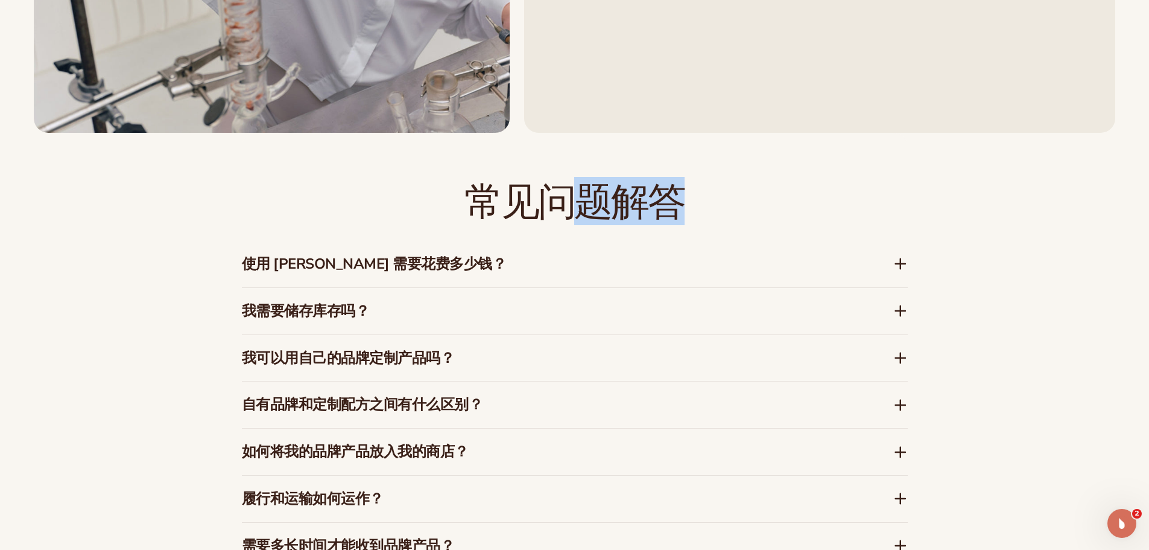
scroll to position [1801, 0]
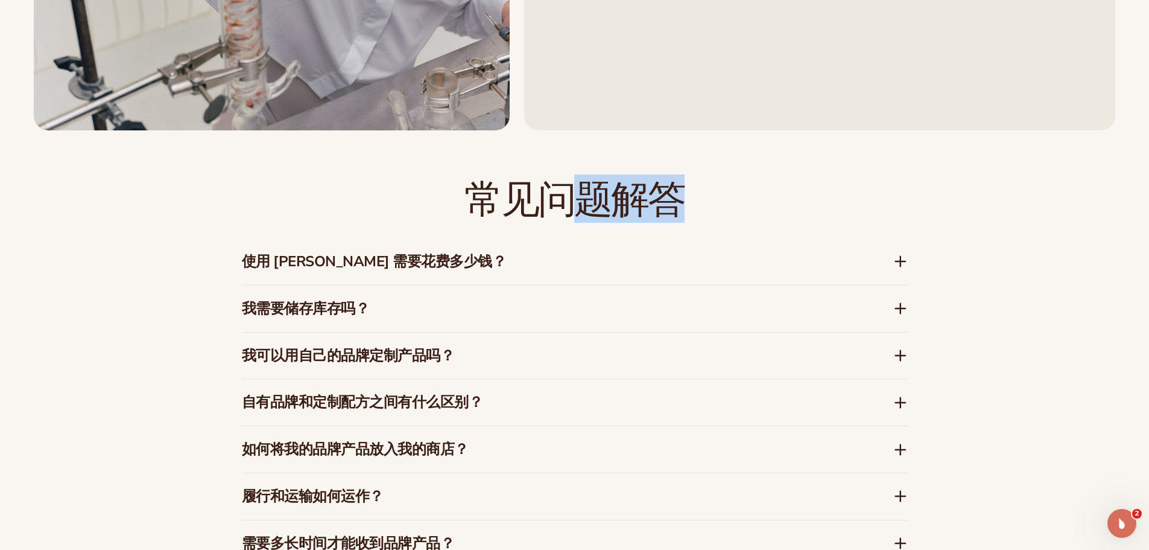
click at [734, 166] on div "常见问题解答 使用 Blanka 需要花费多少钱？ Blanka 提供免费计划，您可以探索平台，预览产品上的品牌形象，并了解其运作方式，无需信用卡。当您准备扩…" at bounding box center [575, 396] width 666 height 532
click at [504, 270] on h3 "使用 Blanka 需要花费多少钱？" at bounding box center [549, 261] width 615 height 17
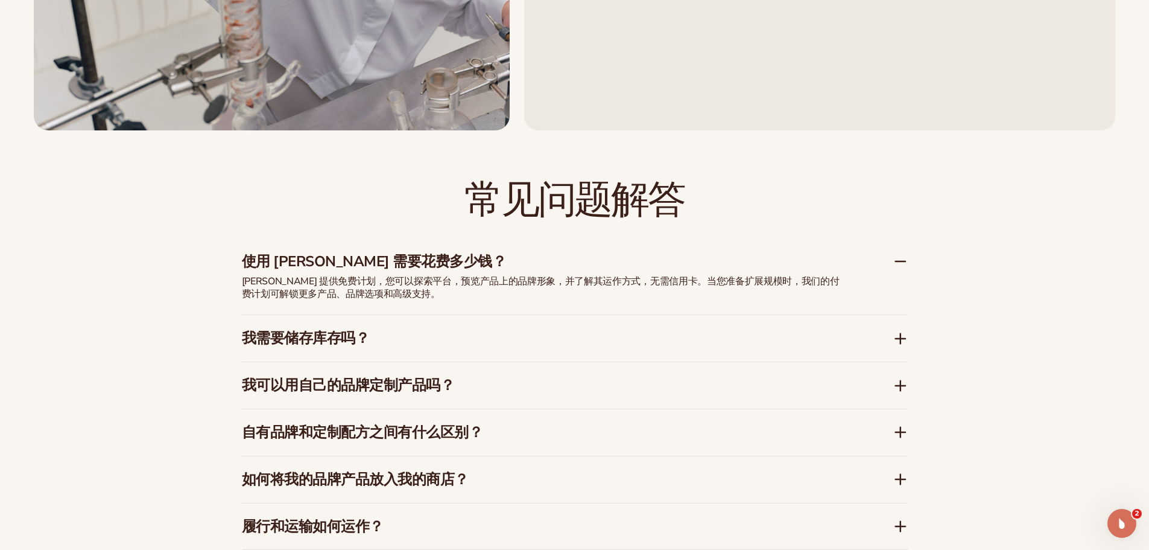
click at [507, 265] on h3 "使用 Blanka 需要花费多少钱？" at bounding box center [549, 261] width 615 height 17
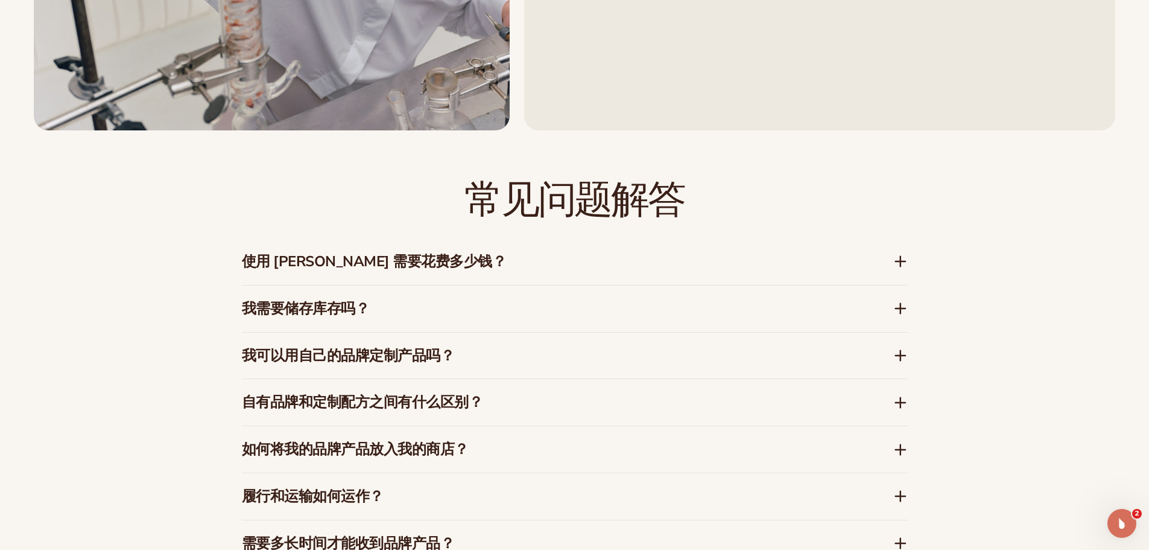
click at [494, 306] on h3 "我需要储存库存吗？" at bounding box center [549, 308] width 615 height 17
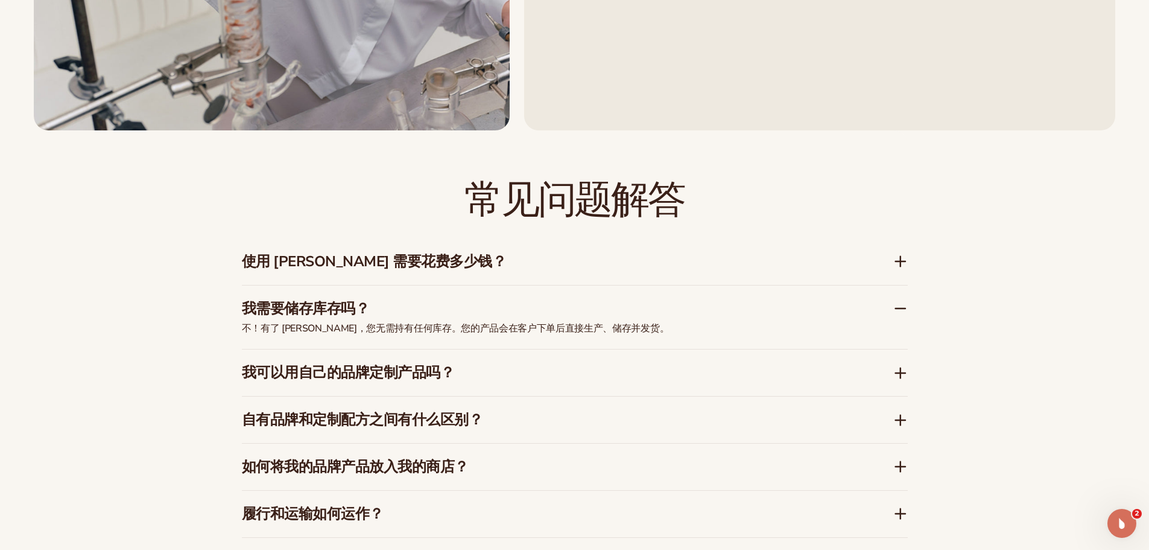
click at [494, 306] on h3 "我需要储存库存吗？" at bounding box center [549, 308] width 615 height 17
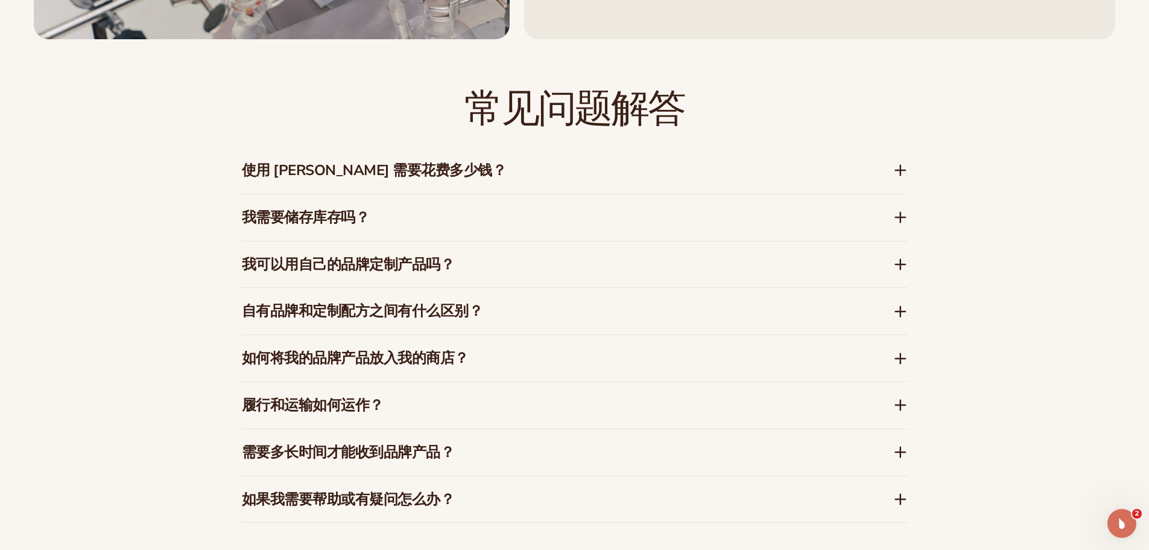
scroll to position [1922, 0]
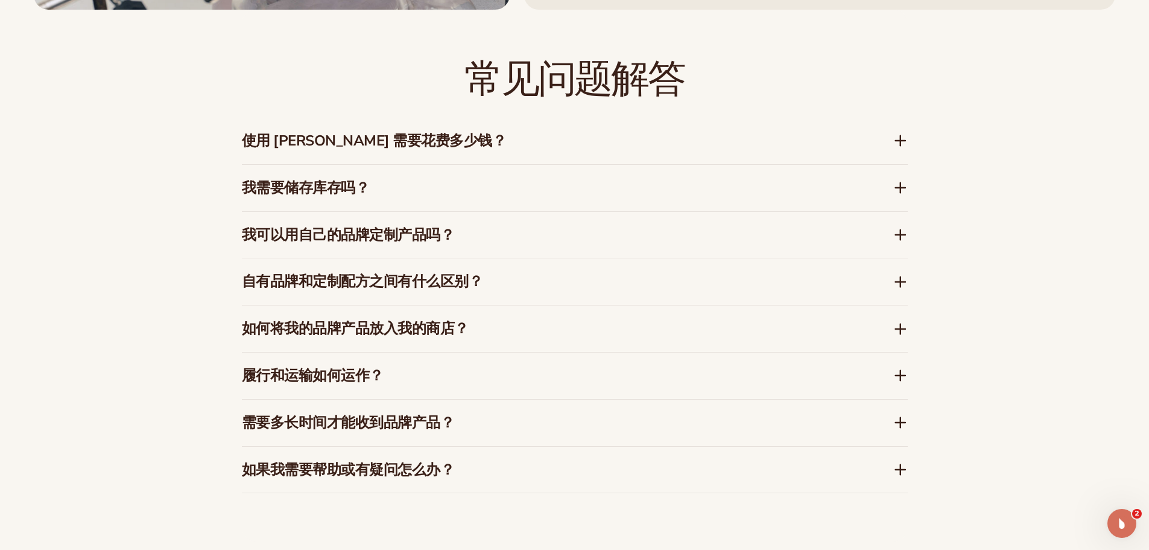
click at [446, 135] on h3 "使用 Blanka 需要花费多少钱？" at bounding box center [549, 140] width 615 height 17
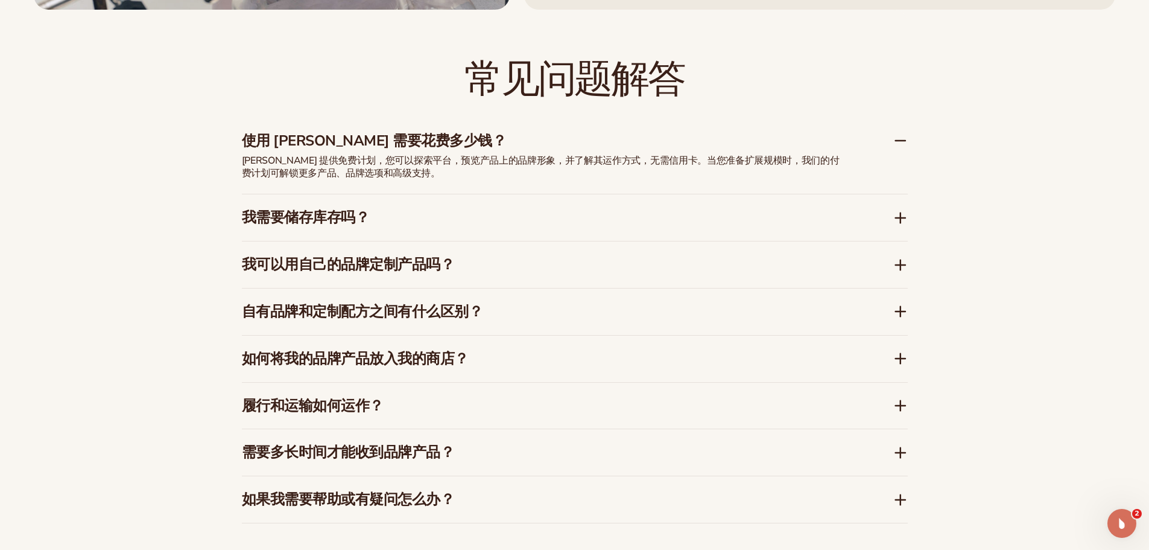
click at [446, 135] on h3 "使用 Blanka 需要花费多少钱？" at bounding box center [549, 140] width 615 height 17
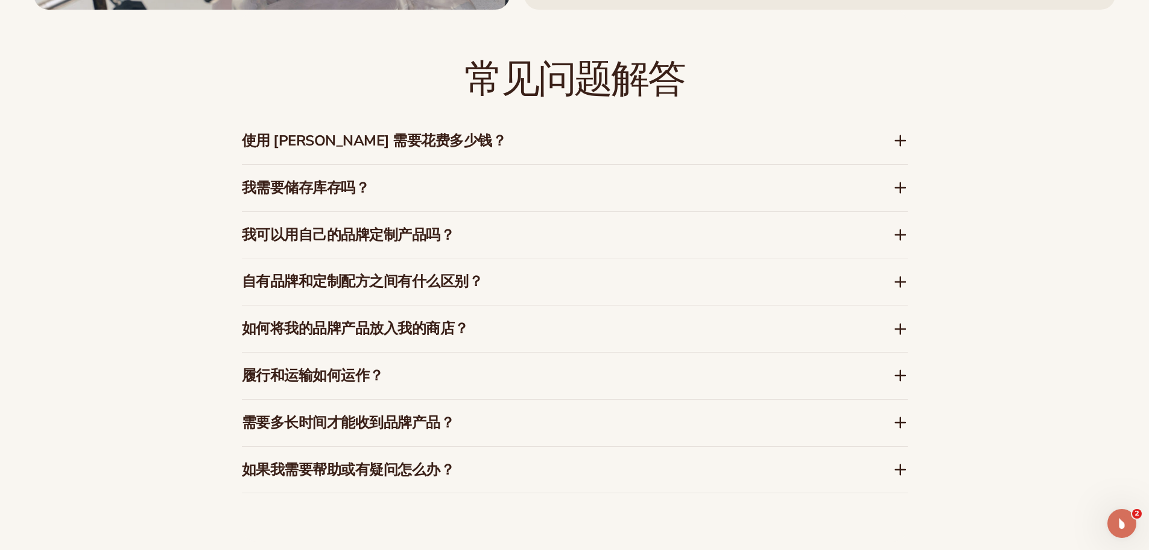
click at [446, 191] on h3 "我需要储存库存吗？" at bounding box center [549, 187] width 615 height 17
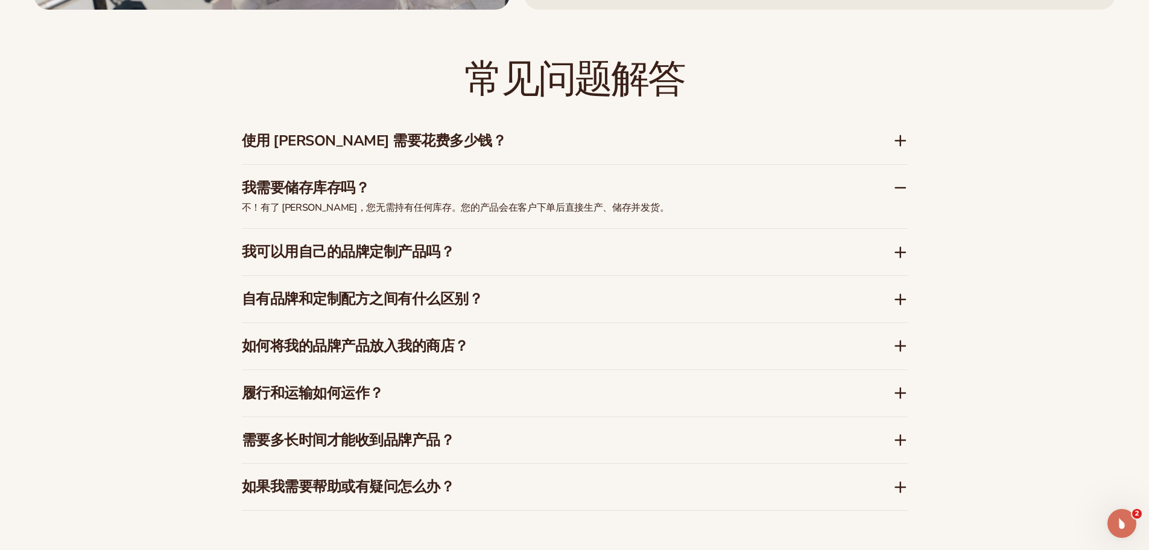
click at [446, 191] on h3 "我需要储存库存吗？" at bounding box center [549, 187] width 615 height 17
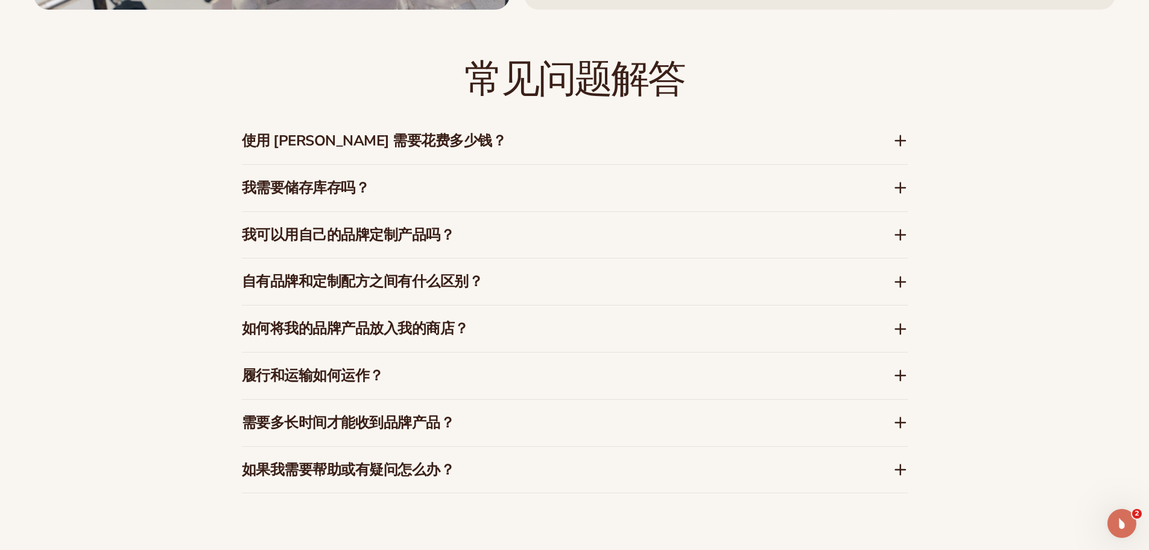
click at [449, 243] on font "我可以用自己的品牌定制产品吗？" at bounding box center [348, 234] width 213 height 19
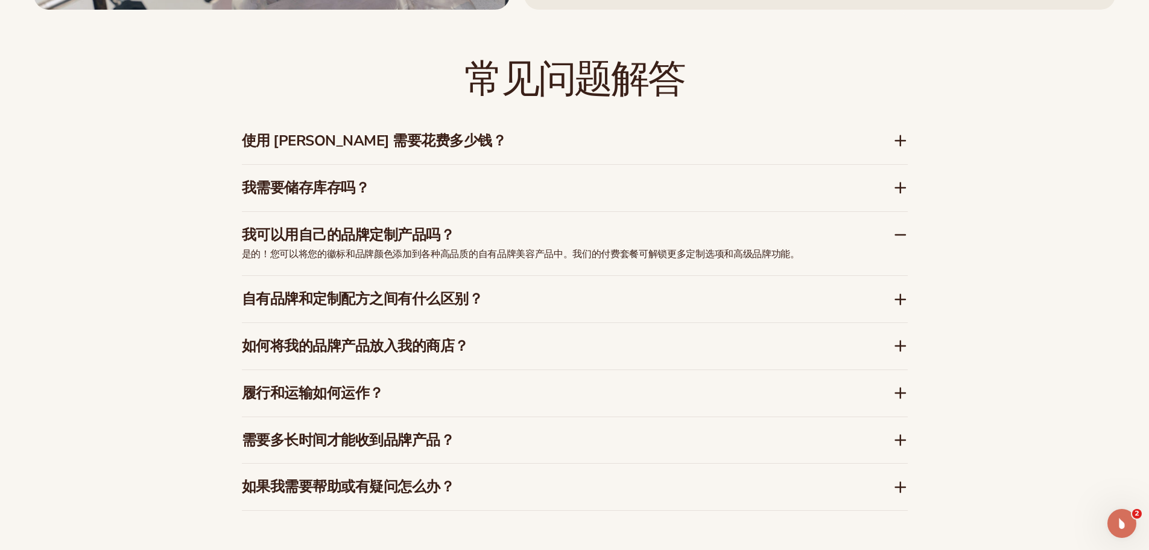
click at [443, 235] on font "我可以用自己的品牌定制产品吗？" at bounding box center [348, 234] width 213 height 19
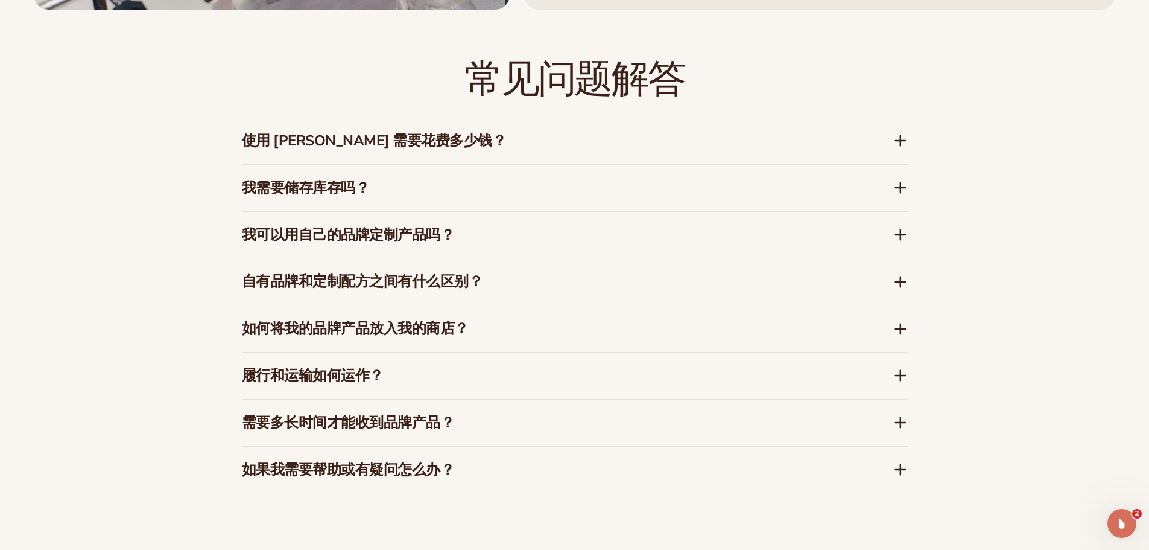
click at [449, 273] on font "自有品牌和定制配方之间有什么区别？" at bounding box center [362, 280] width 241 height 19
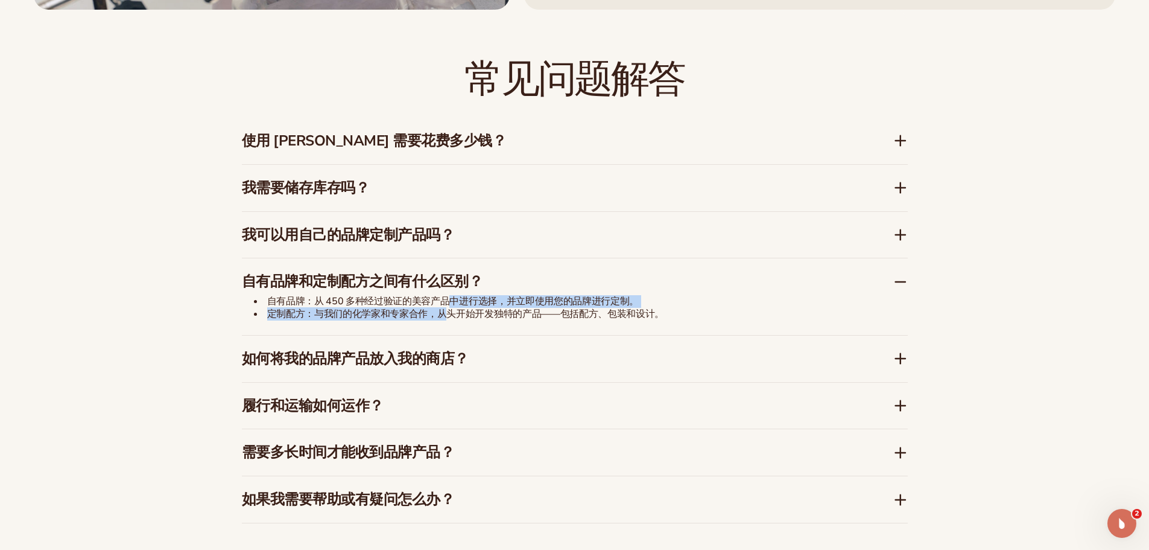
drag, startPoint x: 448, startPoint y: 300, endPoint x: 451, endPoint y: 308, distance: 8.4
click at [451, 308] on ul "自有品牌：从 450 多种经过验证的美容产品中进行选择，并立即使用您的品牌进行定制。 定制配方：与我们的化学家和专家合作，从头开始开发独特的产品——包括配方、…" at bounding box center [543, 307] width 603 height 25
click at [544, 303] on font "自有品牌：从 450 多种经过验证的美容产品中进行选择，并立即使用您的品牌进行定制。" at bounding box center [453, 300] width 372 height 13
drag, startPoint x: 457, startPoint y: 301, endPoint x: 458, endPoint y: 317, distance: 15.7
click at [458, 317] on ul "自有品牌：从 450 多种经过验证的美容产品中进行选择，并立即使用您的品牌进行定制。 定制配方：与我们的化学家和专家合作，从头开始开发独特的产品——包括配方、…" at bounding box center [543, 307] width 603 height 25
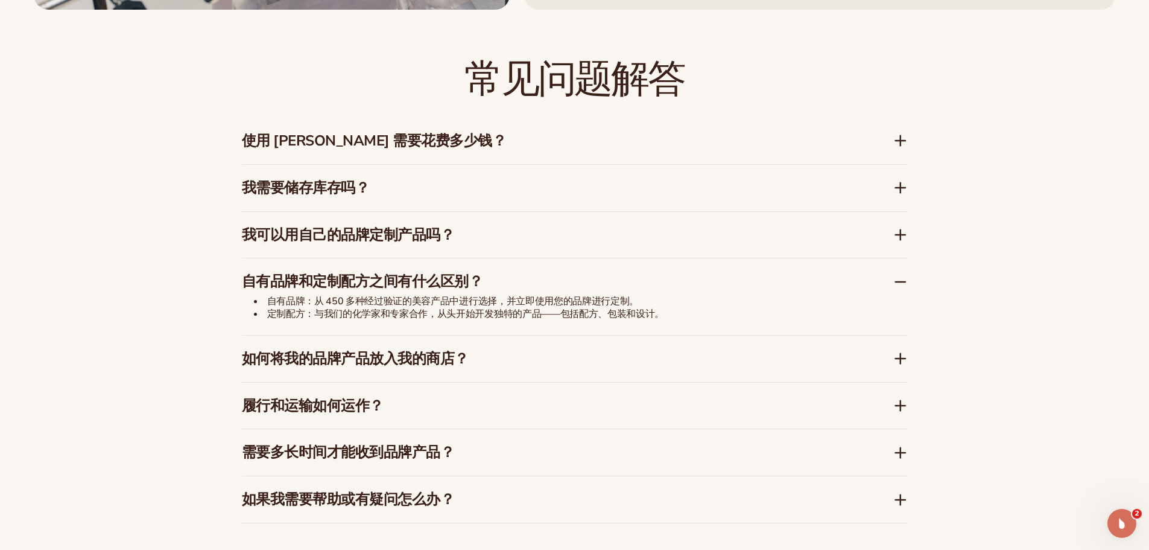
click at [488, 314] on font "定制配方：与我们的化学家和专家合作，从头开始开发独特的产品——包括配方、包装和设计。" at bounding box center [466, 313] width 398 height 13
drag, startPoint x: 456, startPoint y: 311, endPoint x: 455, endPoint y: 303, distance: 7.3
click at [455, 303] on ul "自有品牌：从 450 多种经过验证的美容产品中进行选择，并立即使用您的品牌进行定制。 定制配方：与我们的化学家和专家合作，从头开始开发独特的产品——包括配方、…" at bounding box center [543, 307] width 603 height 25
click at [470, 312] on font "定制配方：与我们的化学家和专家合作，从头开始开发独特的产品——包括配方、包装和设计。" at bounding box center [466, 313] width 398 height 13
drag, startPoint x: 457, startPoint y: 311, endPoint x: 457, endPoint y: 300, distance: 10.3
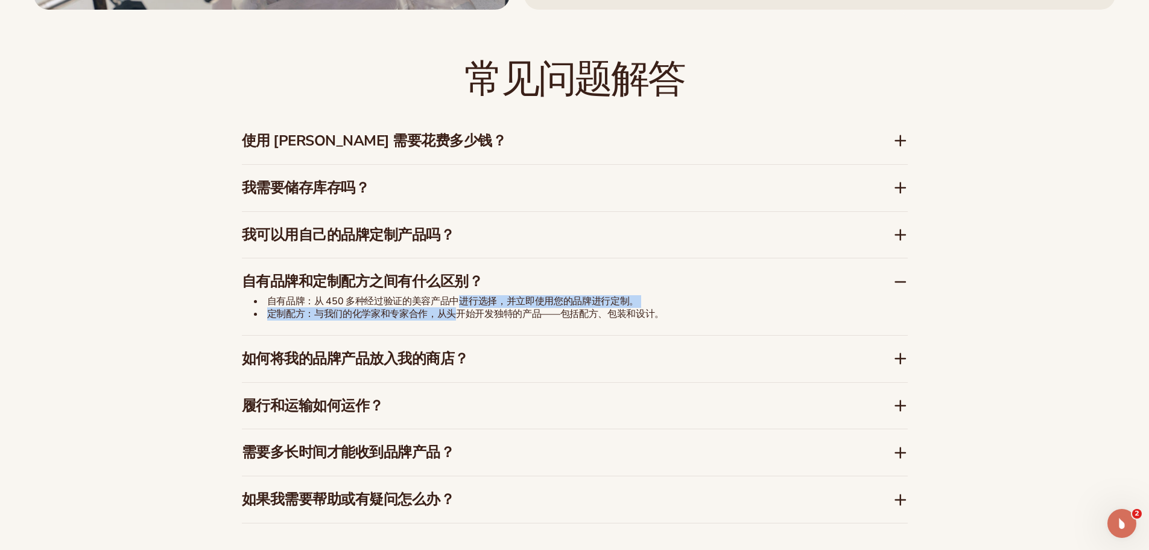
click at [457, 300] on ul "自有品牌：从 450 多种经过验证的美容产品中进行选择，并立即使用您的品牌进行定制。 定制配方：与我们的化学家和专家合作，从头开始开发独特的产品——包括配方、…" at bounding box center [543, 307] width 603 height 25
click at [469, 312] on font "定制配方：与我们的化学家和专家合作，从头开始开发独特的产品——包括配方、包装和设计。" at bounding box center [466, 313] width 398 height 13
drag, startPoint x: 454, startPoint y: 311, endPoint x: 457, endPoint y: 297, distance: 14.1
click at [457, 297] on ul "自有品牌：从 450 多种经过验证的美容产品中进行选择，并立即使用您的品牌进行定制。 定制配方：与我们的化学家和专家合作，从头开始开发独特的产品——包括配方、…" at bounding box center [543, 307] width 603 height 25
click at [467, 311] on font "定制配方：与我们的化学家和专家合作，从头开始开发独特的产品——包括配方、包装和设计。" at bounding box center [466, 313] width 398 height 13
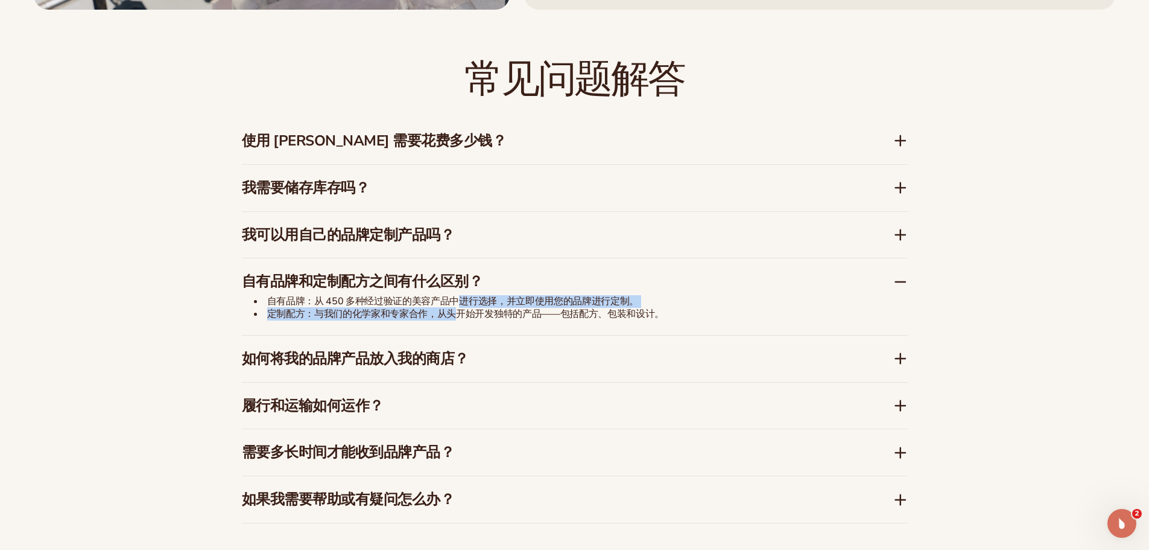
drag, startPoint x: 454, startPoint y: 310, endPoint x: 455, endPoint y: 298, distance: 12.2
click at [455, 298] on ul "自有品牌：从 450 多种经过验证的美容产品中进行选择，并立即使用您的品牌进行定制。 定制配方：与我们的化学家和专家合作，从头开始开发独特的产品——包括配方、…" at bounding box center [543, 307] width 603 height 25
click at [455, 315] on font "定制配方：与我们的化学家和专家合作，从头开始开发独特的产品——包括配方、包装和设计。" at bounding box center [466, 313] width 398 height 13
click at [449, 299] on font "自有品牌：从 450 多种经过验证的美容产品中进行选择，并立即使用您的品牌进行定制。" at bounding box center [453, 300] width 372 height 13
drag, startPoint x: 449, startPoint y: 297, endPoint x: 448, endPoint y: 315, distance: 17.5
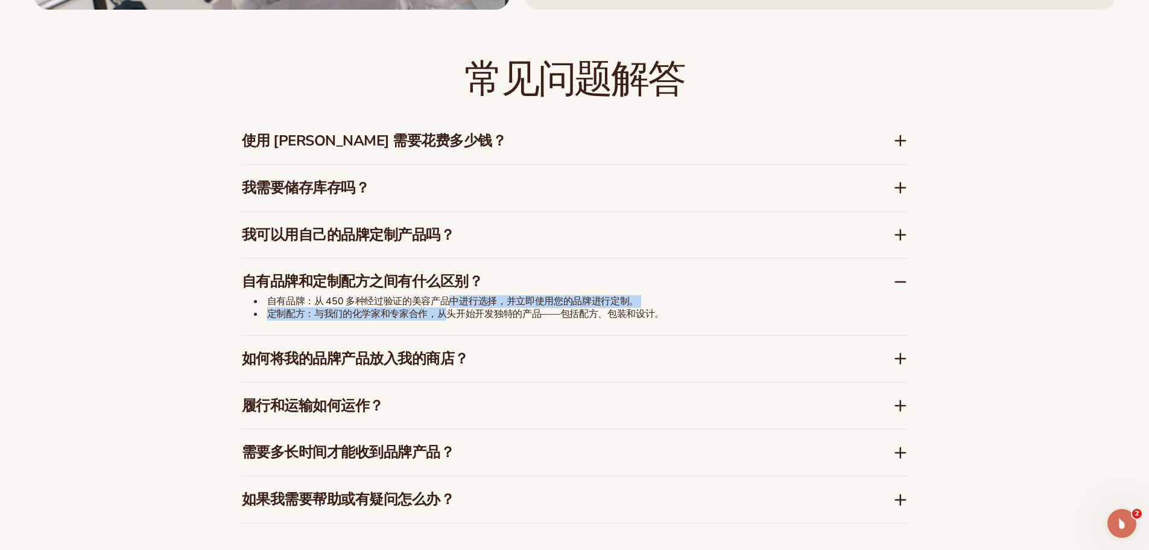
click at [448, 315] on ul "自有品牌：从 450 多种经过验证的美容产品中进行选择，并立即使用您的品牌进行定制。 定制配方：与我们的化学家和专家合作，从头开始开发独特的产品——包括配方、…" at bounding box center [543, 307] width 603 height 25
click at [470, 313] on font "定制配方：与我们的化学家和专家合作，从头开始开发独特的产品——包括配方、包装和设计。" at bounding box center [466, 313] width 398 height 13
drag, startPoint x: 449, startPoint y: 296, endPoint x: 449, endPoint y: 311, distance: 15.7
click at [449, 311] on ul "自有品牌：从 450 多种经过验证的美容产品中进行选择，并立即使用您的品牌进行定制。 定制配方：与我们的化学家和专家合作，从头开始开发独特的产品——包括配方、…" at bounding box center [543, 307] width 603 height 25
click at [461, 310] on font "定制配方：与我们的化学家和专家合作，从头开始开发独特的产品——包括配方、包装和设计。" at bounding box center [466, 313] width 398 height 13
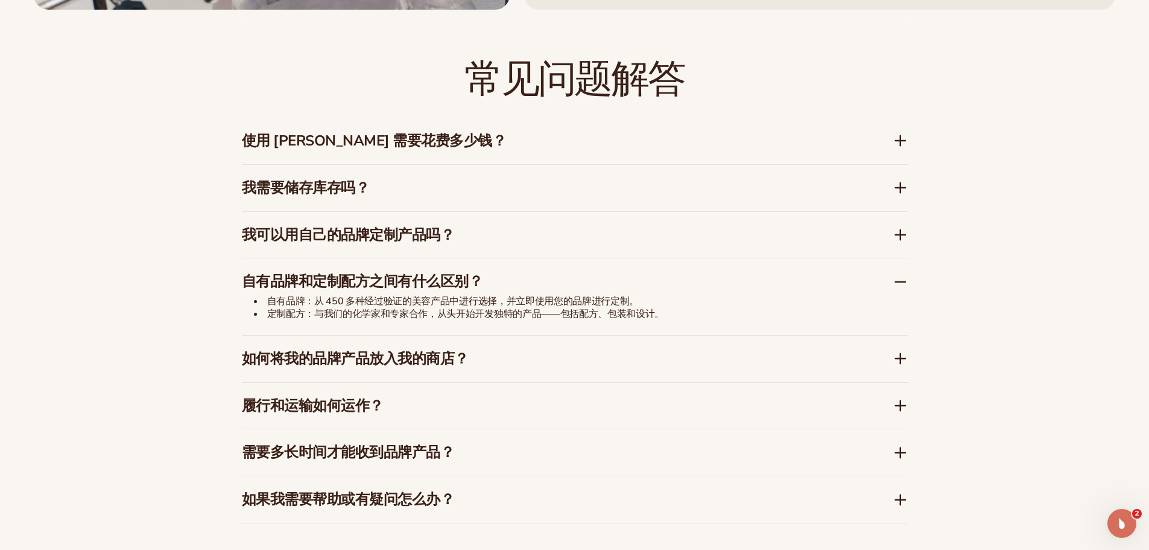
click at [381, 274] on font "自有品牌和定制配方之间有什么区别？" at bounding box center [362, 280] width 241 height 19
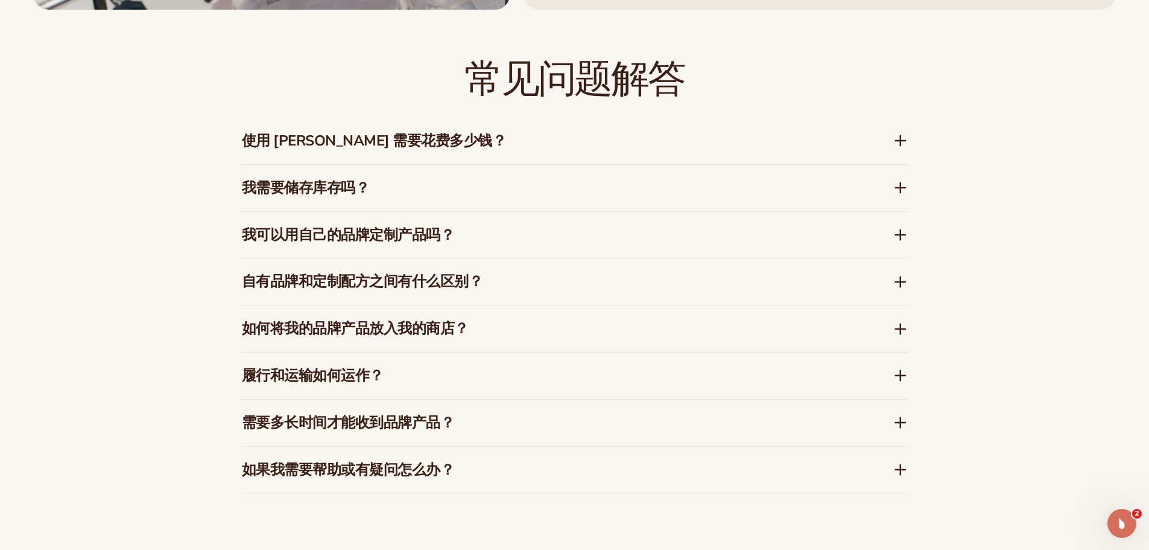
click at [381, 274] on font "自有品牌和定制配方之间有什么区别？" at bounding box center [362, 280] width 241 height 19
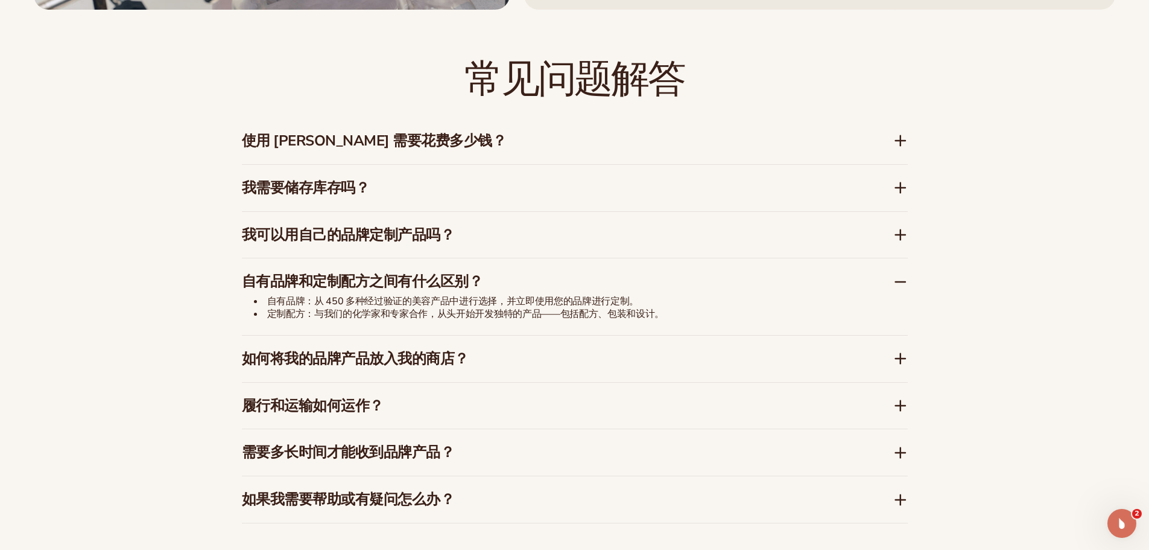
click at [381, 274] on font "自有品牌和定制配方之间有什么区别？" at bounding box center [362, 280] width 241 height 19
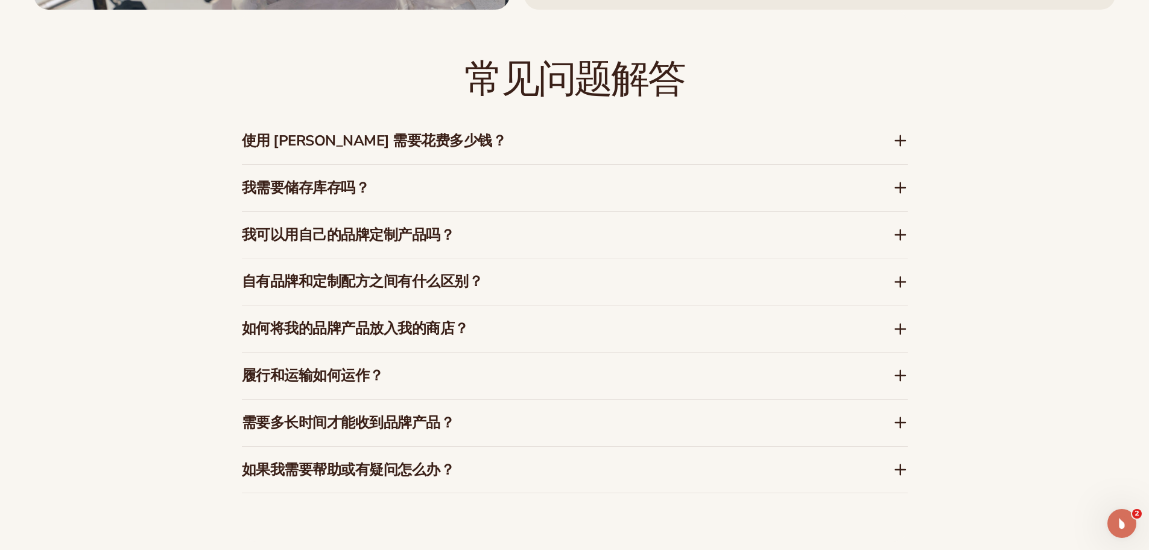
click at [542, 223] on div "我可以用自己的品牌定制产品吗？" at bounding box center [575, 235] width 666 height 46
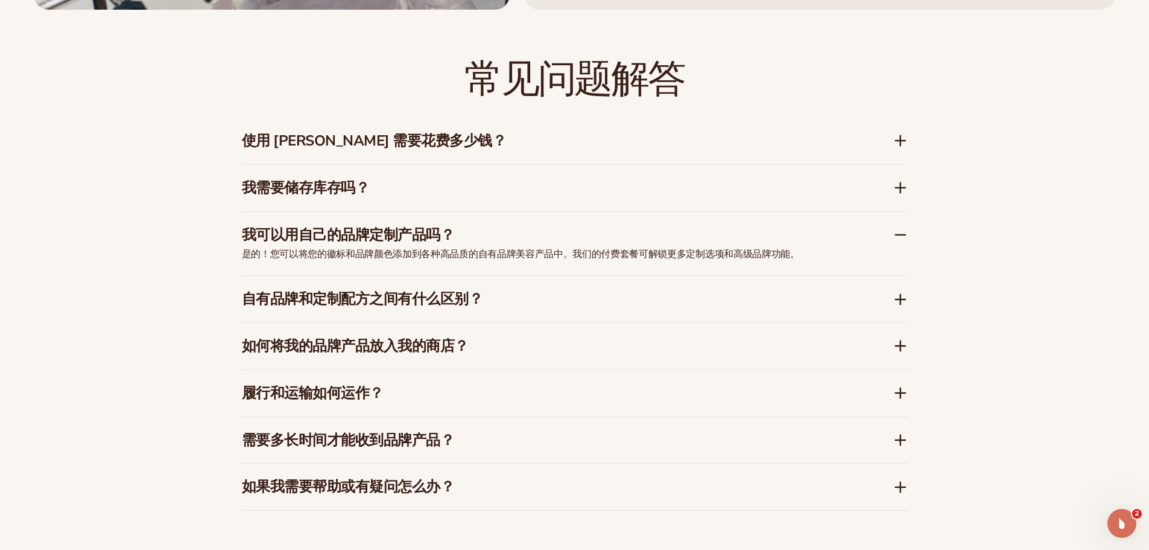
click at [539, 227] on h3 "我可以用自己的品牌定制产品吗？" at bounding box center [549, 234] width 615 height 17
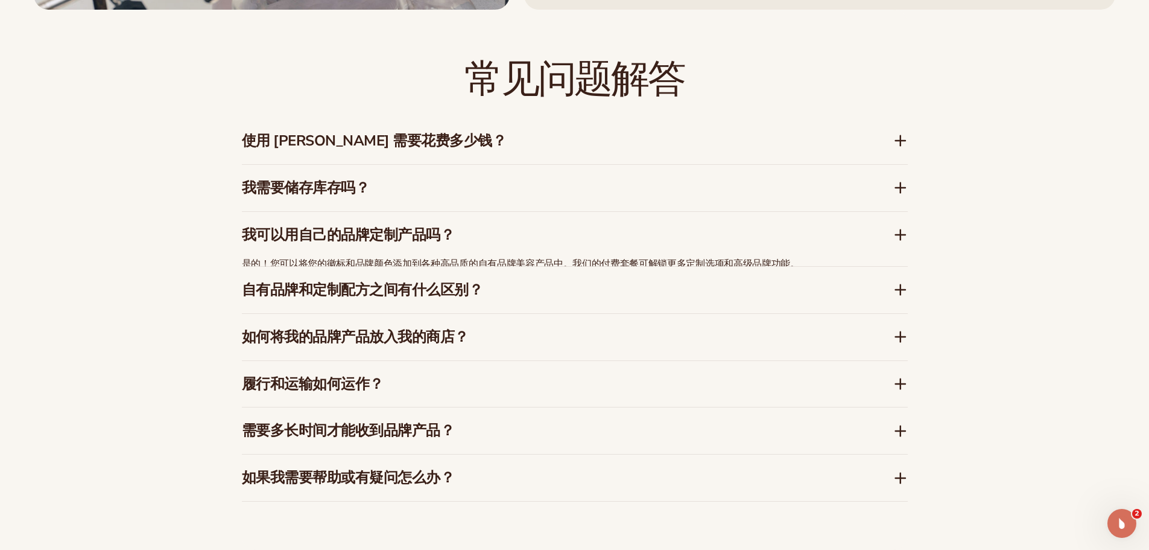
click at [522, 189] on h3 "我需要储存库存吗？" at bounding box center [549, 187] width 615 height 17
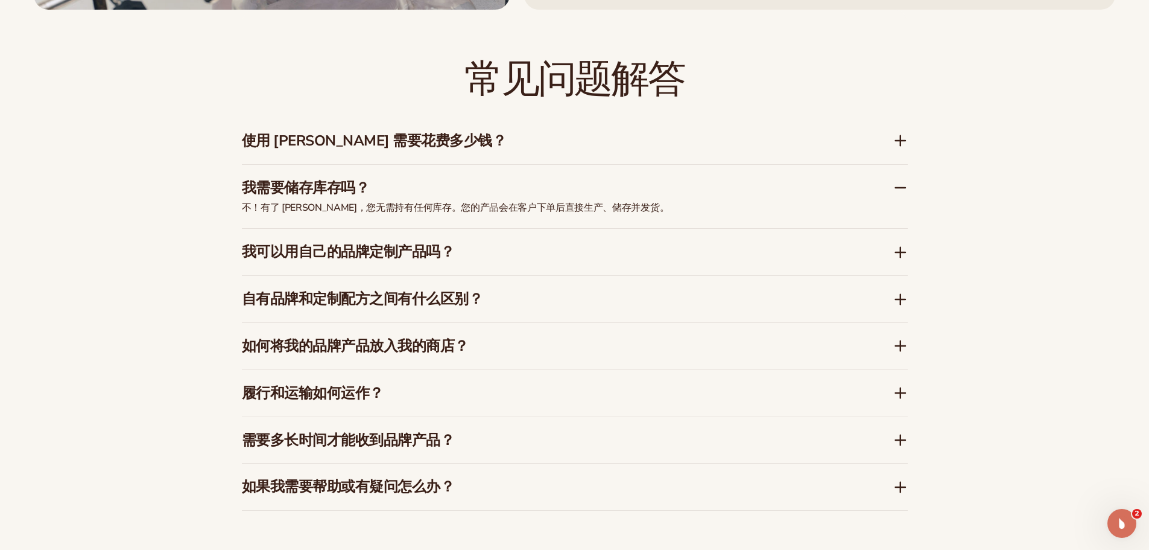
click at [522, 189] on h3 "我需要储存库存吗？" at bounding box center [549, 187] width 615 height 17
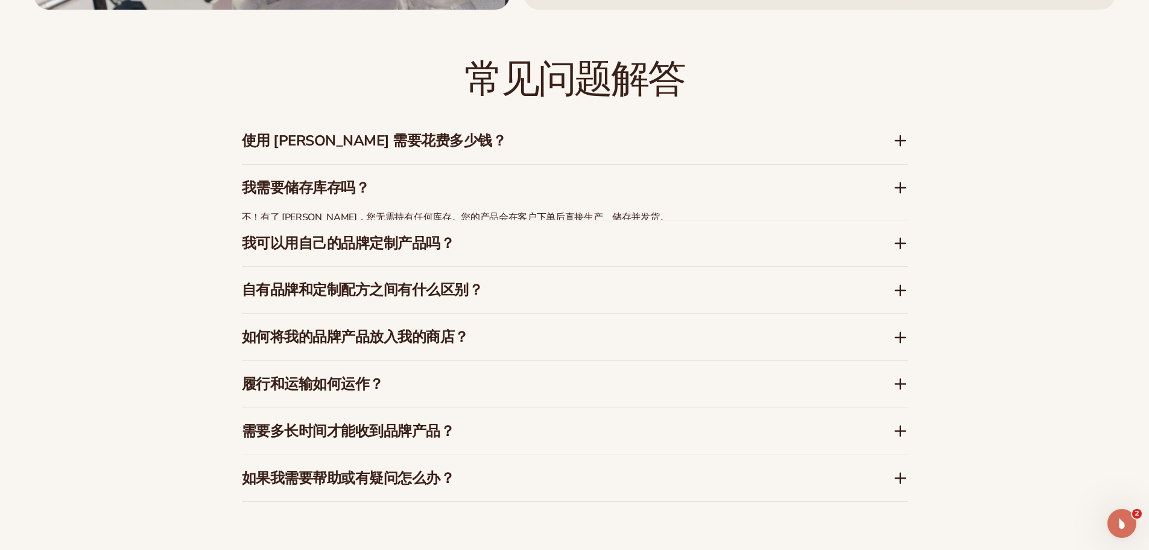
click at [516, 119] on div "使用 Blanka 需要花费多少钱？" at bounding box center [575, 141] width 666 height 46
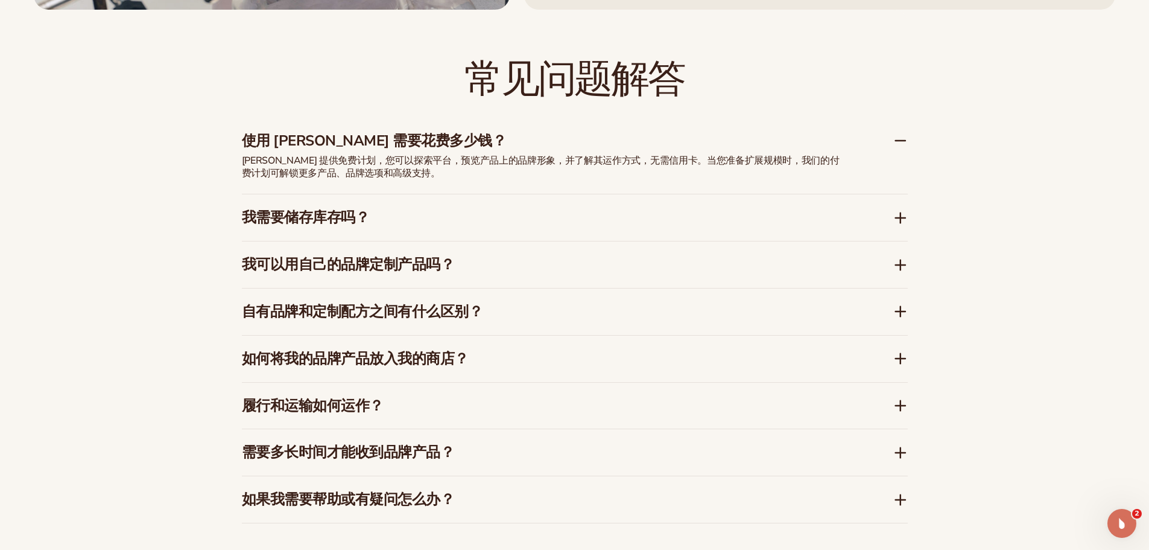
click at [518, 144] on h3 "使用 Blanka 需要花费多少钱？" at bounding box center [549, 140] width 615 height 17
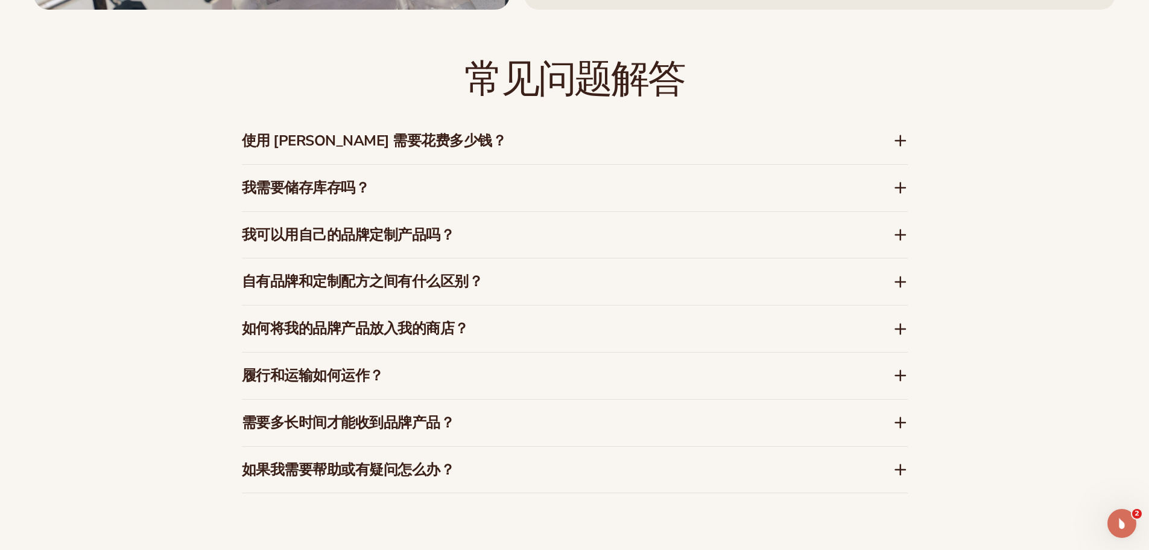
click at [384, 456] on div "如果我需要帮助或有疑问怎么办？" at bounding box center [575, 469] width 666 height 46
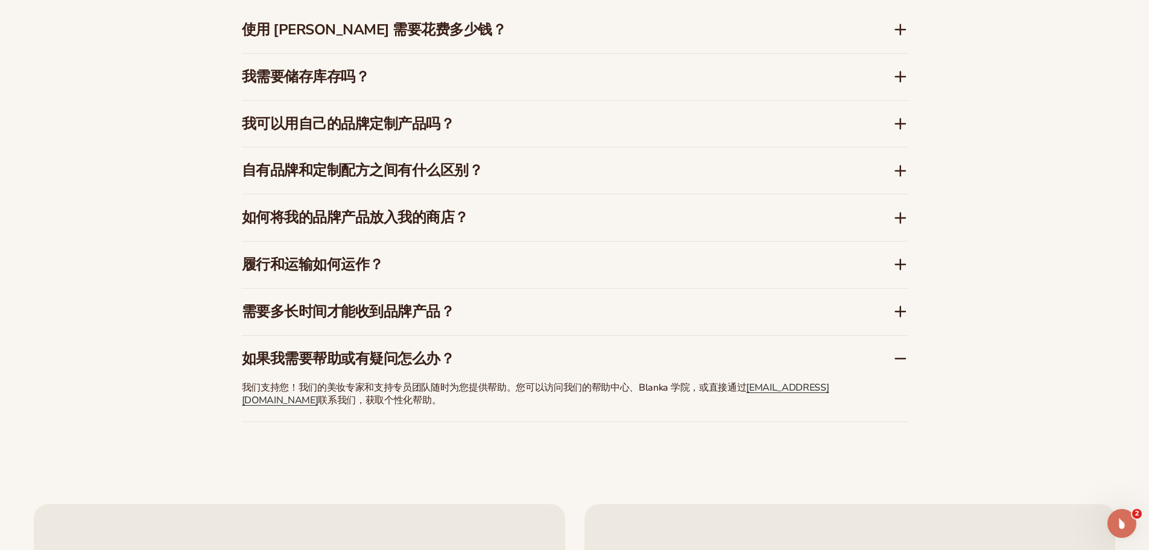
scroll to position [2043, 0]
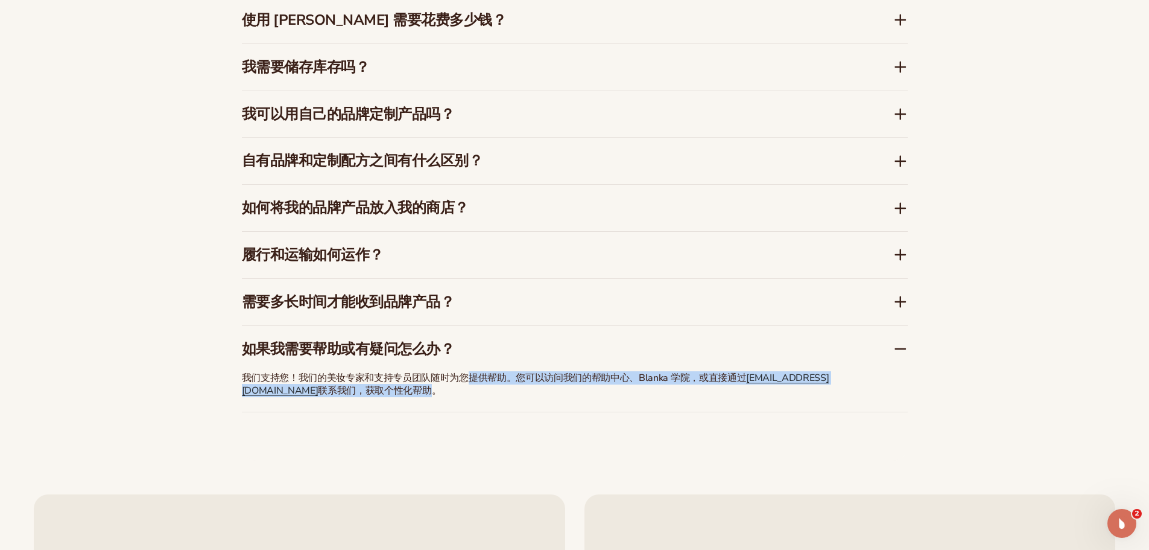
drag, startPoint x: 472, startPoint y: 376, endPoint x: 471, endPoint y: 393, distance: 16.3
click at [469, 390] on p "我们支持您！我们的美妆专家和支持专员团队随时为您提供帮助。您可以访问我们的帮助中心、Blanka 学院，或直接通过 hello@blankabrand.com…" at bounding box center [543, 384] width 603 height 25
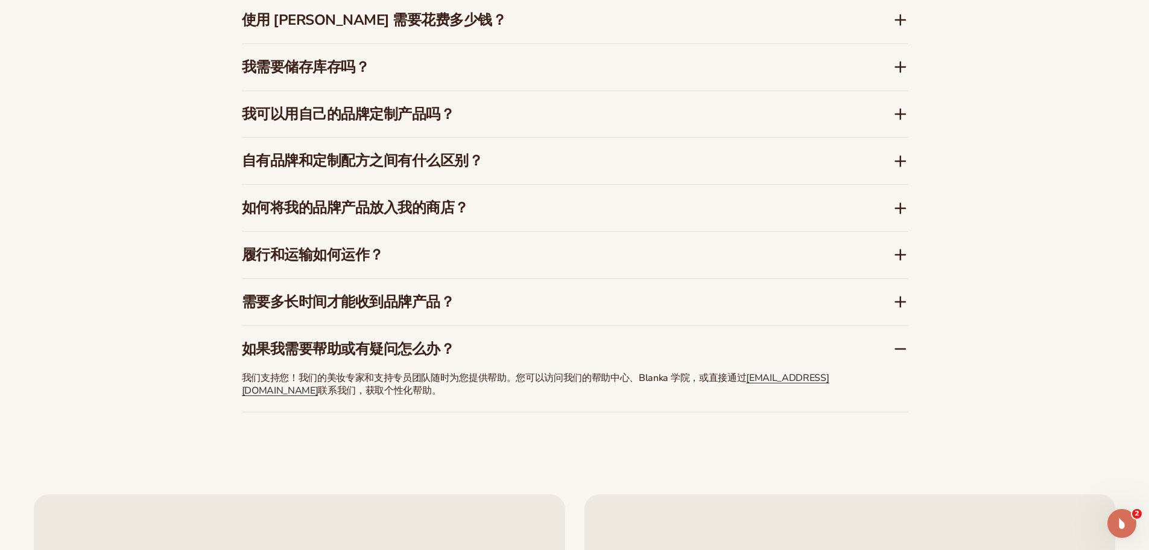
click at [487, 396] on p "我们支持您！我们的美妆专家和支持专员团队随时为您提供帮助。您可以访问我们的帮助中心、Blanka 学院，或直接通过 hello@blankabrand.com…" at bounding box center [543, 384] width 603 height 25
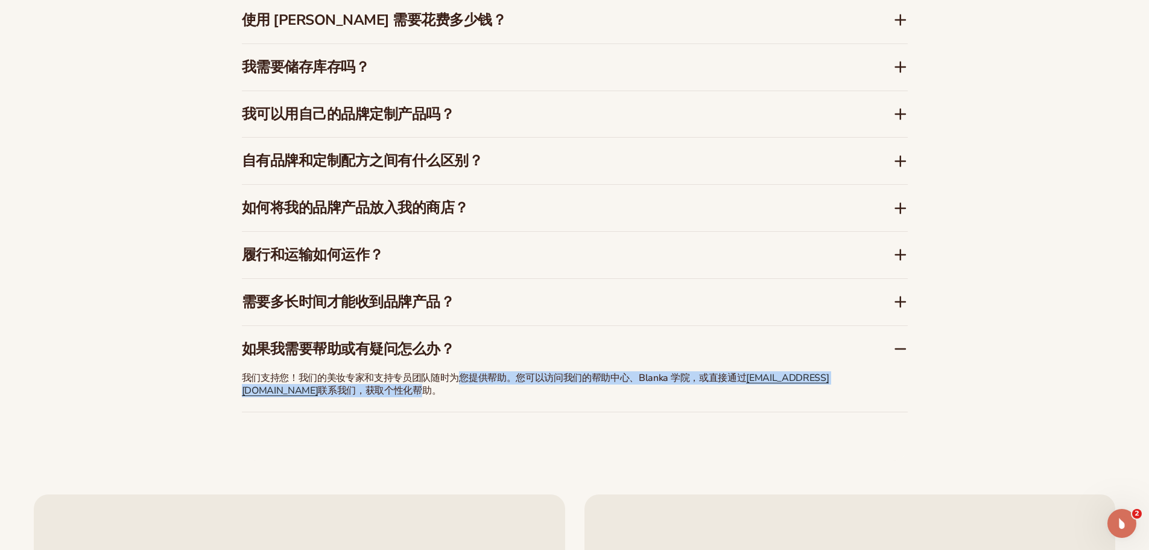
drag, startPoint x: 458, startPoint y: 381, endPoint x: 461, endPoint y: 408, distance: 26.8
click at [460, 405] on div "我们支持您！我们的美妆专家和支持专员团队随时为您提供帮助。您可以访问我们的帮助中心、Blanka 学院，或直接通过 hello@blankabrand.com…" at bounding box center [543, 386] width 603 height 49
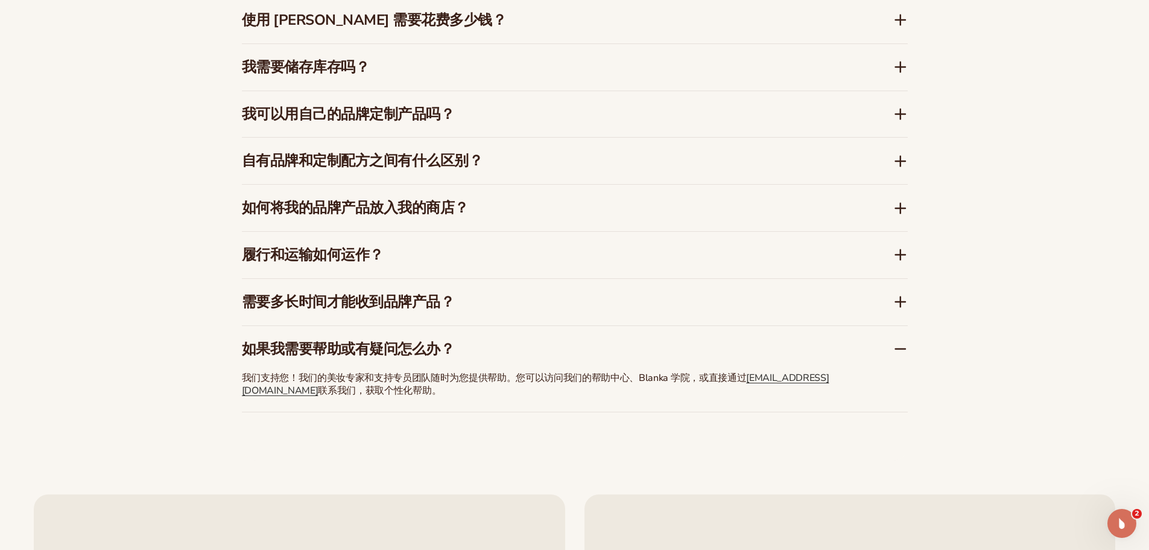
click at [489, 412] on div "常见问题解答 使用 Blanka 需要花费多少钱？ Blanka 提供免费计划，您可以探索平台，预览产品上的品牌形象，并了解其运作方式，无需信用卡。当您准备扩…" at bounding box center [575, 174] width 666 height 571
drag, startPoint x: 467, startPoint y: 385, endPoint x: 466, endPoint y: 396, distance: 10.9
click at [441, 396] on font "联系我们，获取个性化帮助。" at bounding box center [379, 390] width 123 height 13
click at [486, 409] on div "我们支持您！我们的美妆专家和支持专员团队随时为您提供帮助。您可以访问我们的帮助中心、Blanka 学院，或直接通过 hello@blankabrand.com…" at bounding box center [543, 386] width 603 height 49
click at [473, 335] on div "如果我需要帮助或有疑问怎么办？" at bounding box center [575, 344] width 666 height 37
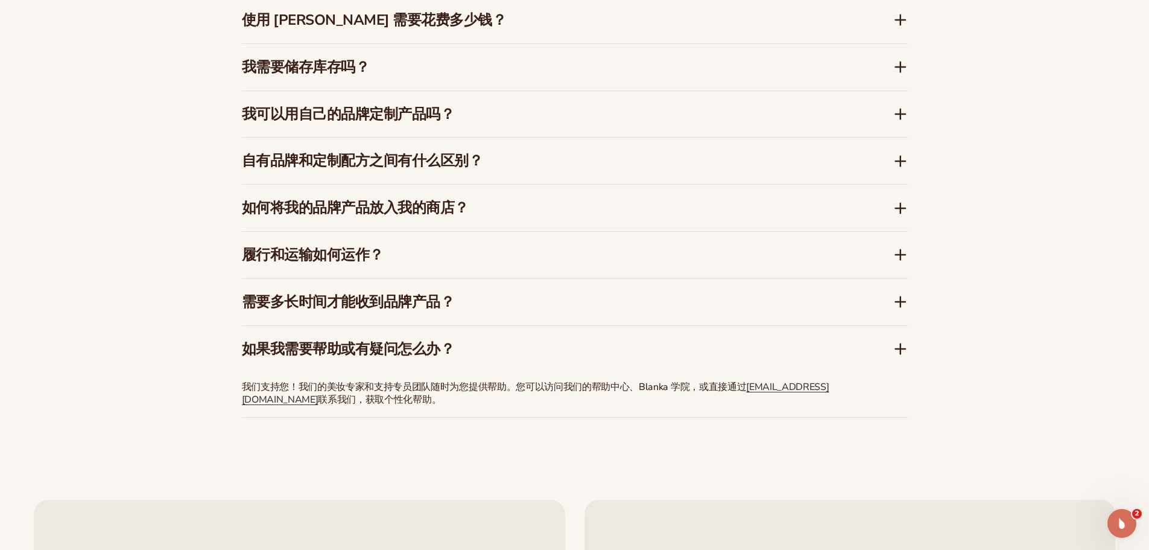
click at [465, 303] on h3 "需要多长时间才能收到品牌产品？" at bounding box center [549, 301] width 615 height 17
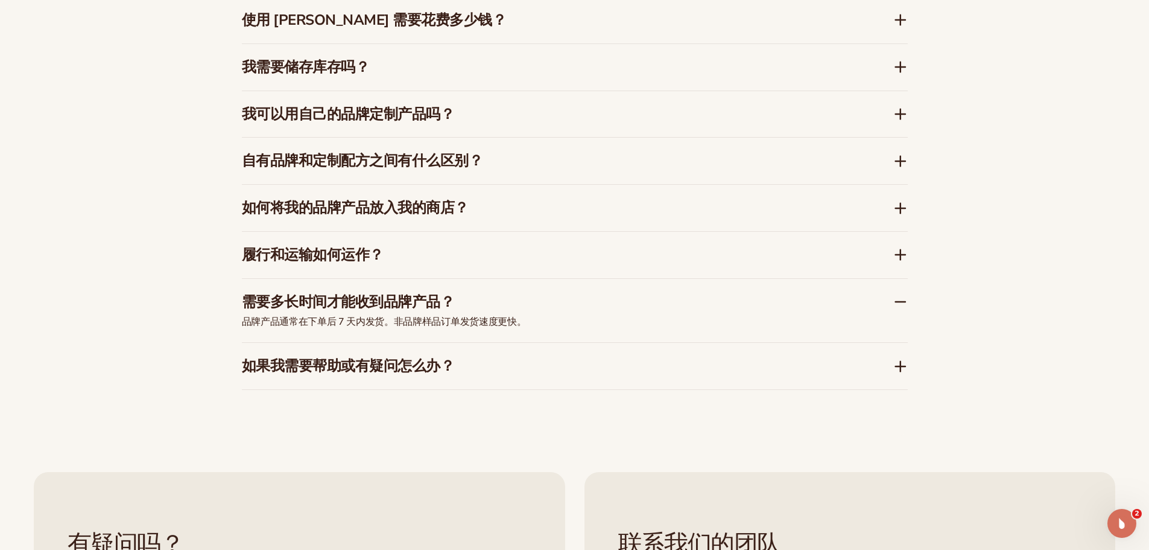
click at [465, 303] on h3 "需要多长时间才能收到品牌产品？" at bounding box center [549, 301] width 615 height 17
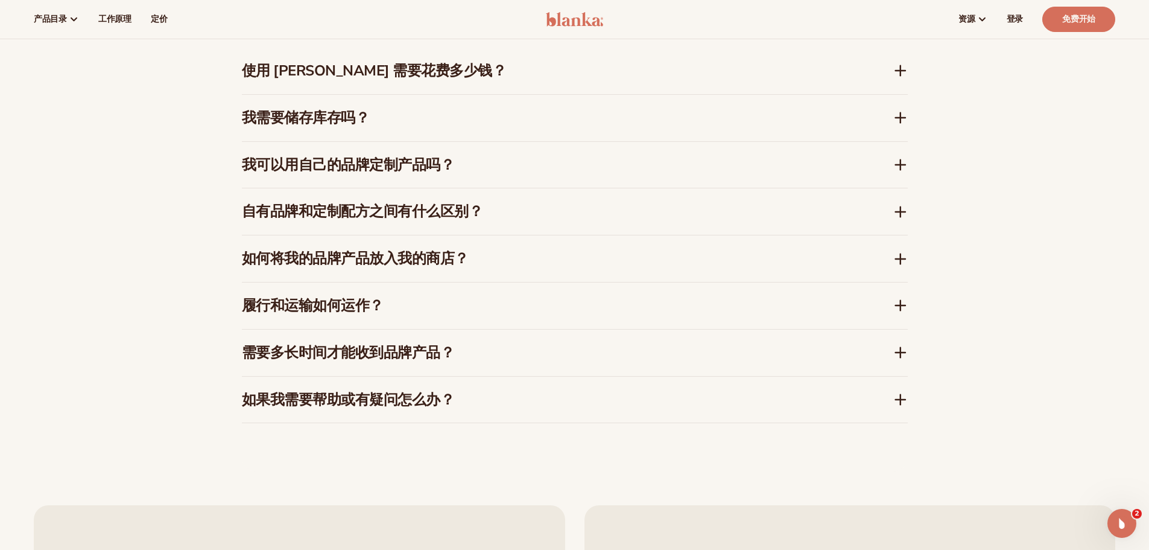
scroll to position [1922, 0]
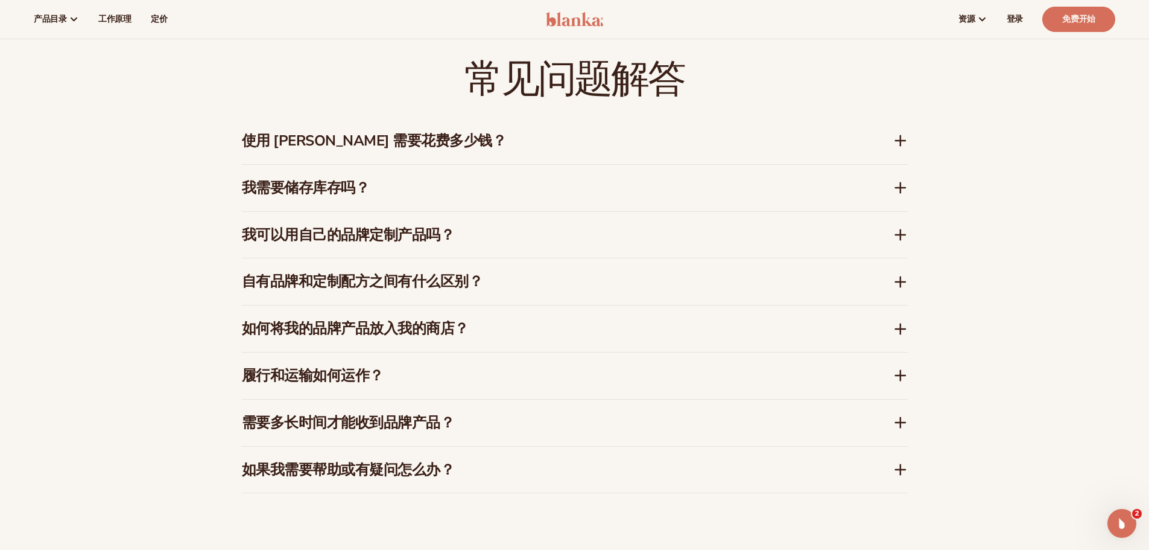
drag, startPoint x: 982, startPoint y: 240, endPoint x: 988, endPoint y: 242, distance: 6.3
click at [983, 241] on div "常见问题解答 使用 Blanka 需要花费多少钱？ Blanka 提供免费计划，您可以探索平台，预览产品上的品牌形象，并了解其运作方式，无需信用卡。当您准备扩…" at bounding box center [574, 276] width 1149 height 532
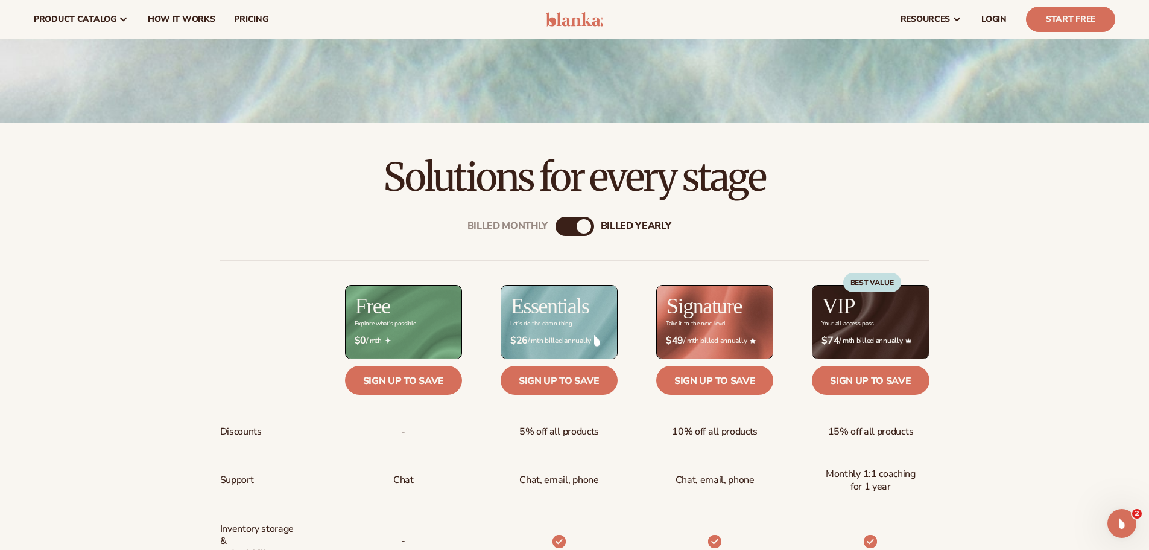
scroll to position [0, 0]
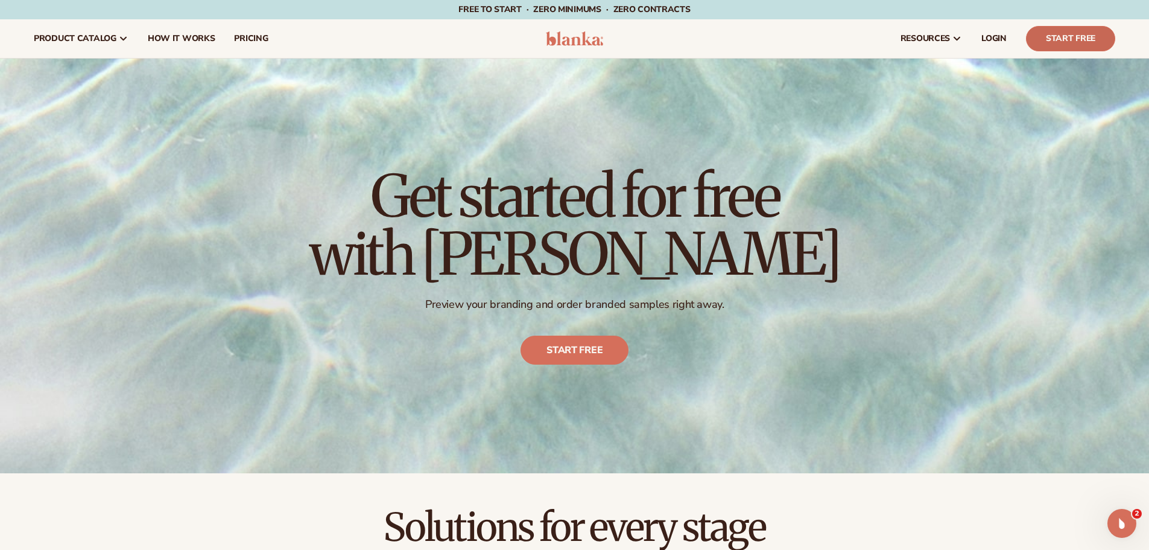
click at [1051, 34] on link "Start Free" at bounding box center [1070, 38] width 89 height 25
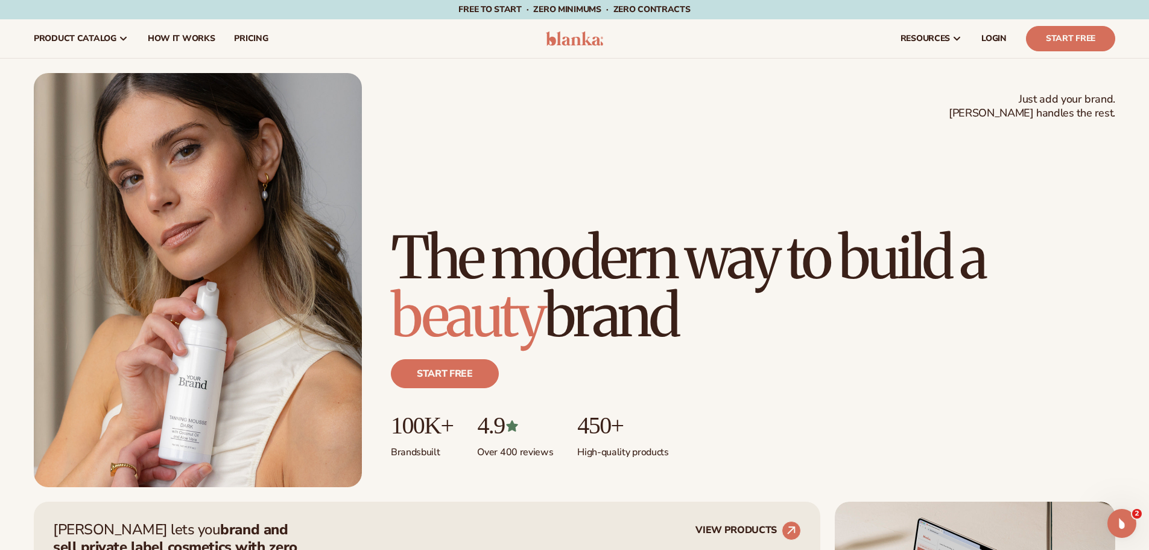
click at [917, 322] on h1 "The modern way to build a beauty brand" at bounding box center [753, 287] width 724 height 116
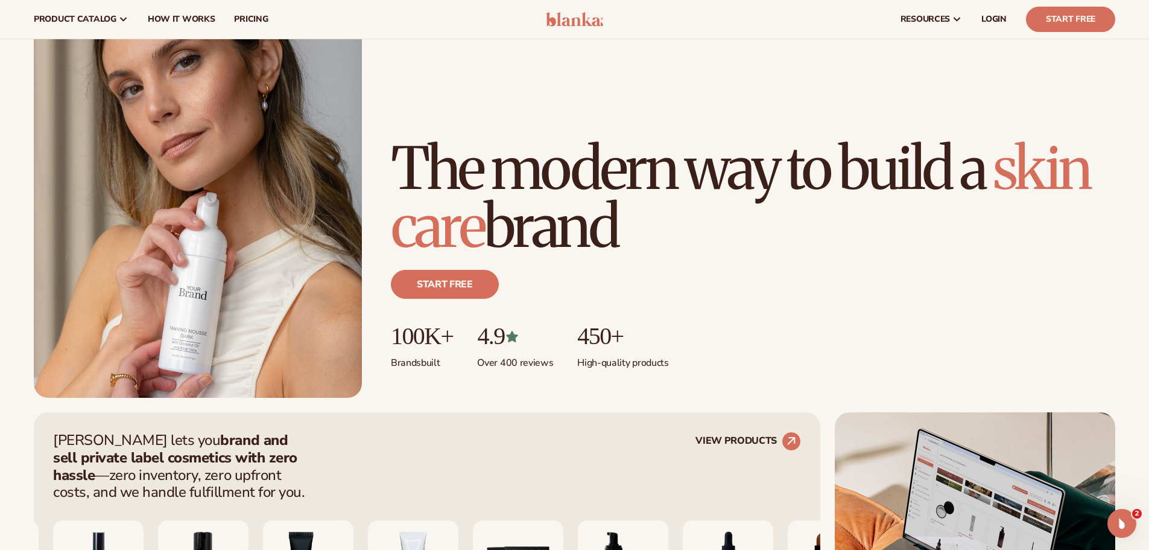
scroll to position [60, 0]
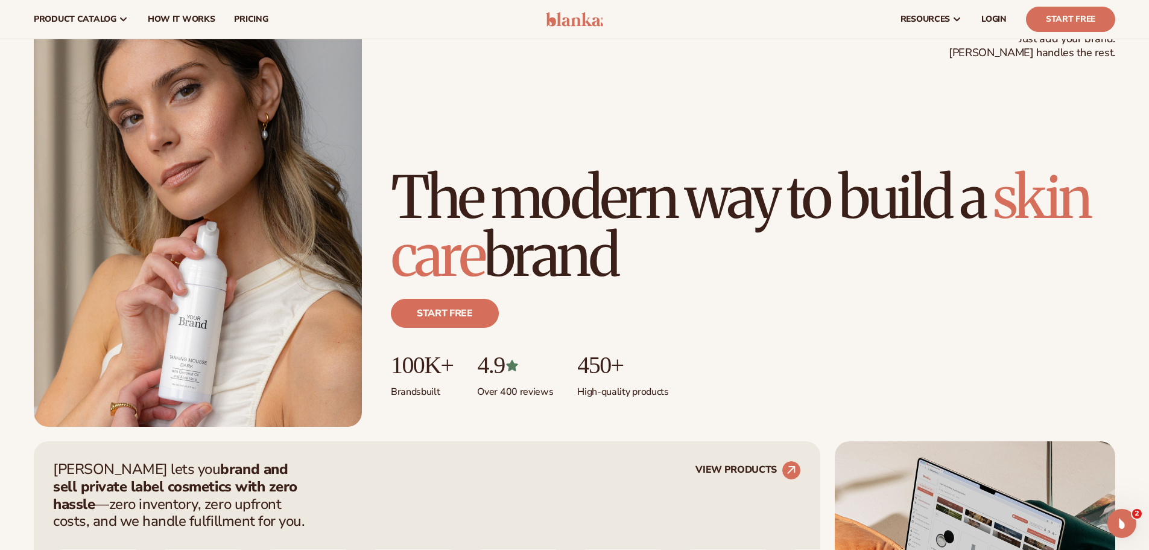
click at [548, 246] on span "skin care" at bounding box center [740, 226] width 699 height 130
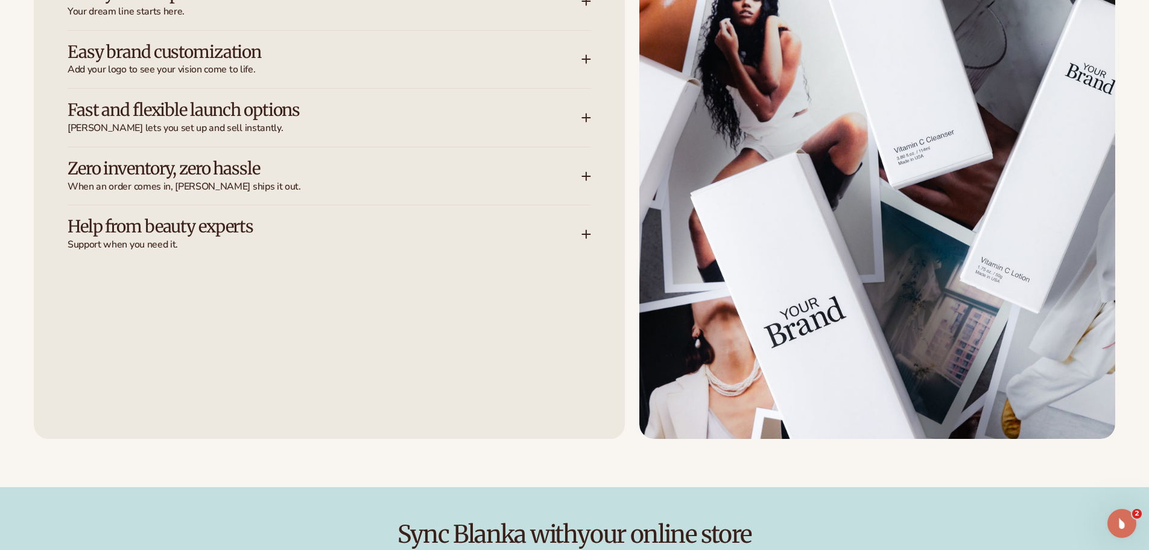
scroll to position [1749, 0]
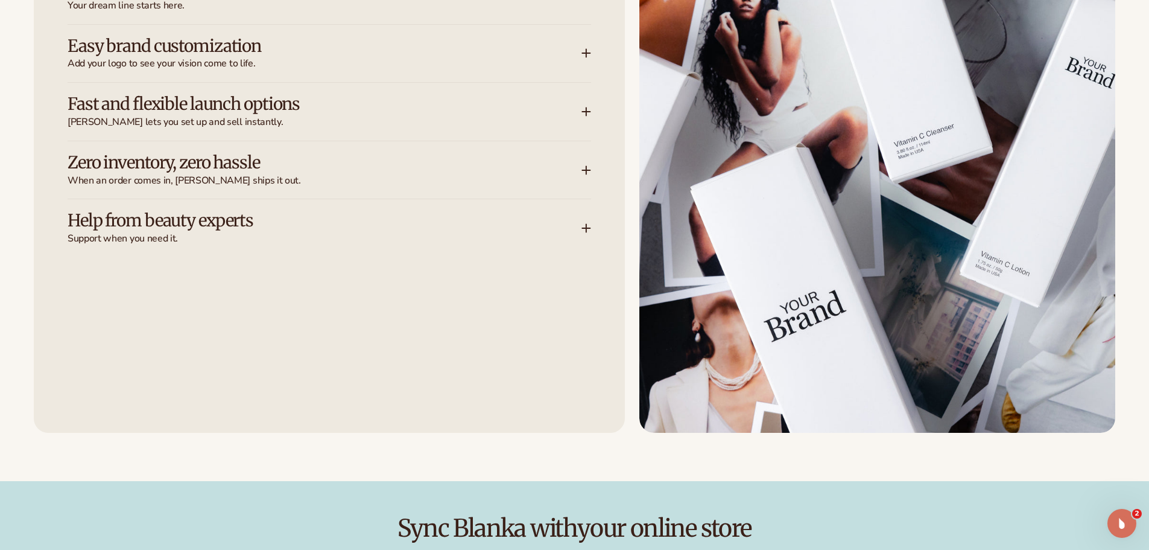
click at [896, 231] on img at bounding box center [877, 134] width 476 height 598
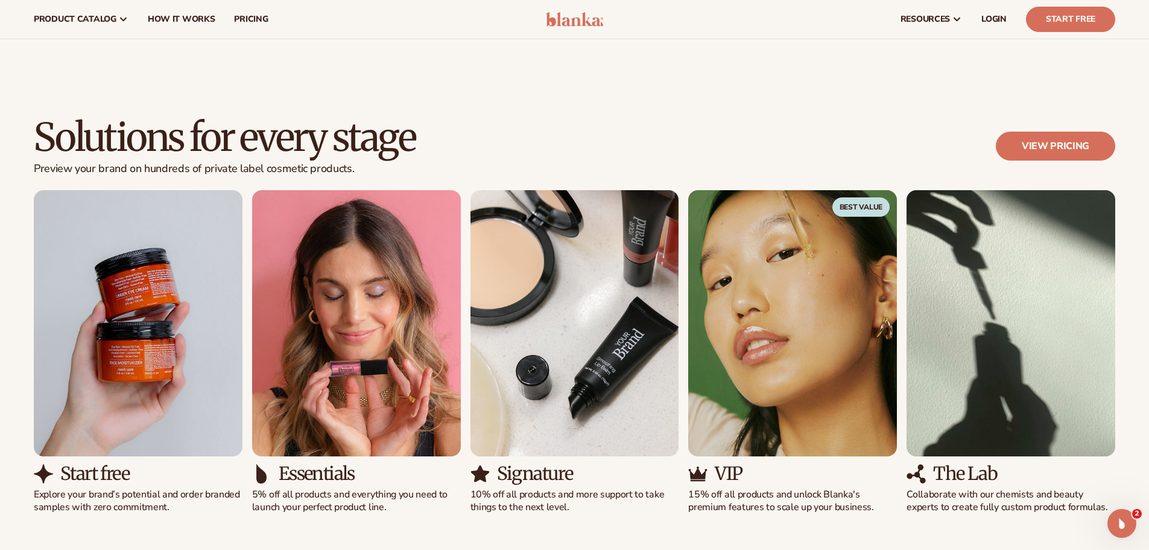
scroll to position [965, 0]
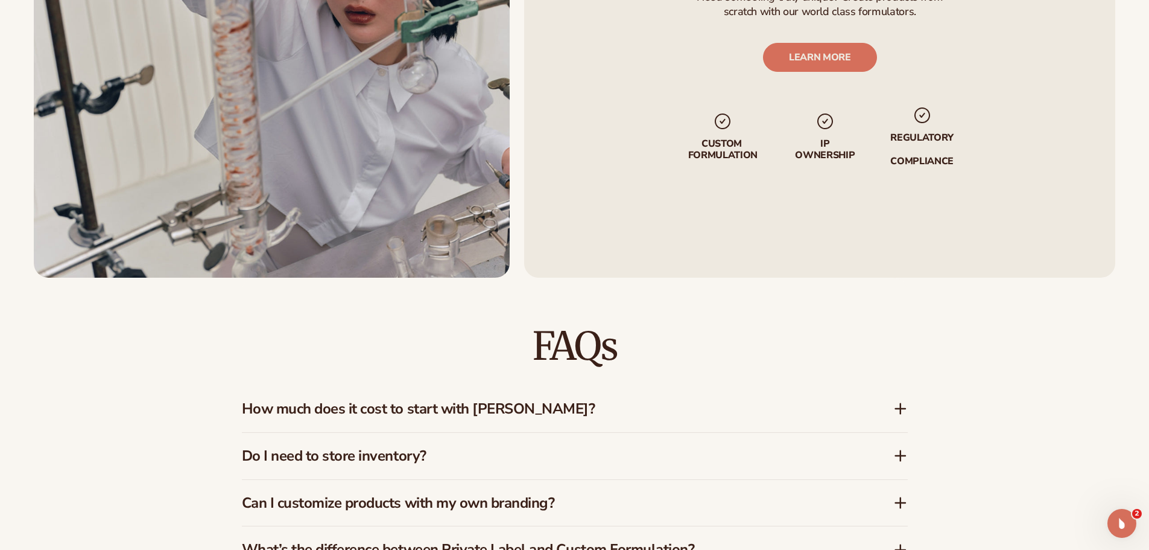
scroll to position [1810, 0]
